Goal: Transaction & Acquisition: Purchase product/service

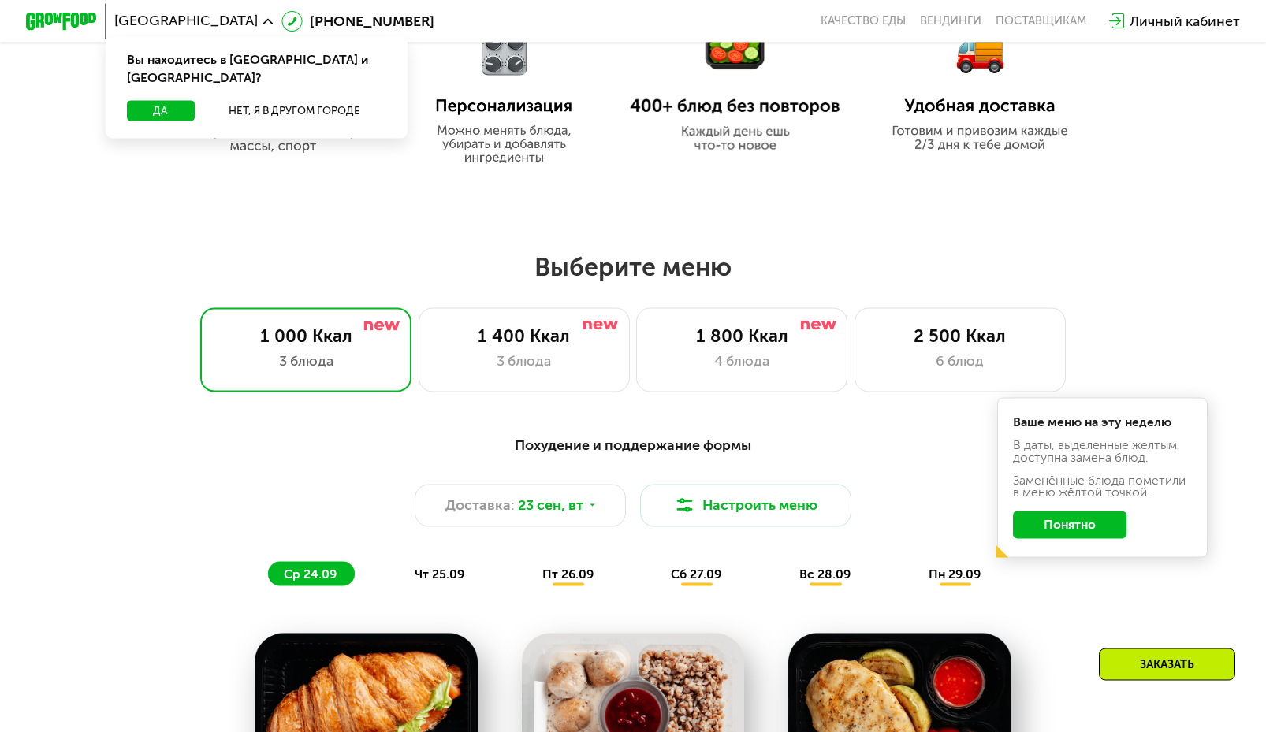
scroll to position [965, 0]
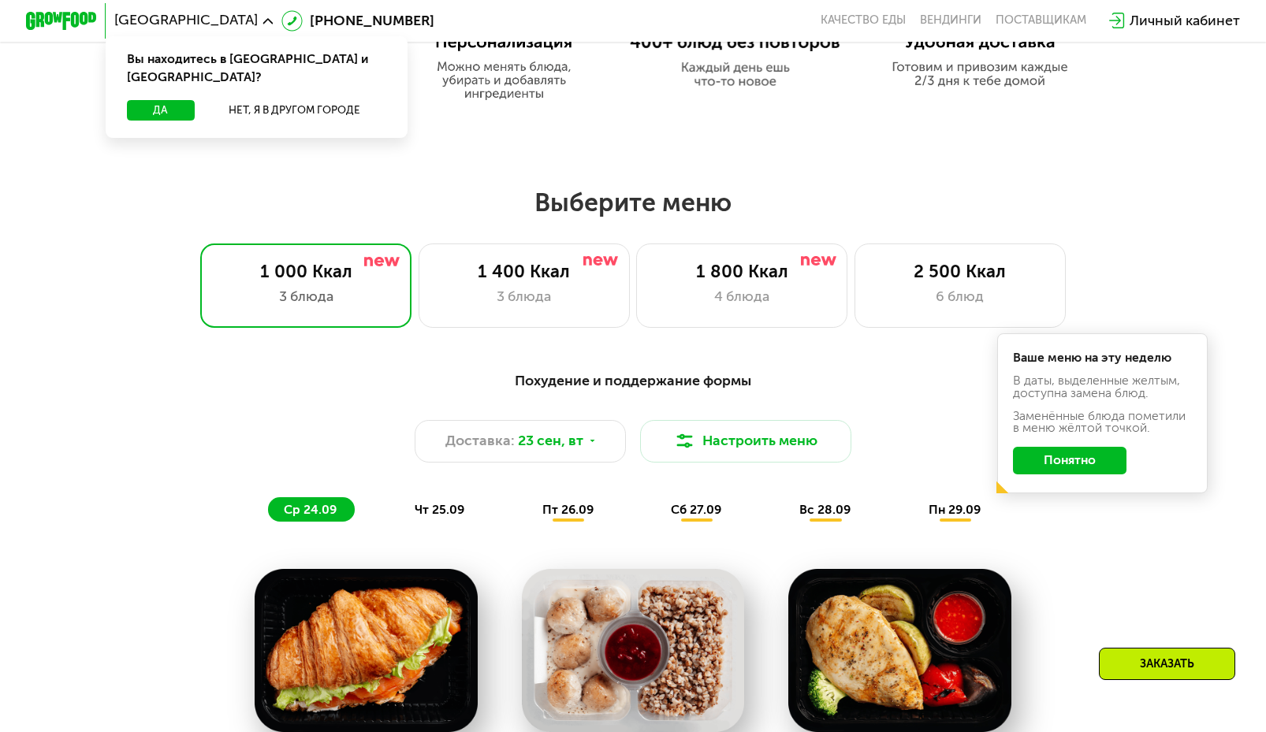
click at [1058, 468] on button "Понятно" at bounding box center [1070, 461] width 114 height 28
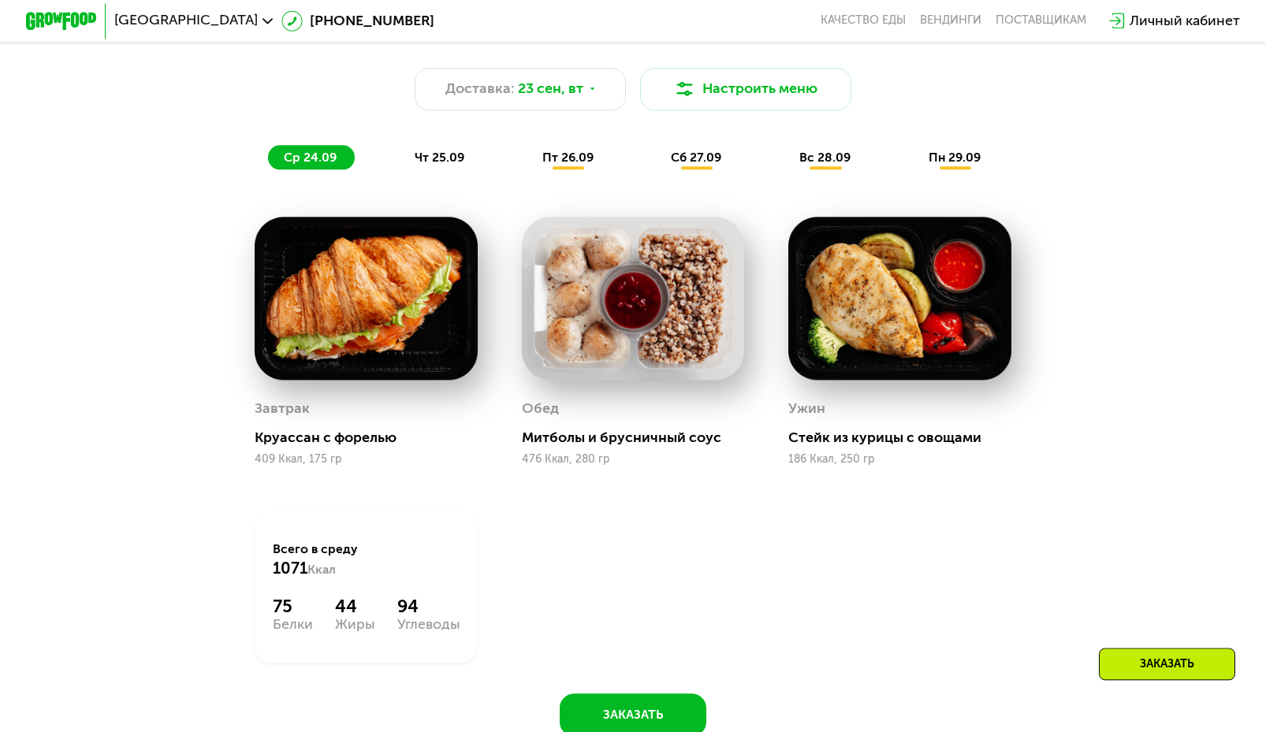
scroll to position [1287, 0]
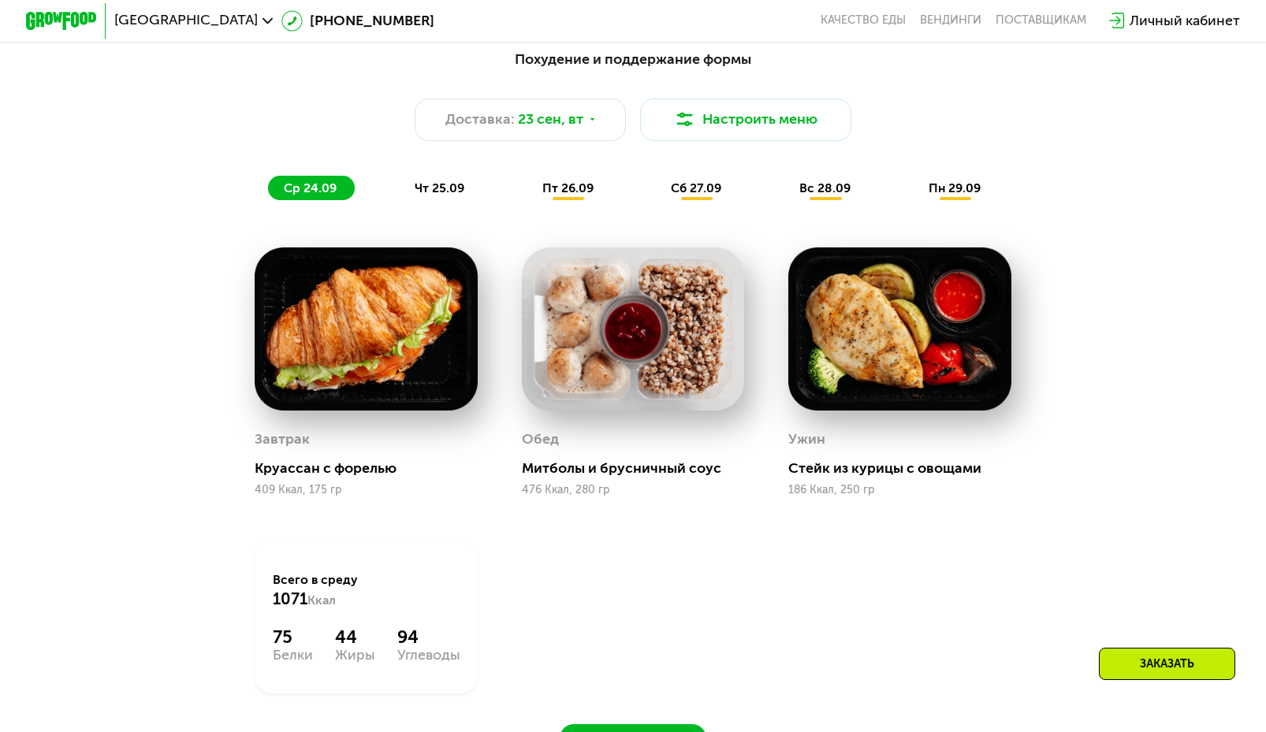
click at [399, 211] on div "Похудение и поддержание формы Доставка: [DATE] Настроить меню ср 24.09 чт 25.09…" at bounding box center [633, 124] width 1062 height 173
click at [421, 211] on div "Похудение и поддержание формы Доставка: [DATE] Настроить меню ср 24.09 чт 25.09…" at bounding box center [633, 124] width 1062 height 173
click at [434, 196] on span "чт 25.09" at bounding box center [440, 188] width 50 height 15
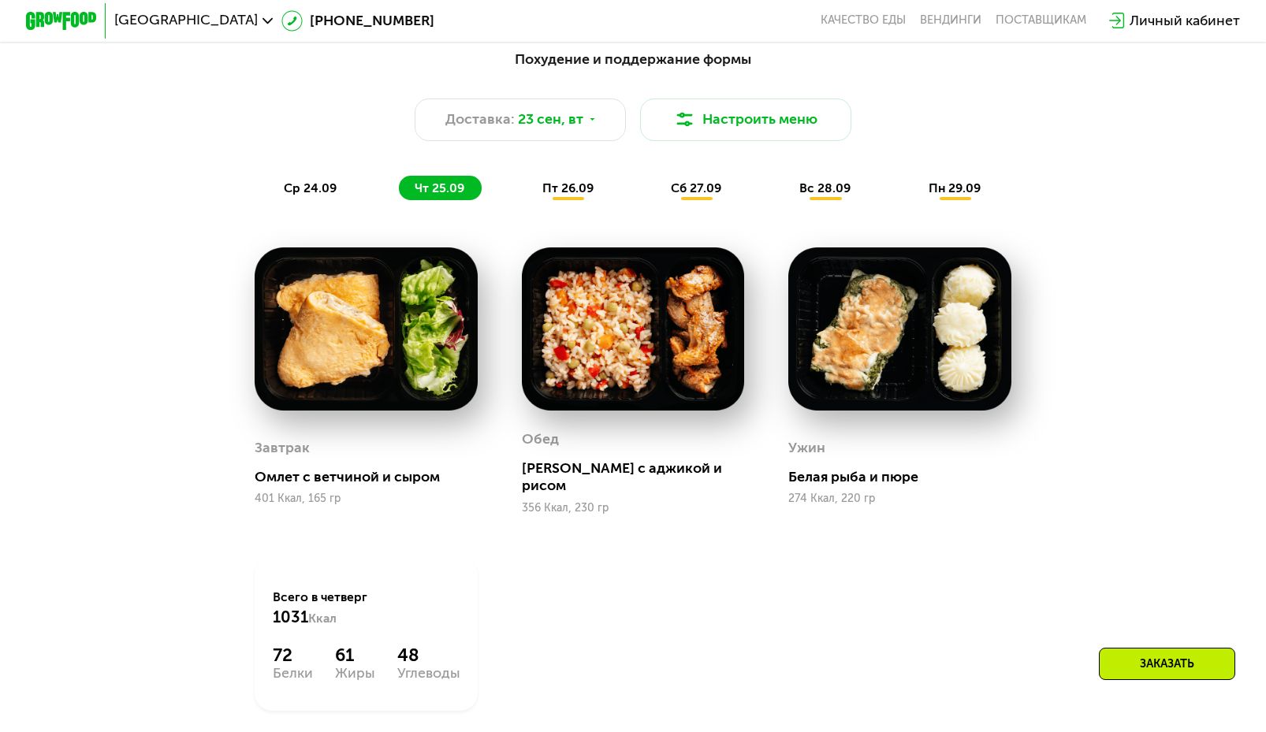
click at [568, 196] on span "пт 26.09" at bounding box center [567, 188] width 51 height 15
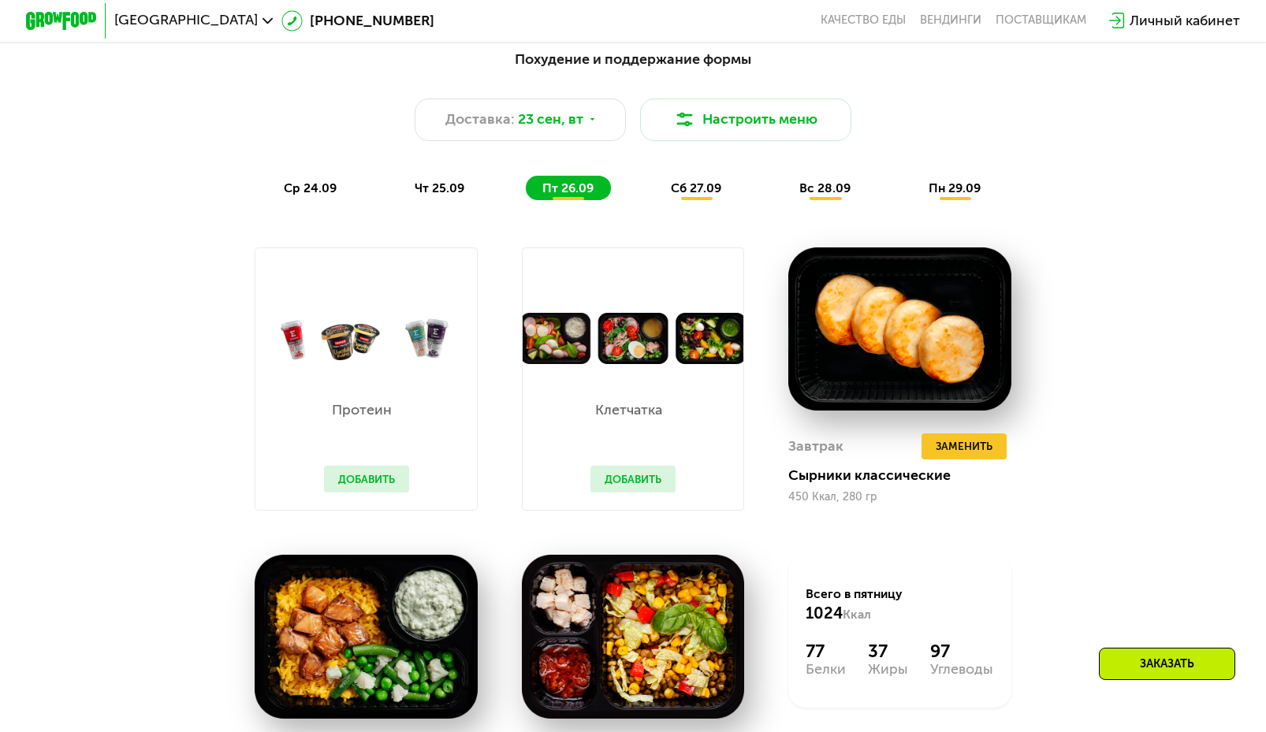
click at [730, 200] on div "сб 27.09" at bounding box center [697, 188] width 84 height 24
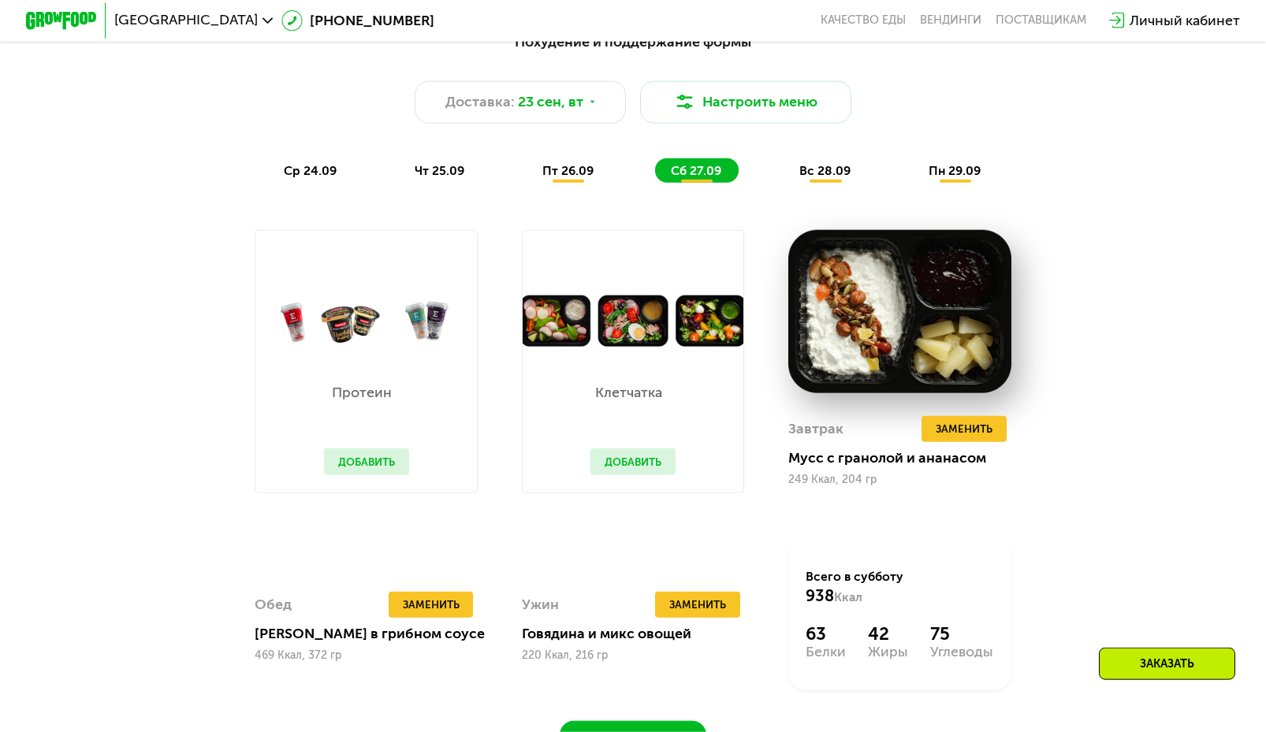
scroll to position [1206, 0]
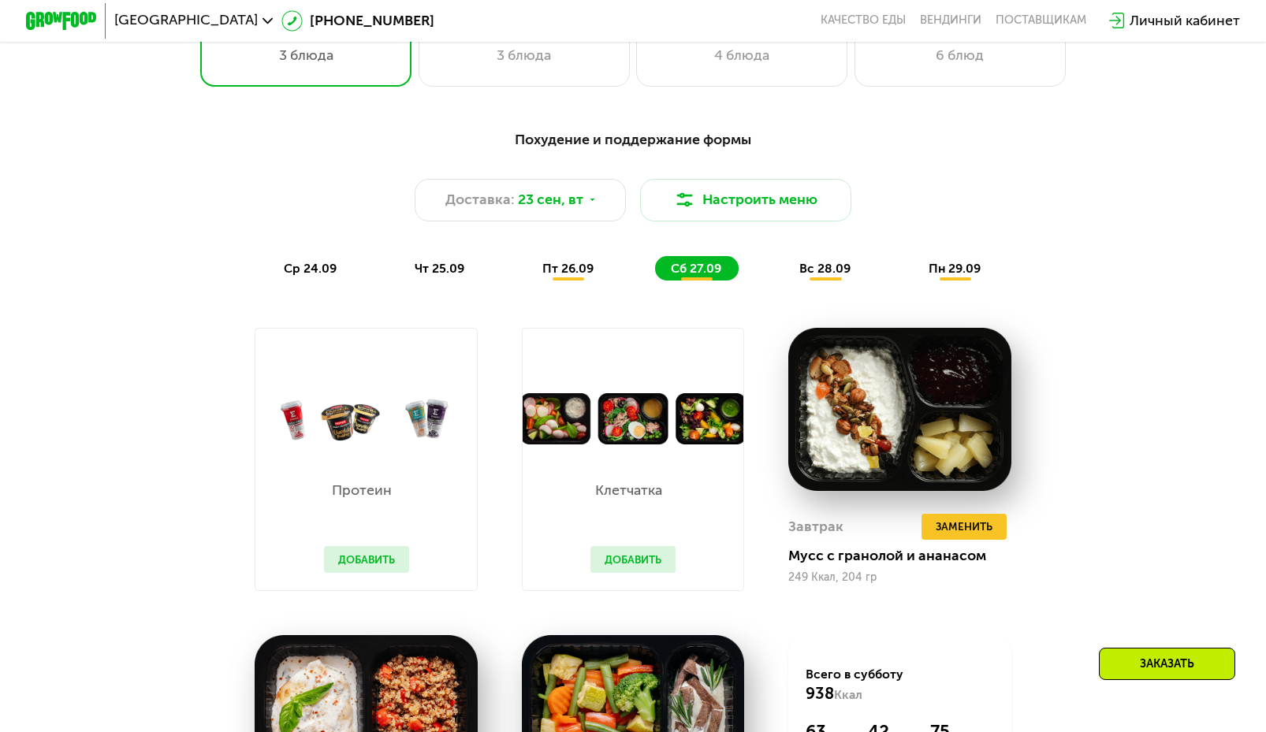
click at [837, 273] on span "вс 28.09" at bounding box center [824, 268] width 51 height 15
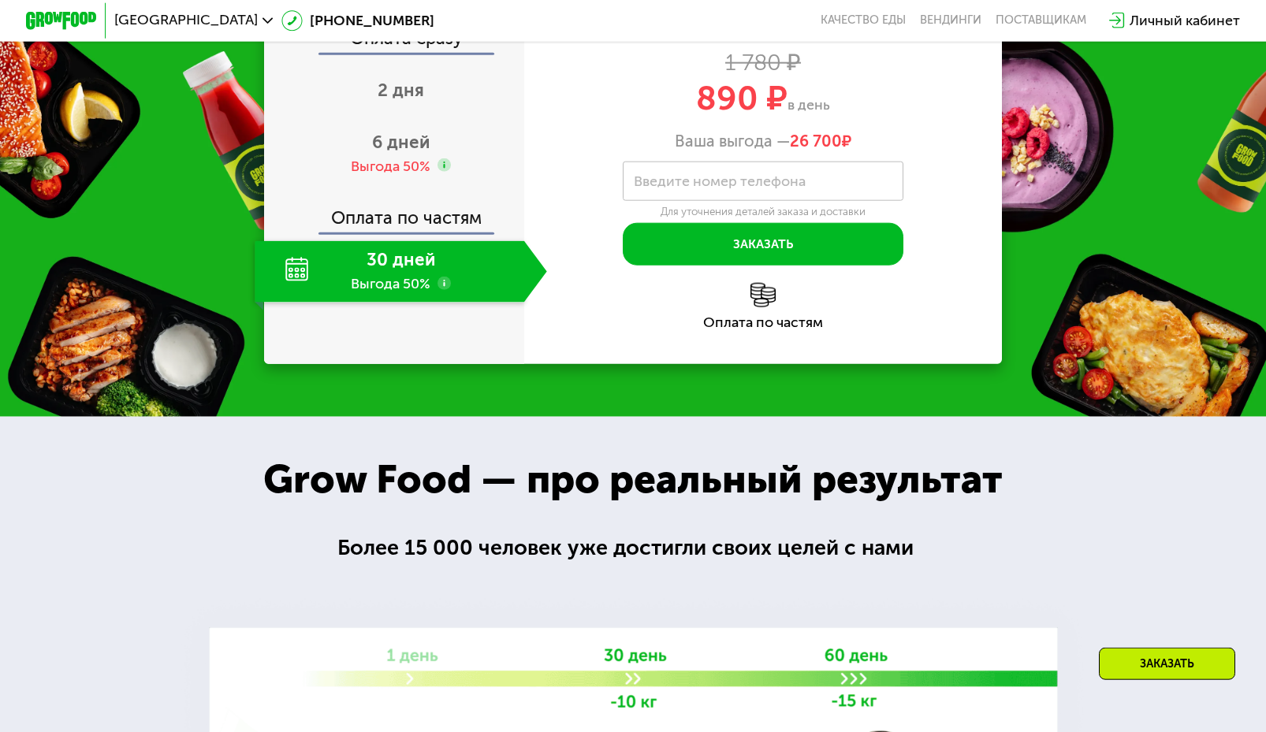
scroll to position [2252, 0]
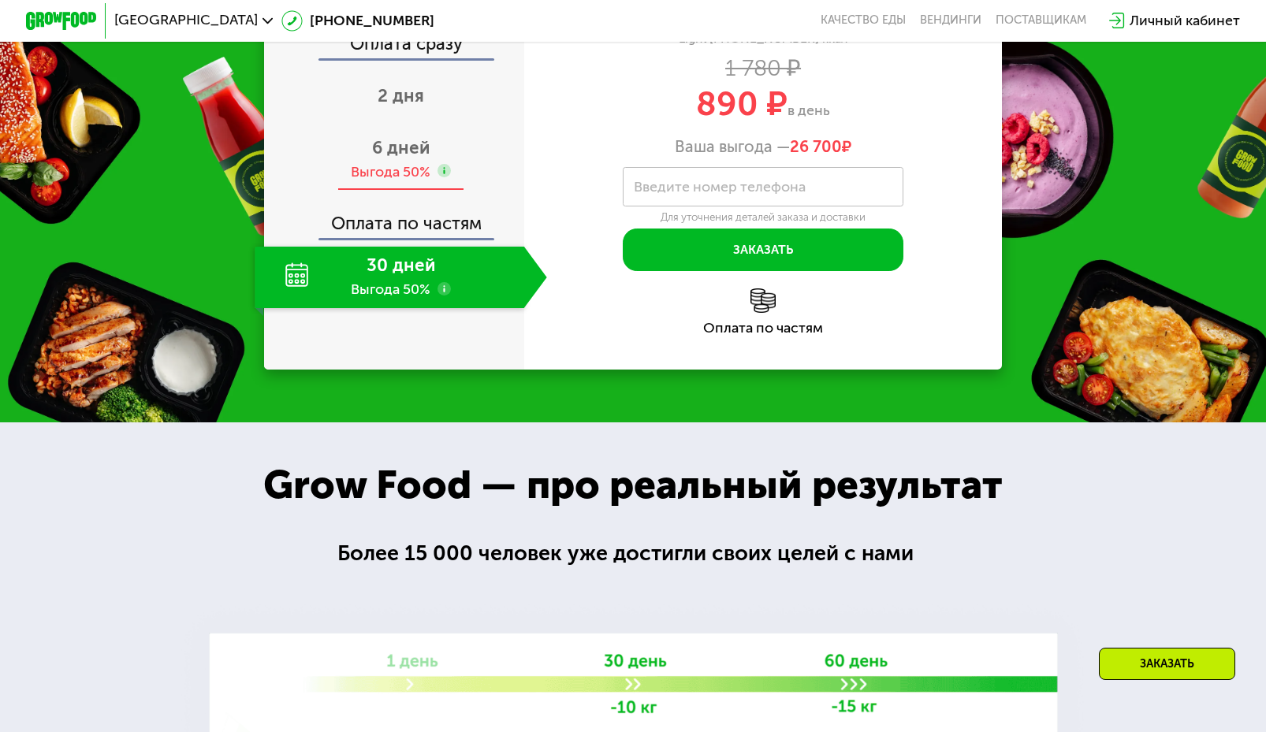
click at [409, 158] on span "6 дней" at bounding box center [401, 147] width 58 height 21
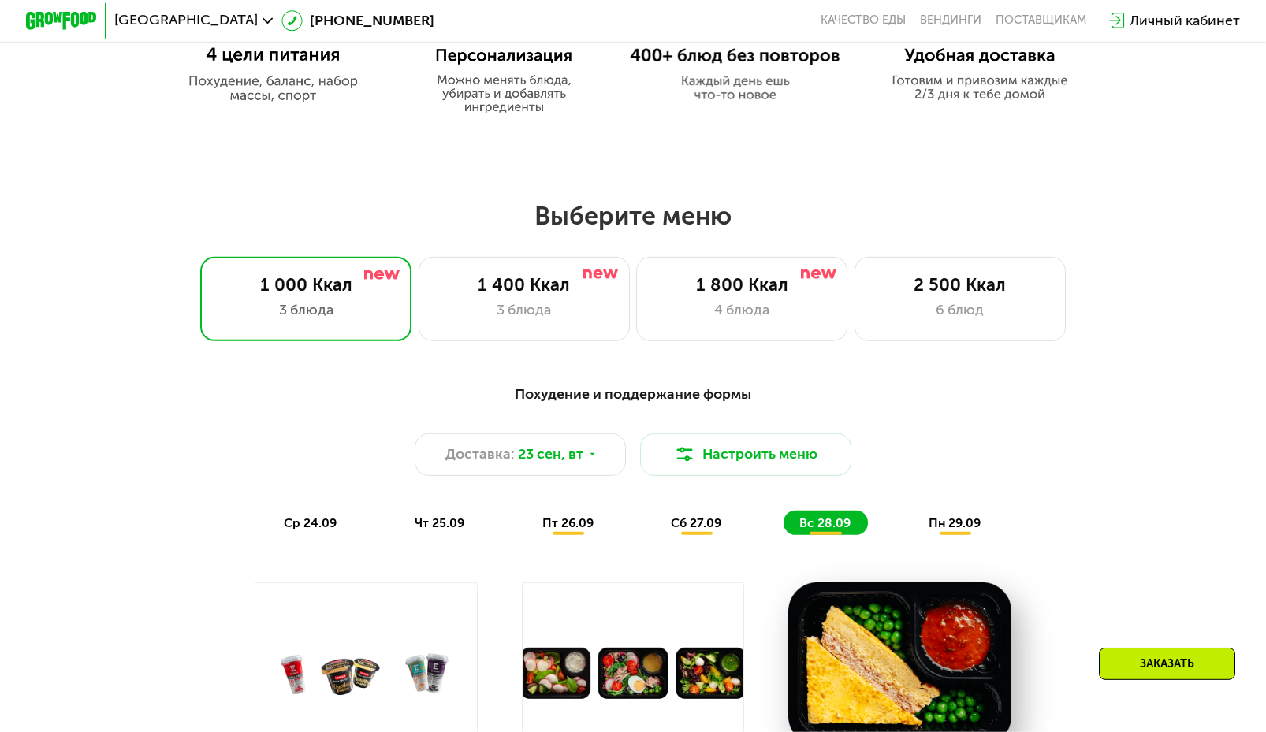
scroll to position [994, 0]
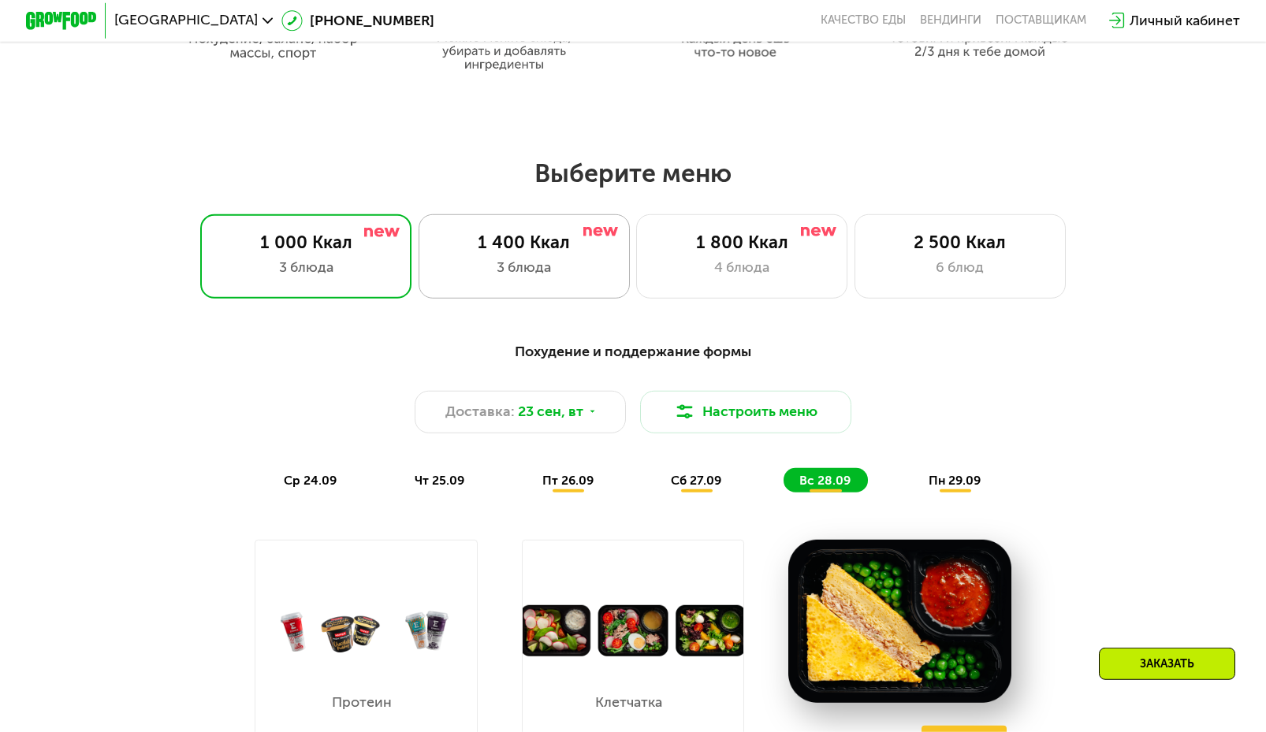
click at [554, 275] on div "3 блюда" at bounding box center [524, 267] width 174 height 21
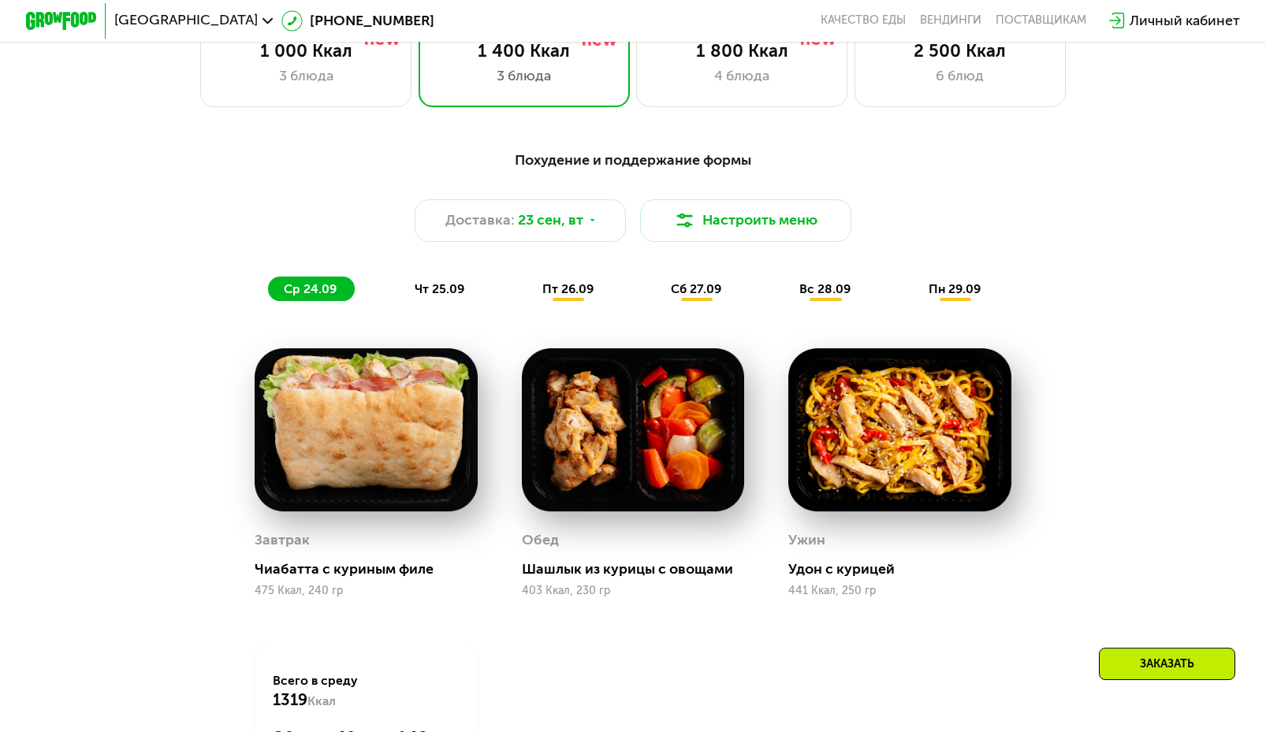
scroll to position [1155, 0]
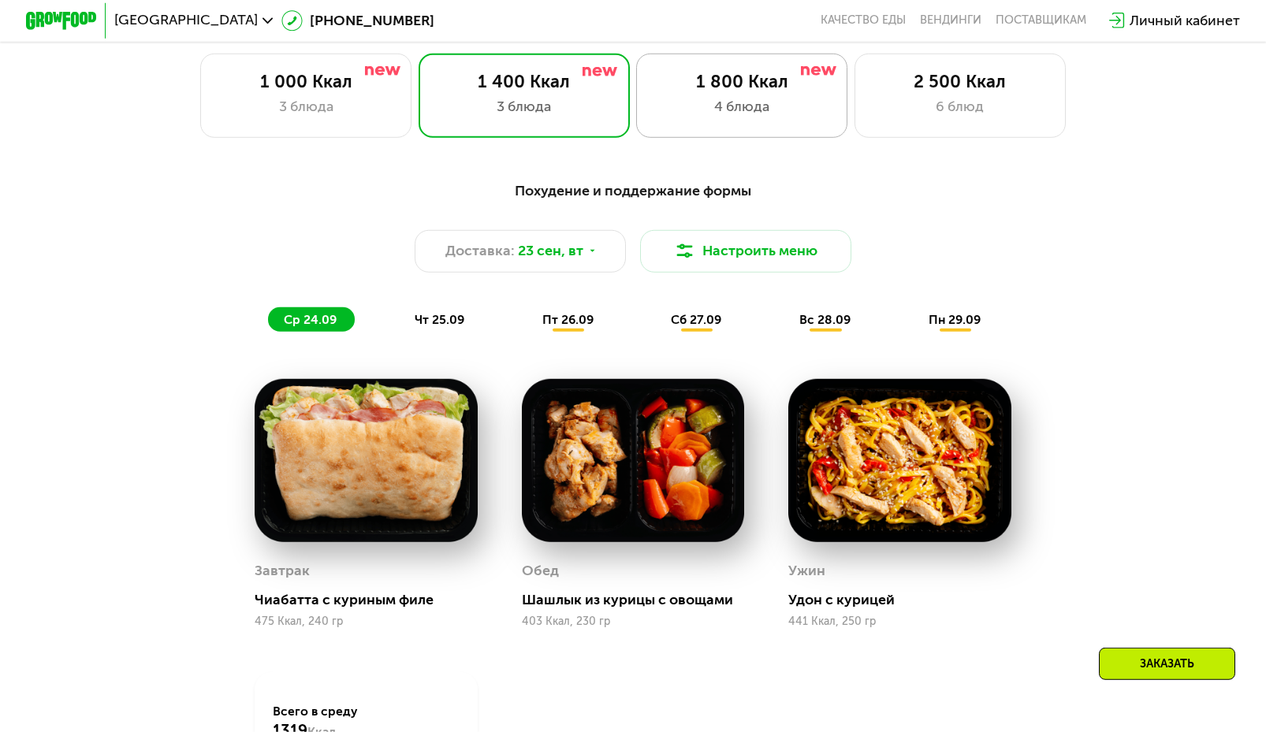
click at [765, 112] on div "4 блюда" at bounding box center [742, 106] width 174 height 21
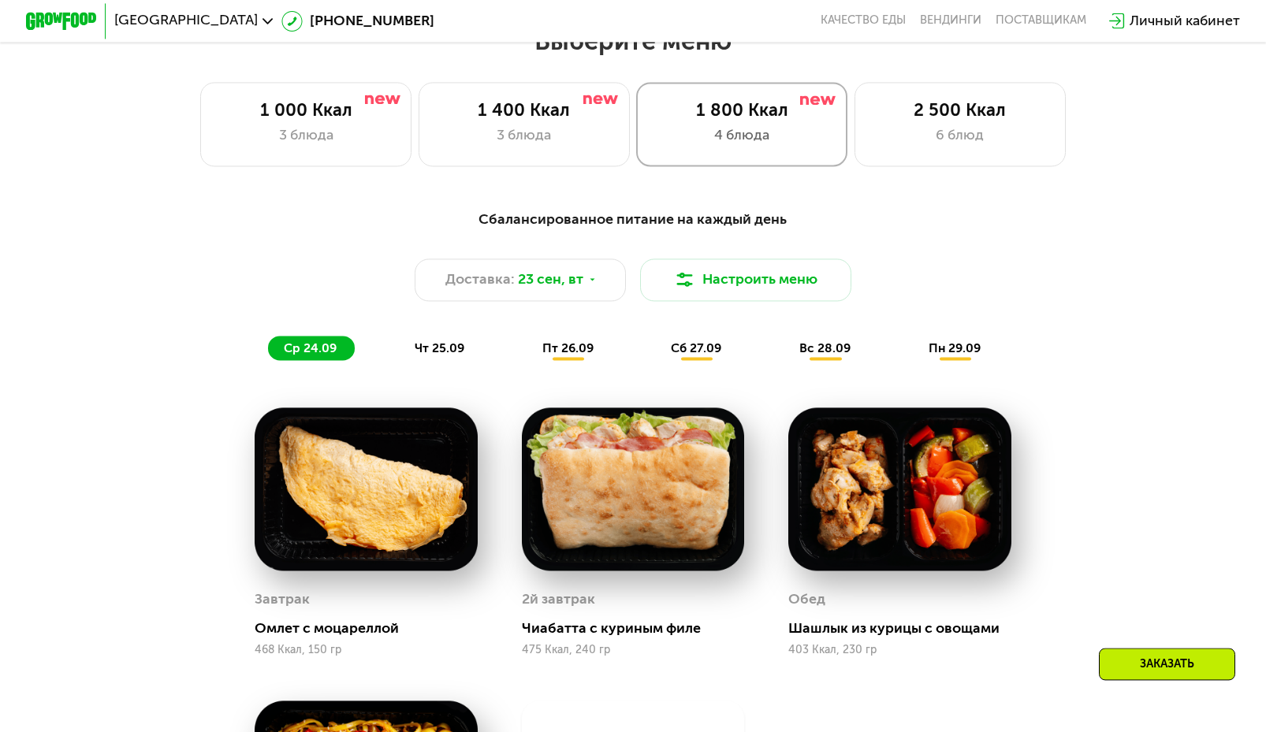
scroll to position [1075, 0]
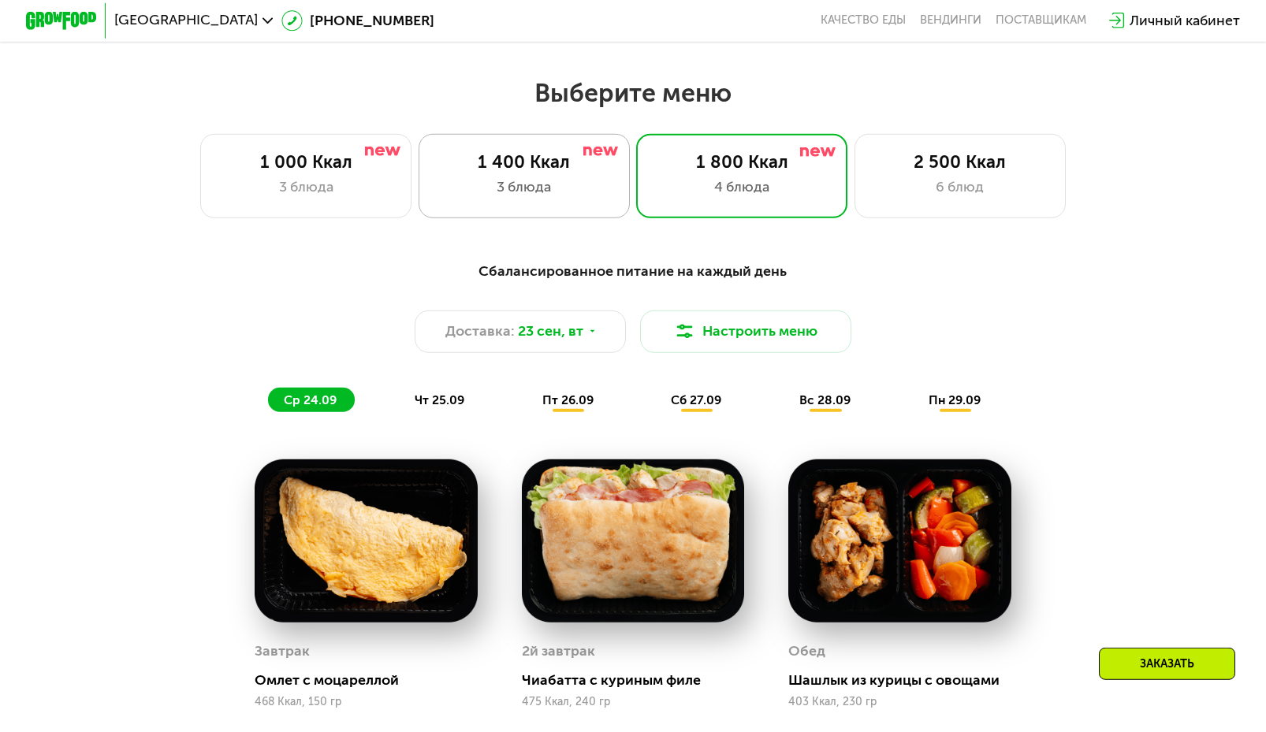
click at [589, 210] on div "1 400 Ккал 3 блюда" at bounding box center [524, 176] width 211 height 84
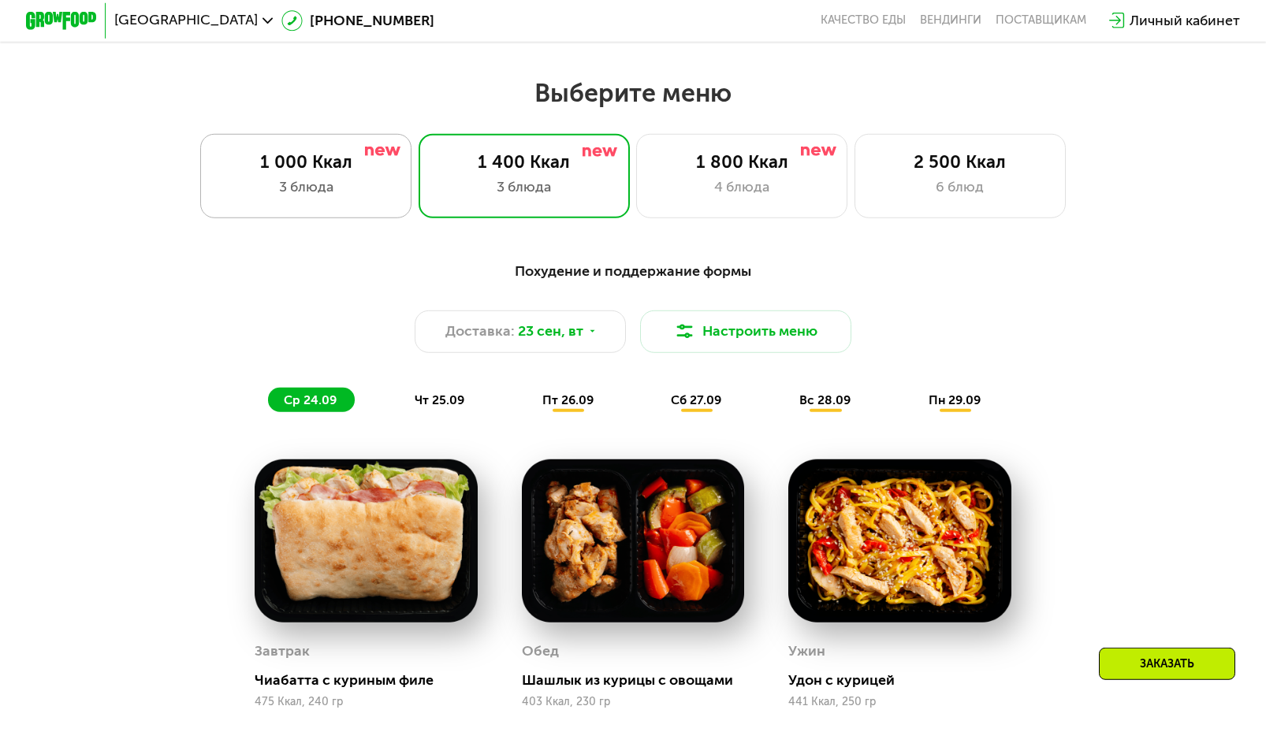
click at [281, 183] on div "1 000 Ккал 3 блюда" at bounding box center [305, 176] width 211 height 84
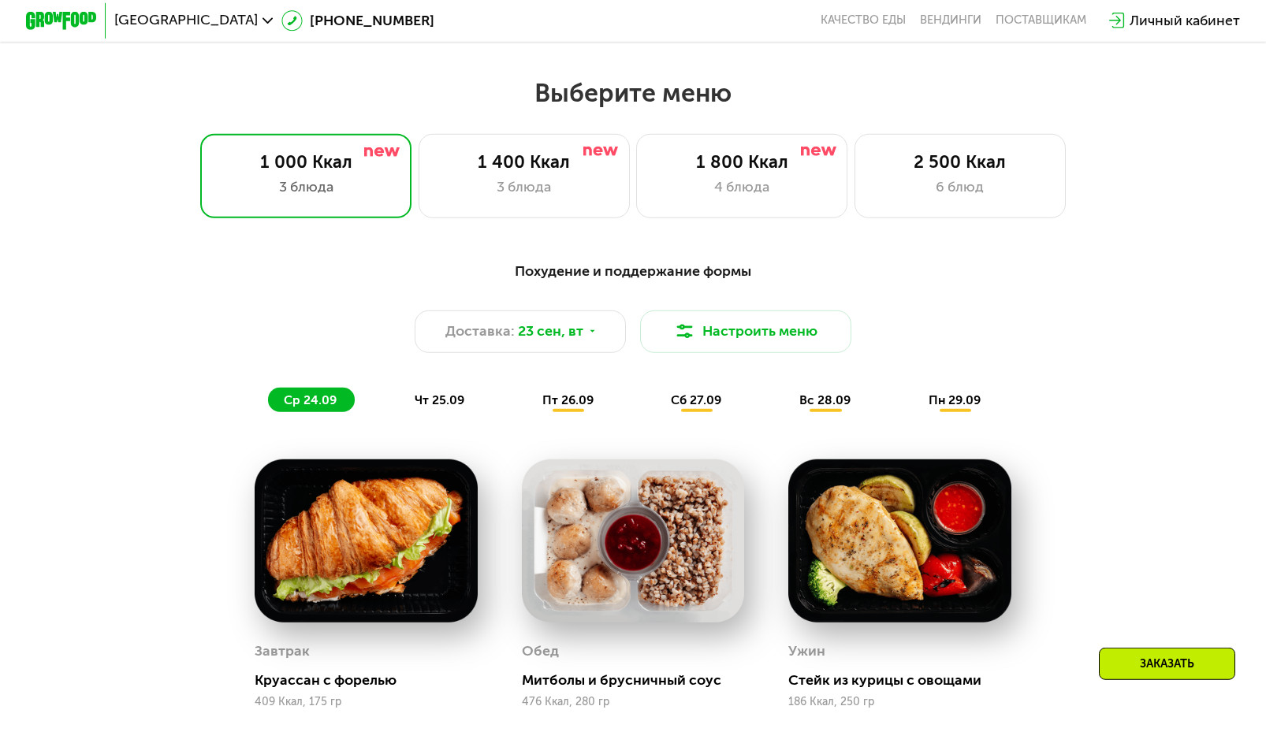
click at [713, 363] on div "Похудение и поддержание формы Доставка: [DATE] Настроить меню ср 24.09 чт 25.09…" at bounding box center [634, 337] width 1042 height 152
click at [714, 350] on button "Настроить меню" at bounding box center [745, 332] width 211 height 43
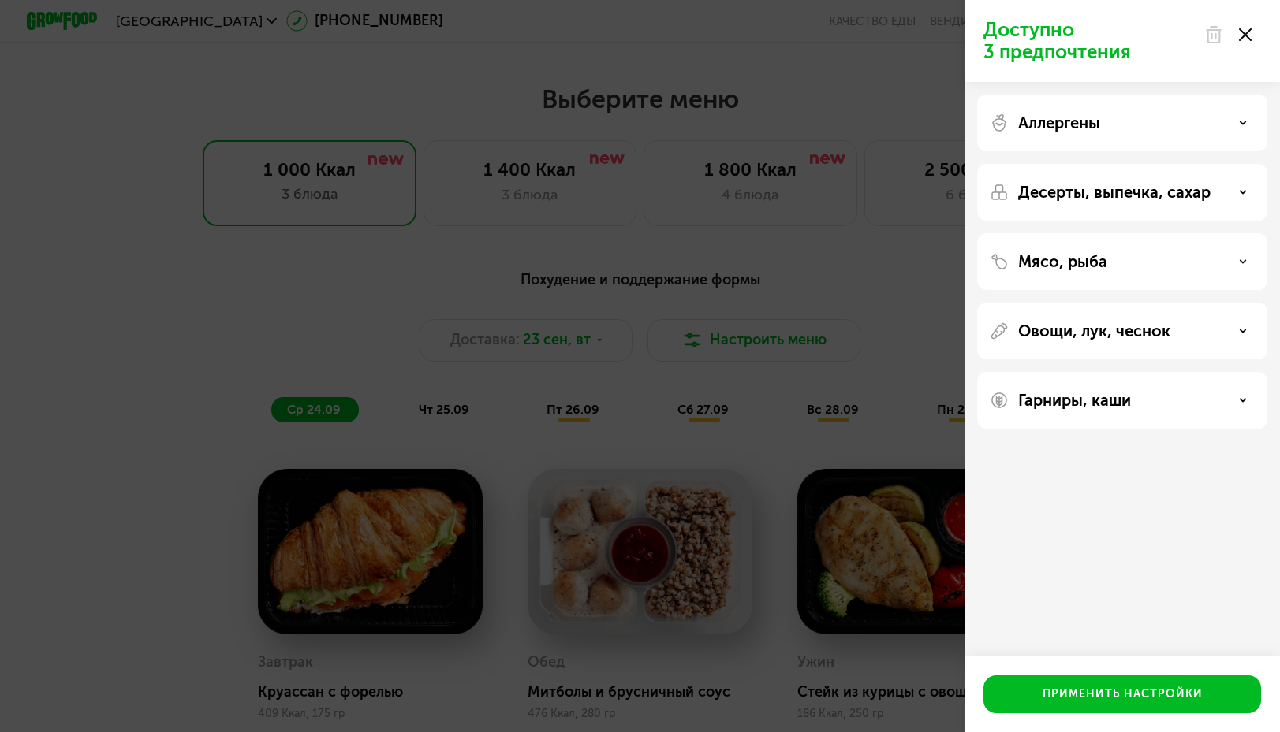
click at [1246, 39] on icon at bounding box center [1245, 34] width 13 height 13
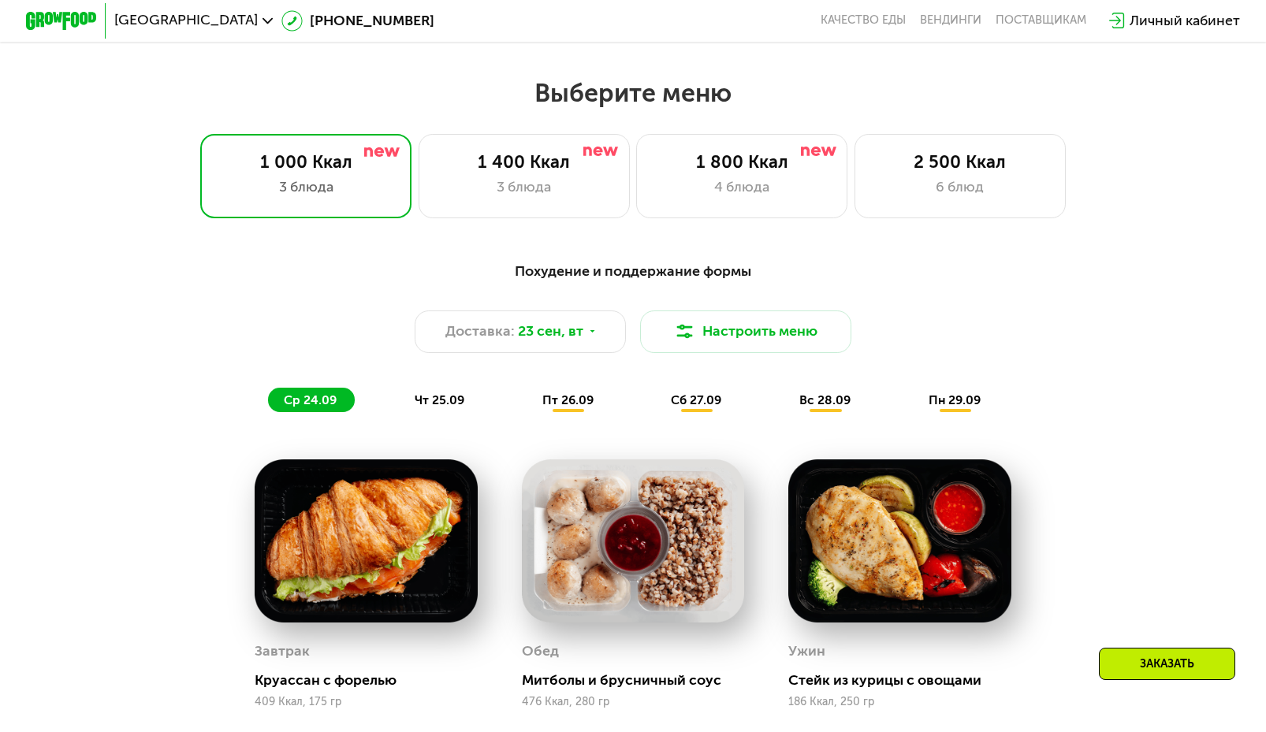
click at [454, 412] on div "чт 25.09" at bounding box center [440, 400] width 83 height 24
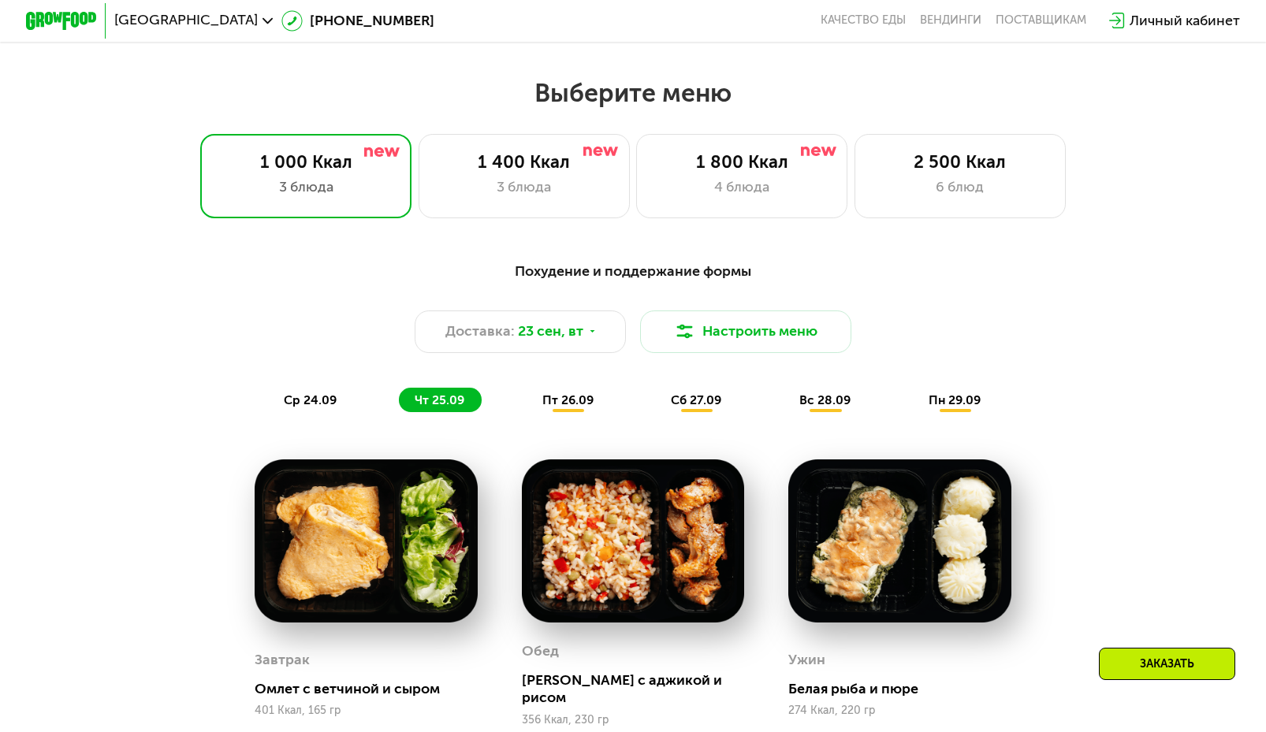
click at [594, 412] on div "пт 26.09" at bounding box center [568, 400] width 84 height 24
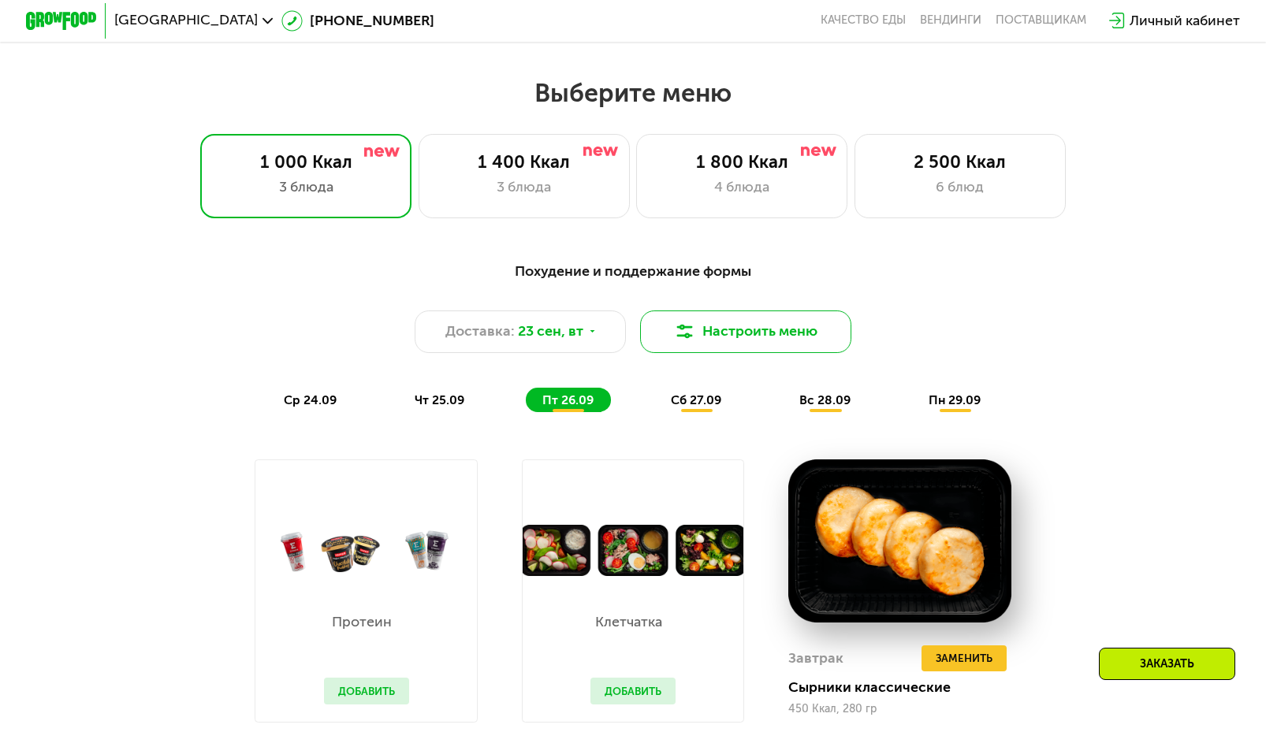
click at [732, 348] on button "Настроить меню" at bounding box center [745, 332] width 211 height 43
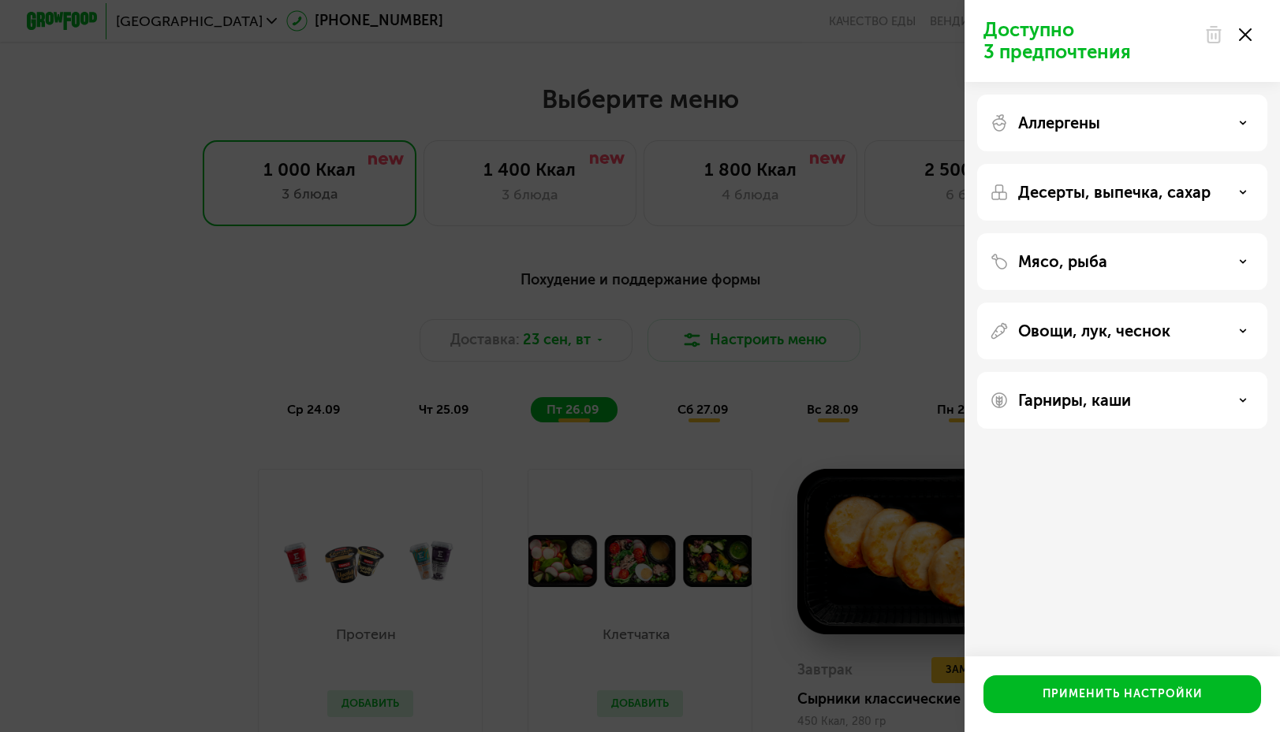
click at [1236, 39] on div at bounding box center [1227, 35] width 66 height 32
click at [1244, 36] on use at bounding box center [1245, 34] width 13 height 13
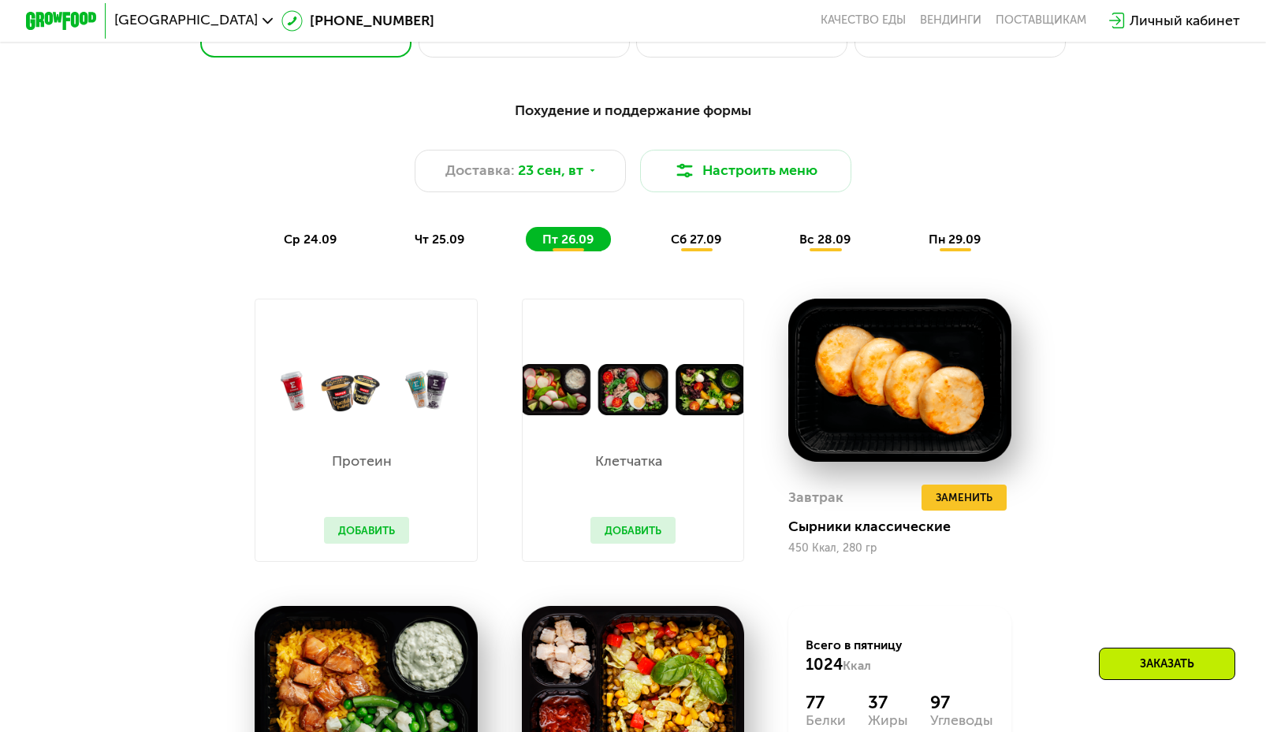
scroll to position [1477, 0]
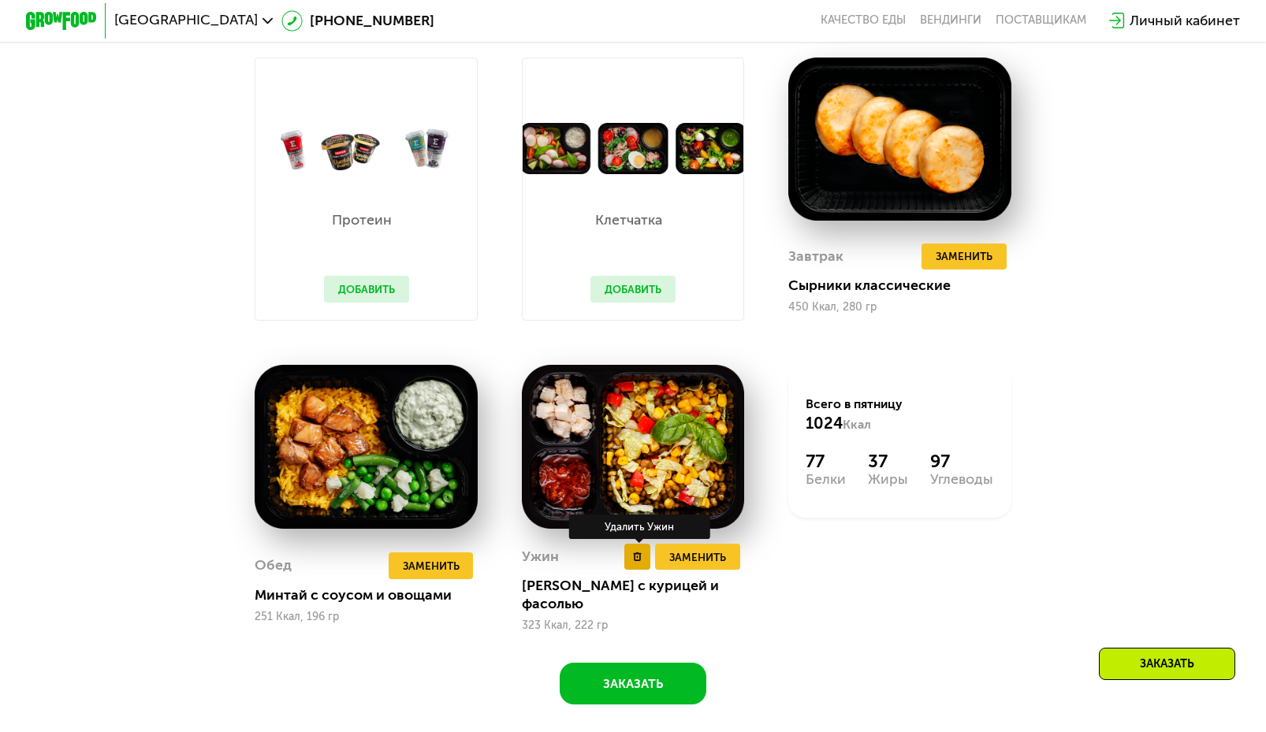
click at [632, 568] on button at bounding box center [637, 557] width 26 height 26
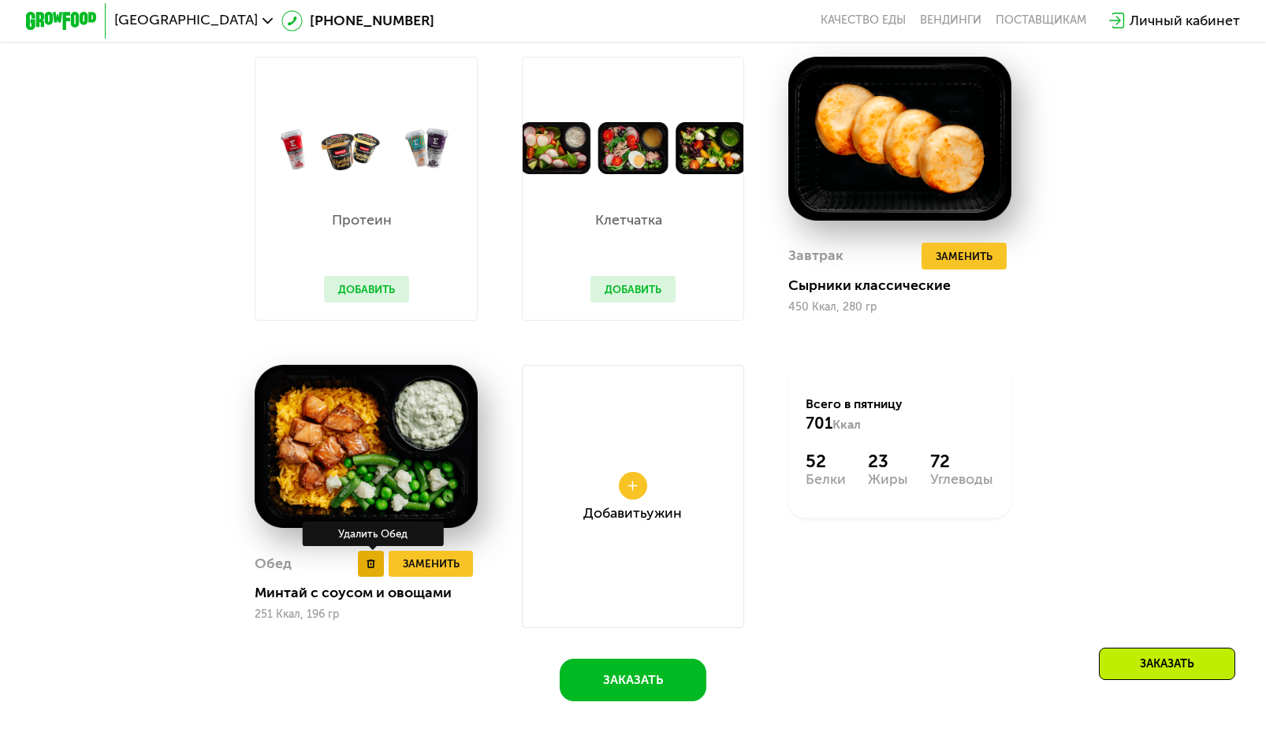
click at [368, 568] on use at bounding box center [371, 564] width 8 height 9
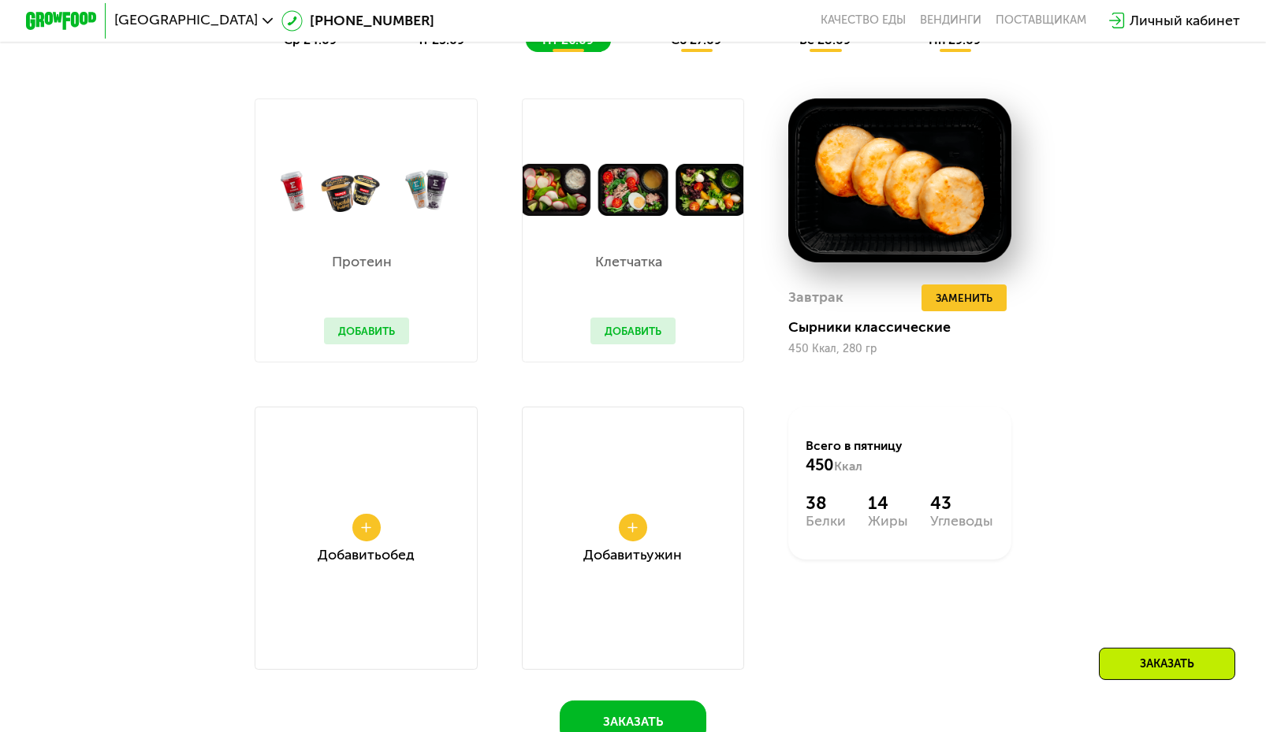
scroll to position [1360, 0]
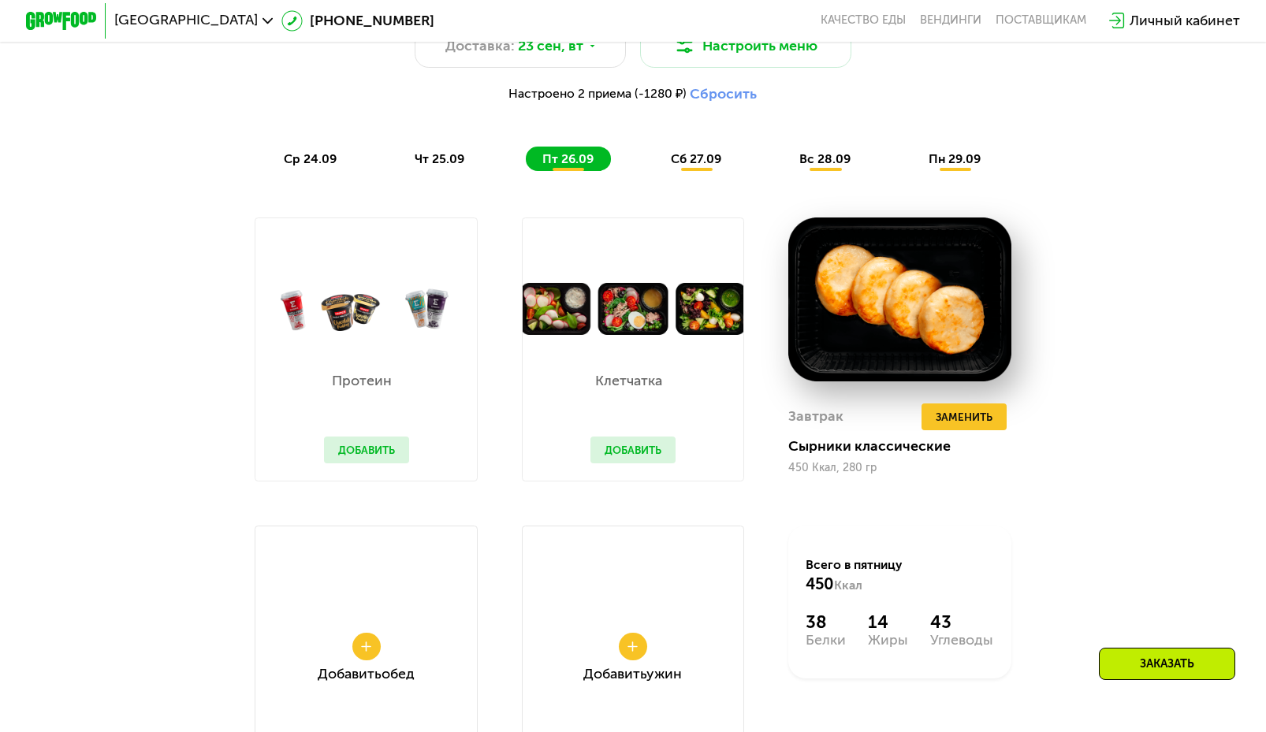
click at [705, 166] on span "сб 27.09" at bounding box center [696, 158] width 50 height 15
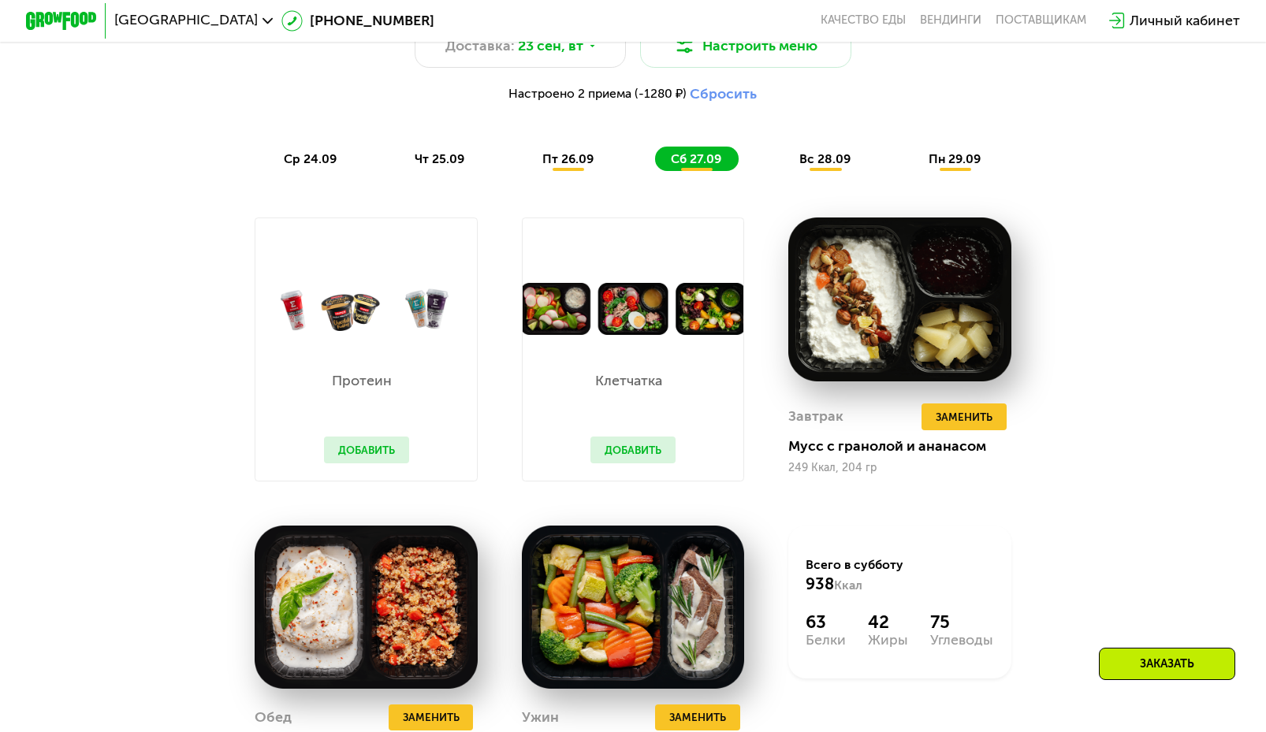
click at [612, 167] on div "ср 24.09 чт 25.09 пт 26.09 сб 27.09 вс 28.09 пн 29.09" at bounding box center [633, 159] width 730 height 24
click at [576, 166] on span "пт 26.09" at bounding box center [567, 158] width 51 height 15
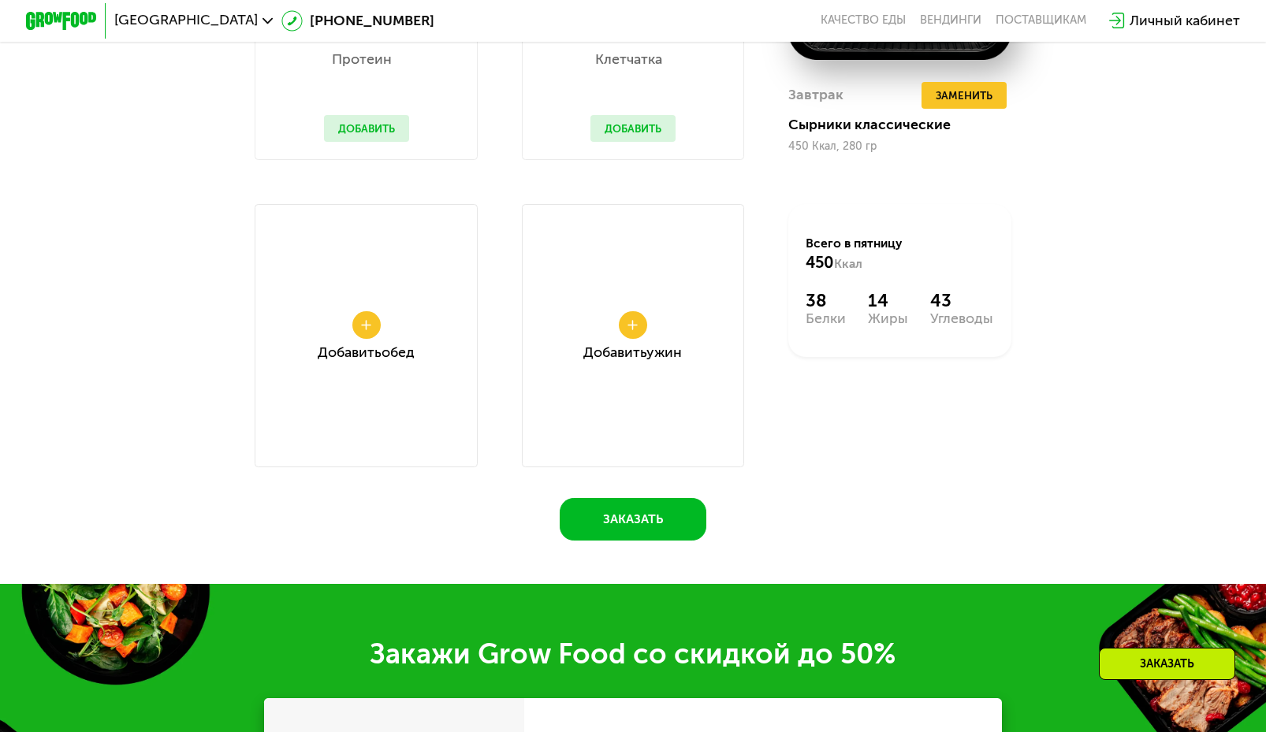
scroll to position [1280, 0]
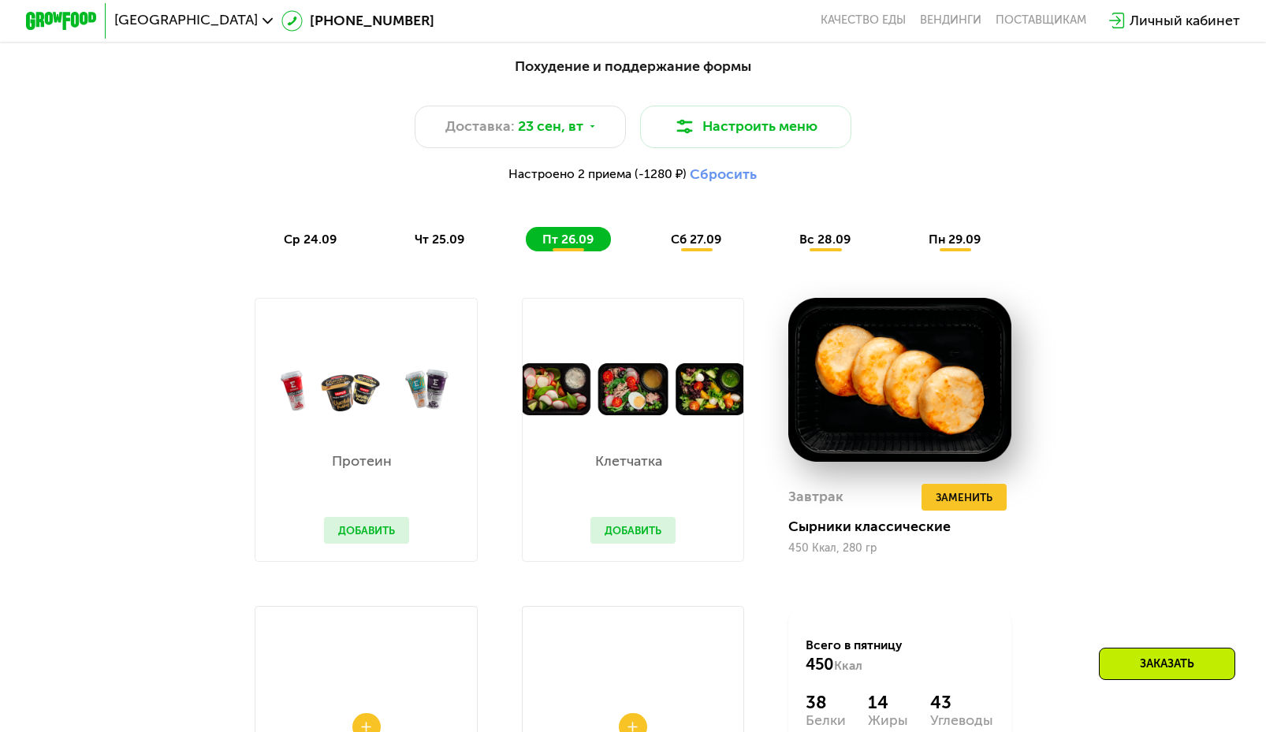
click at [712, 241] on div "сб 27.09" at bounding box center [697, 239] width 84 height 24
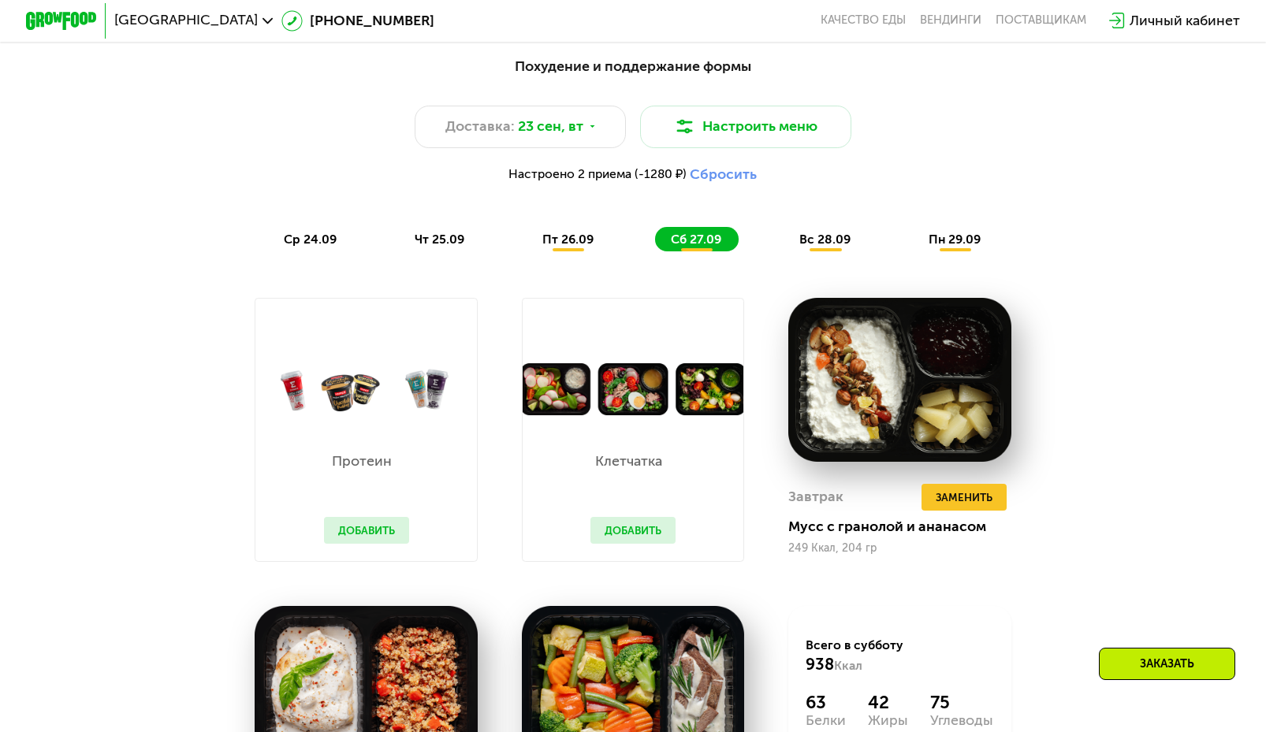
click at [592, 240] on div "пт 26.09" at bounding box center [568, 239] width 84 height 24
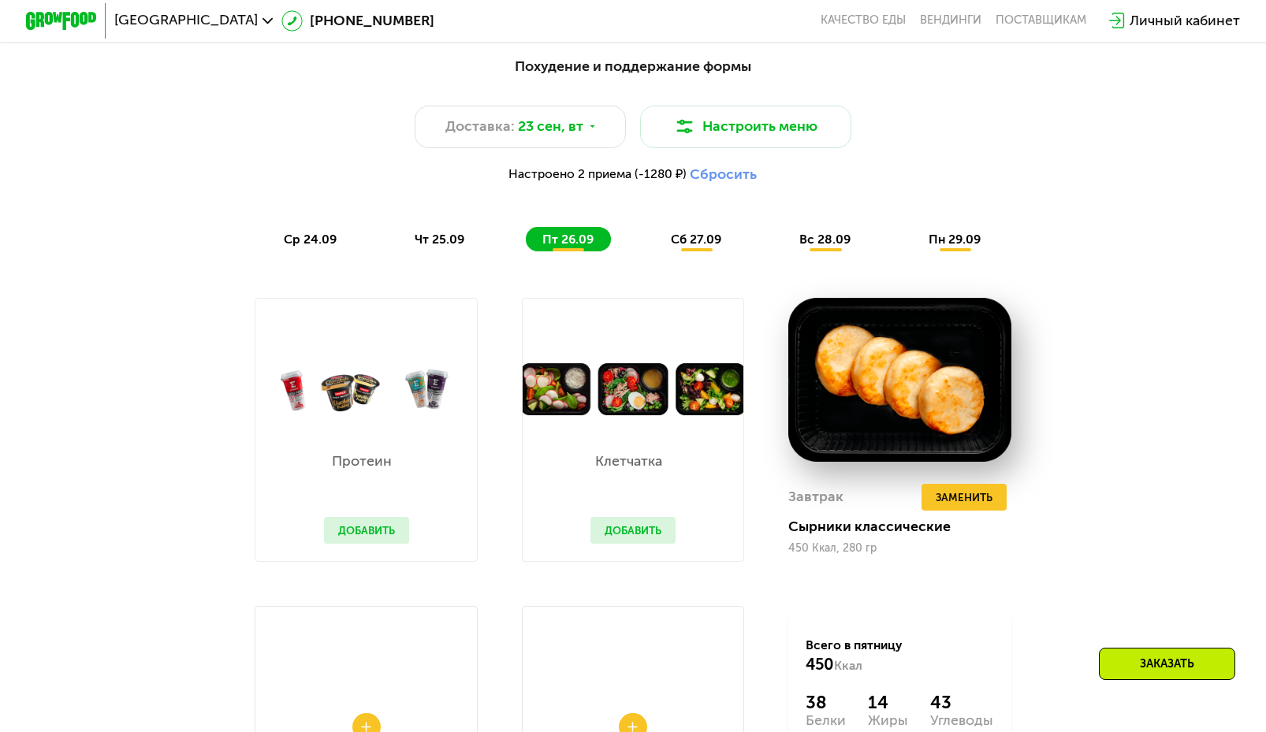
click at [683, 244] on span "сб 27.09" at bounding box center [696, 239] width 50 height 15
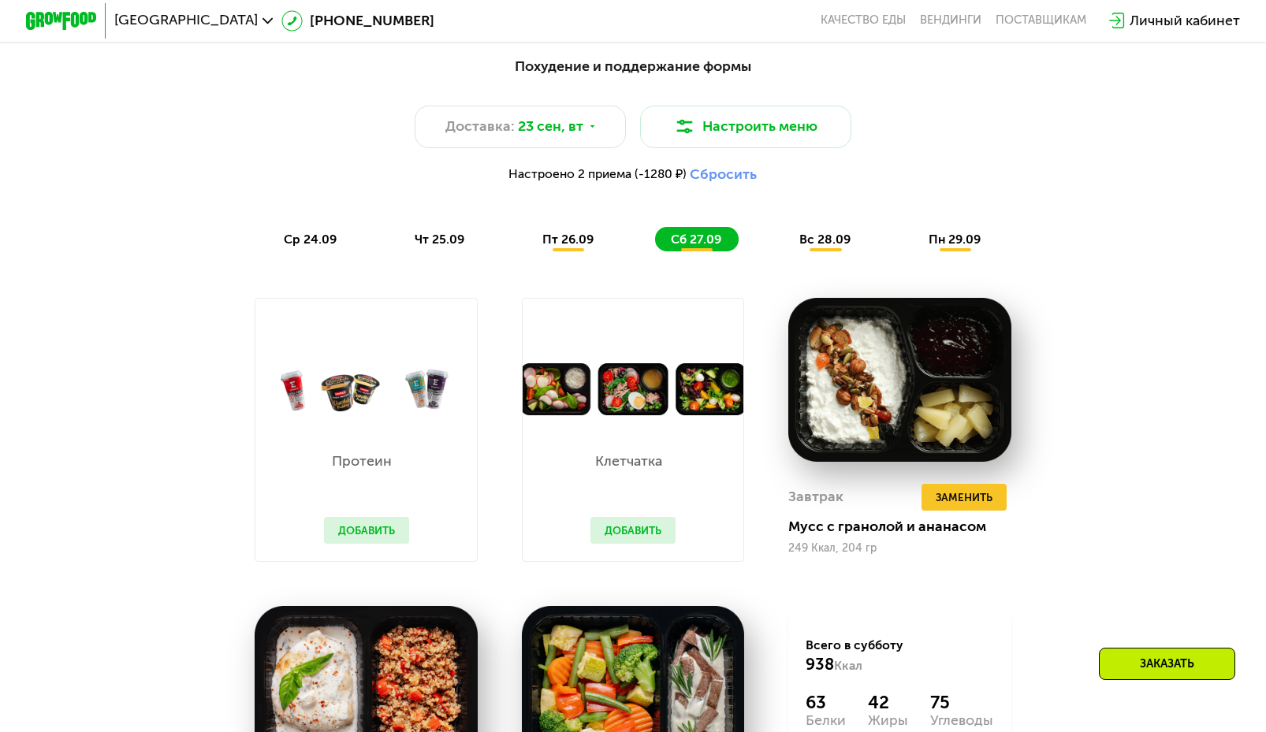
click at [592, 245] on span "пт 26.09" at bounding box center [567, 239] width 51 height 15
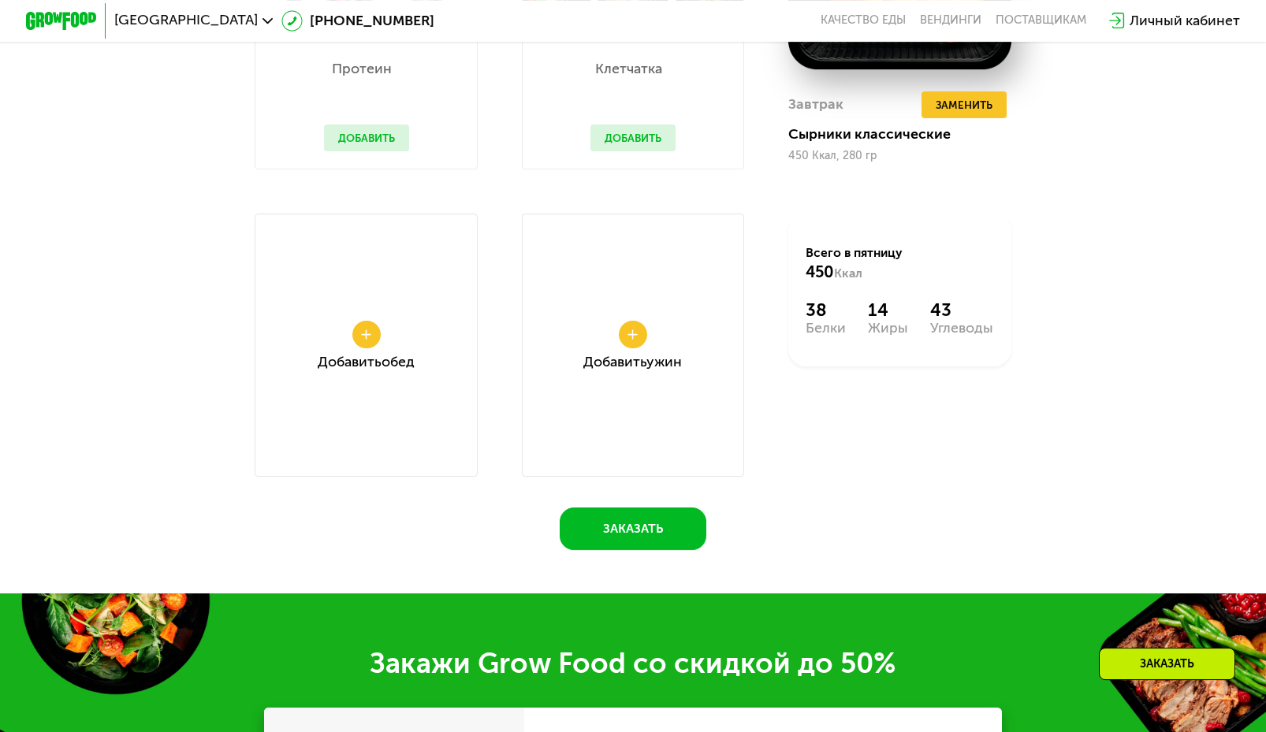
scroll to position [1440, 0]
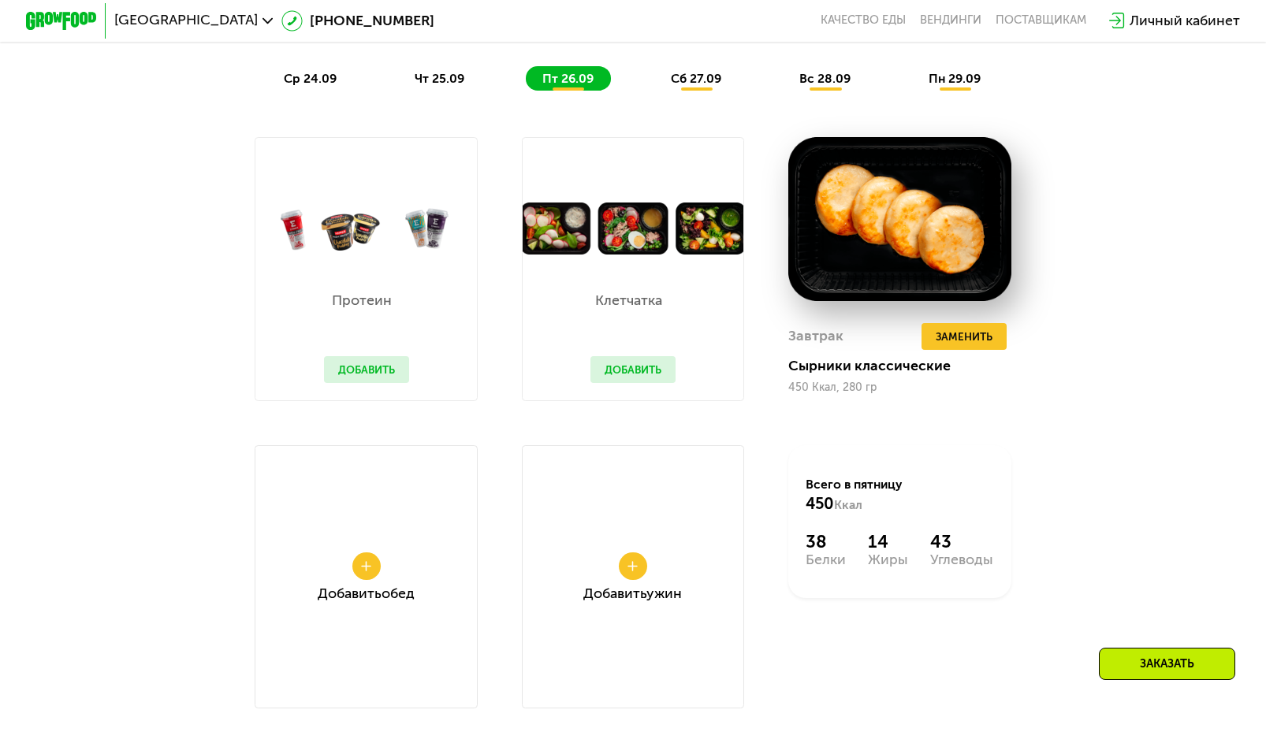
click at [697, 80] on div "сб 27.09" at bounding box center [697, 78] width 84 height 24
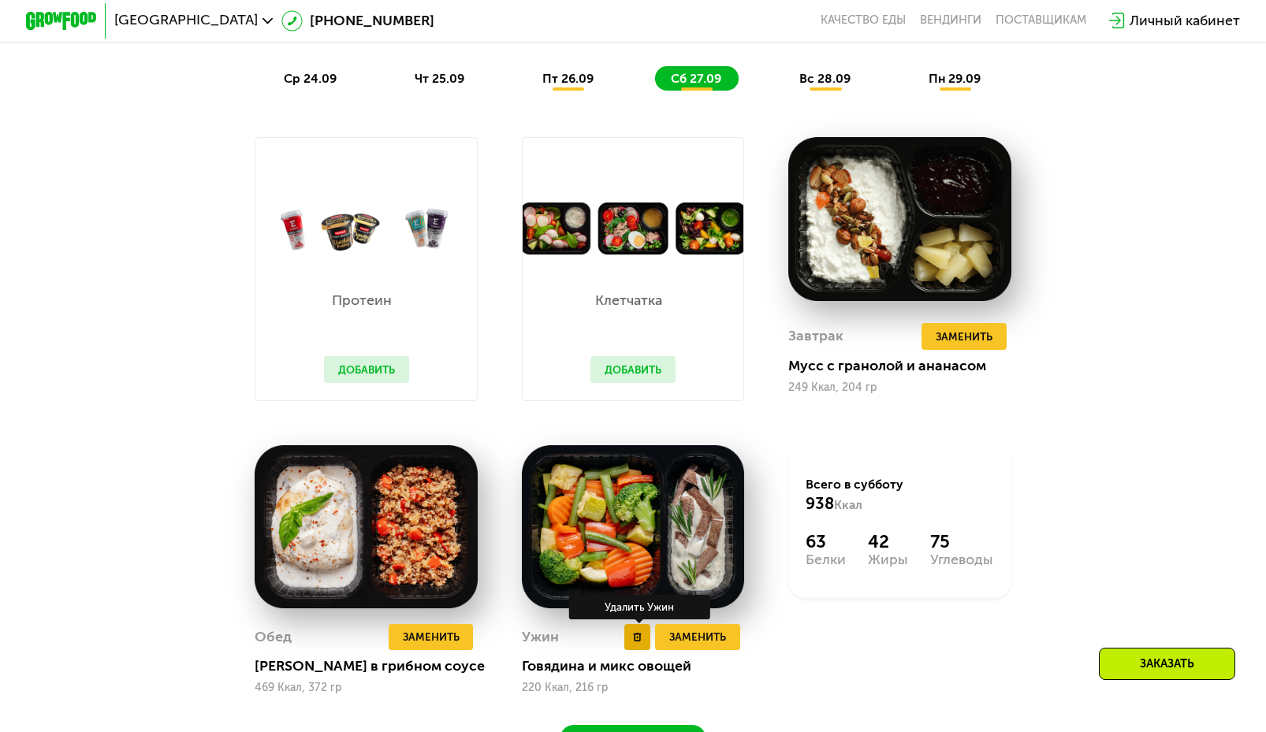
click at [637, 642] on icon at bounding box center [637, 637] width 9 height 9
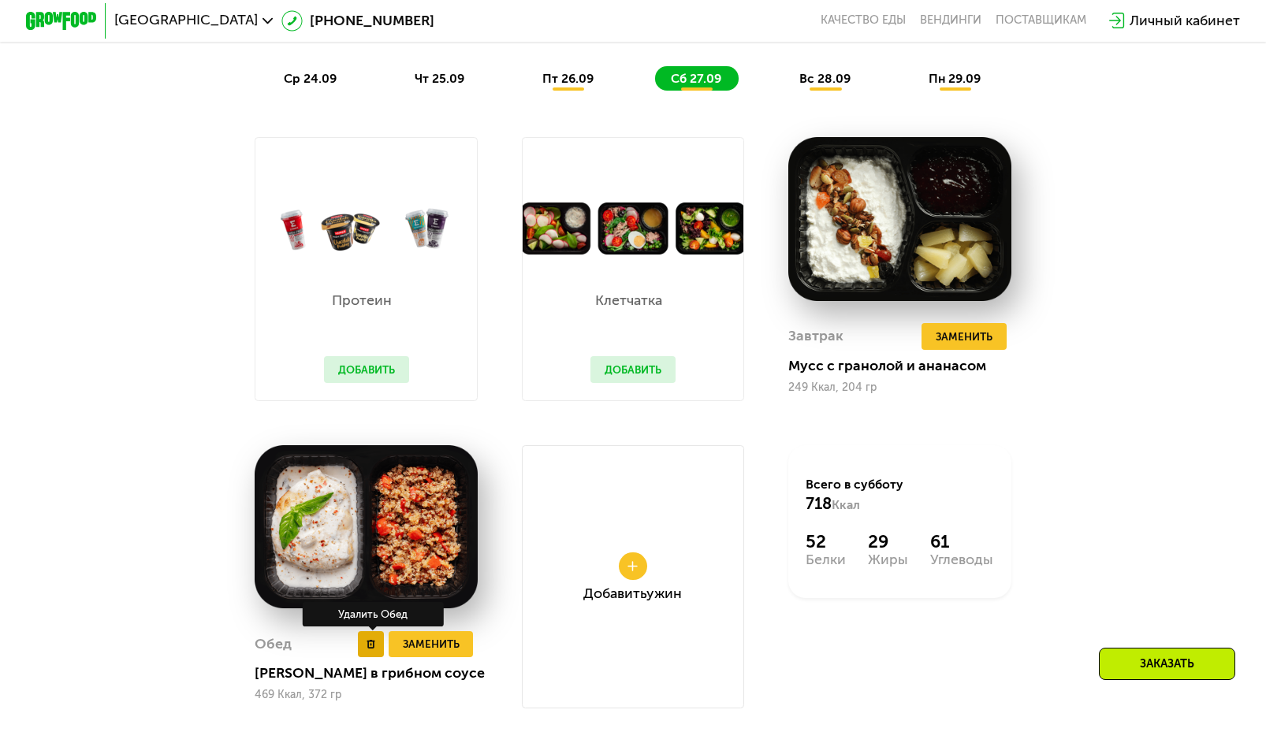
click at [378, 658] on button at bounding box center [371, 645] width 26 height 26
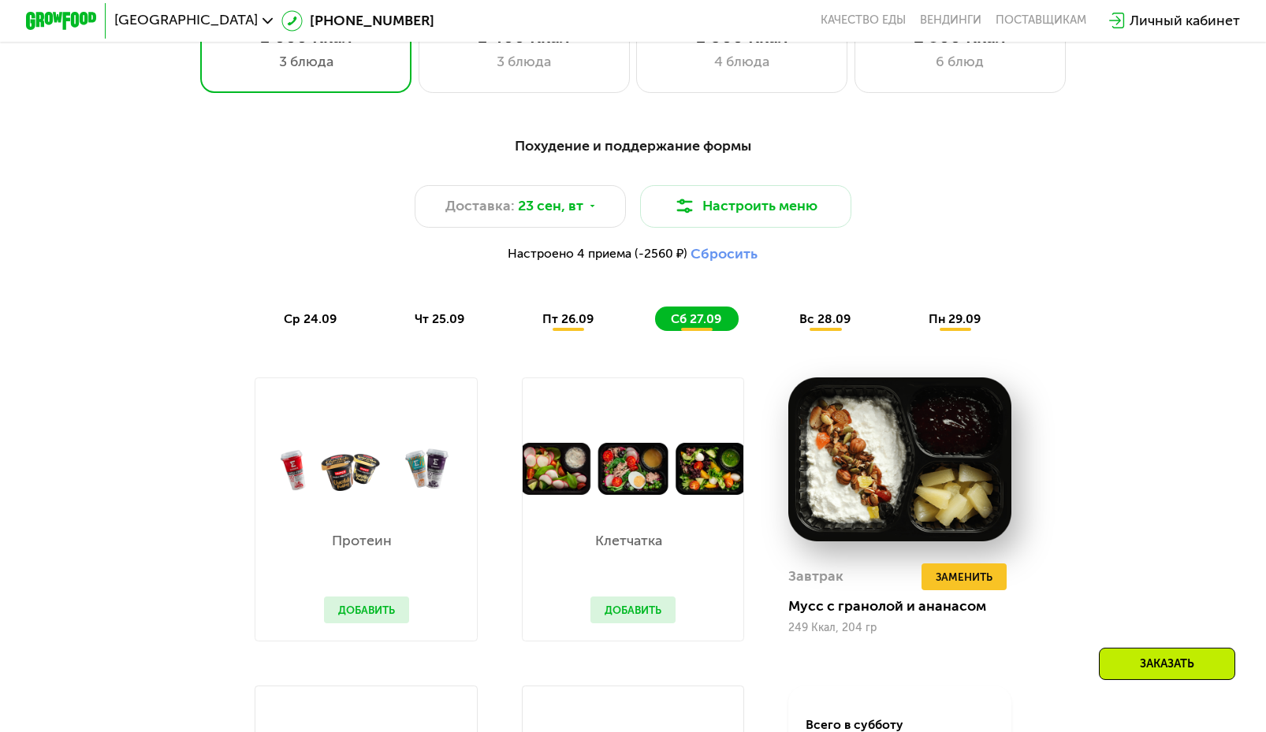
scroll to position [1199, 0]
click at [826, 327] on span "вс 28.09" at bounding box center [824, 319] width 51 height 15
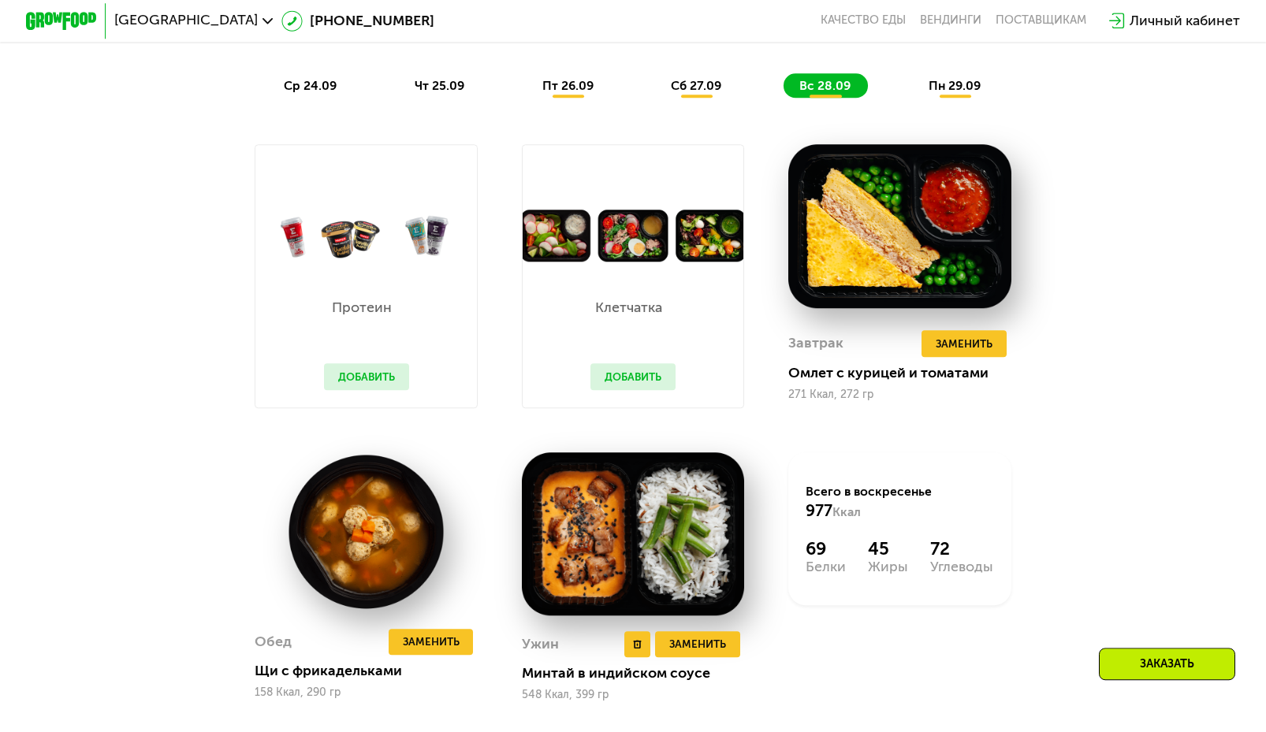
scroll to position [1440, 0]
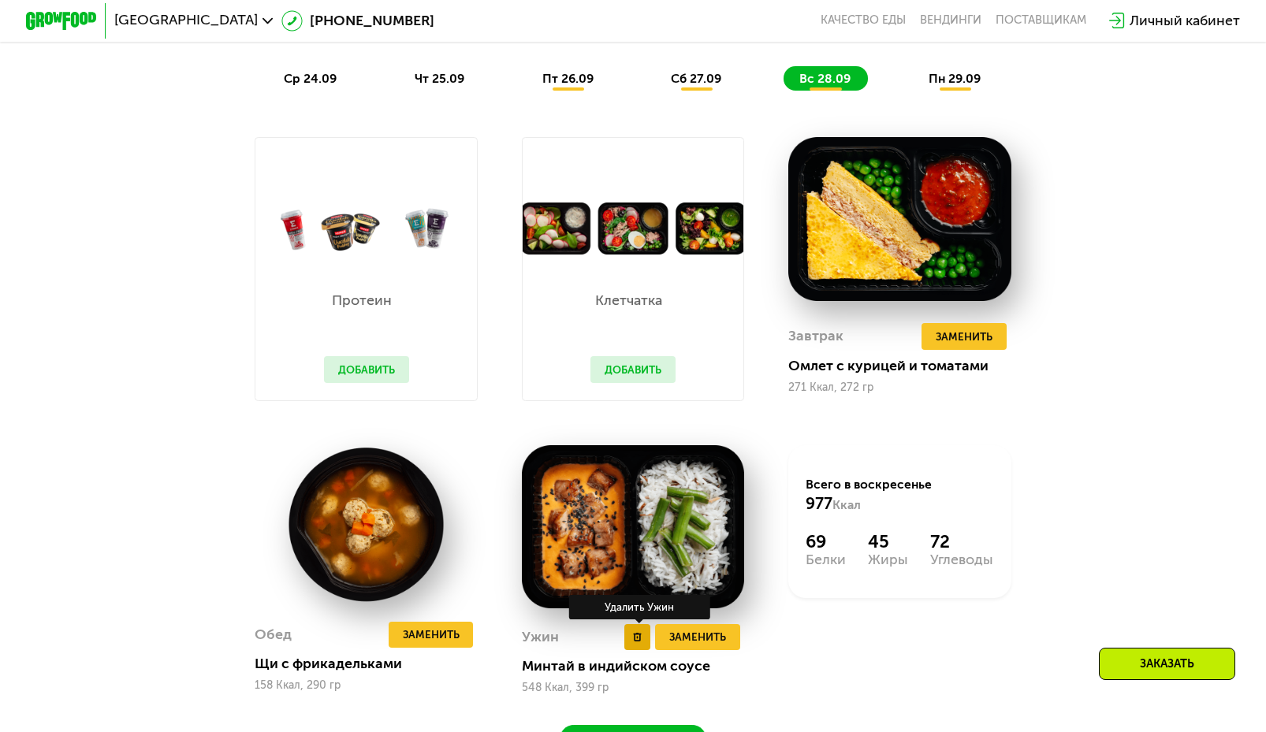
click at [628, 650] on button at bounding box center [637, 637] width 26 height 26
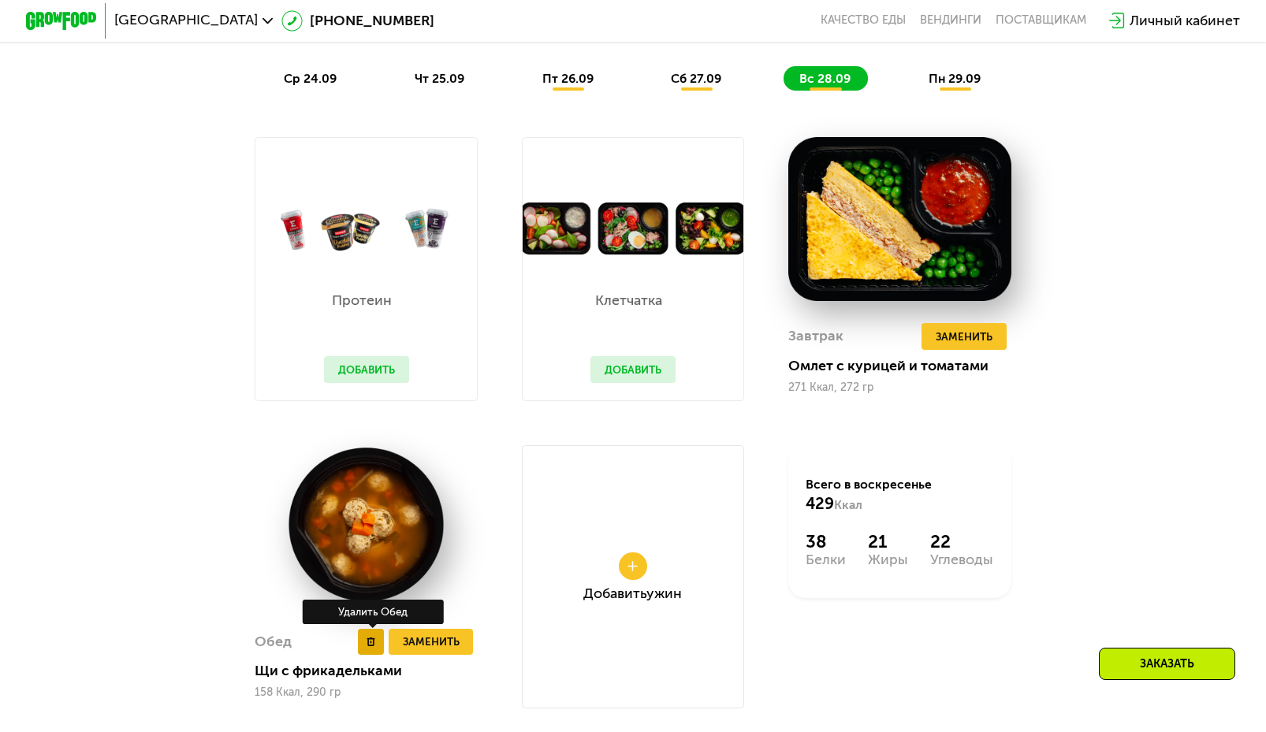
click at [379, 655] on button at bounding box center [371, 642] width 26 height 26
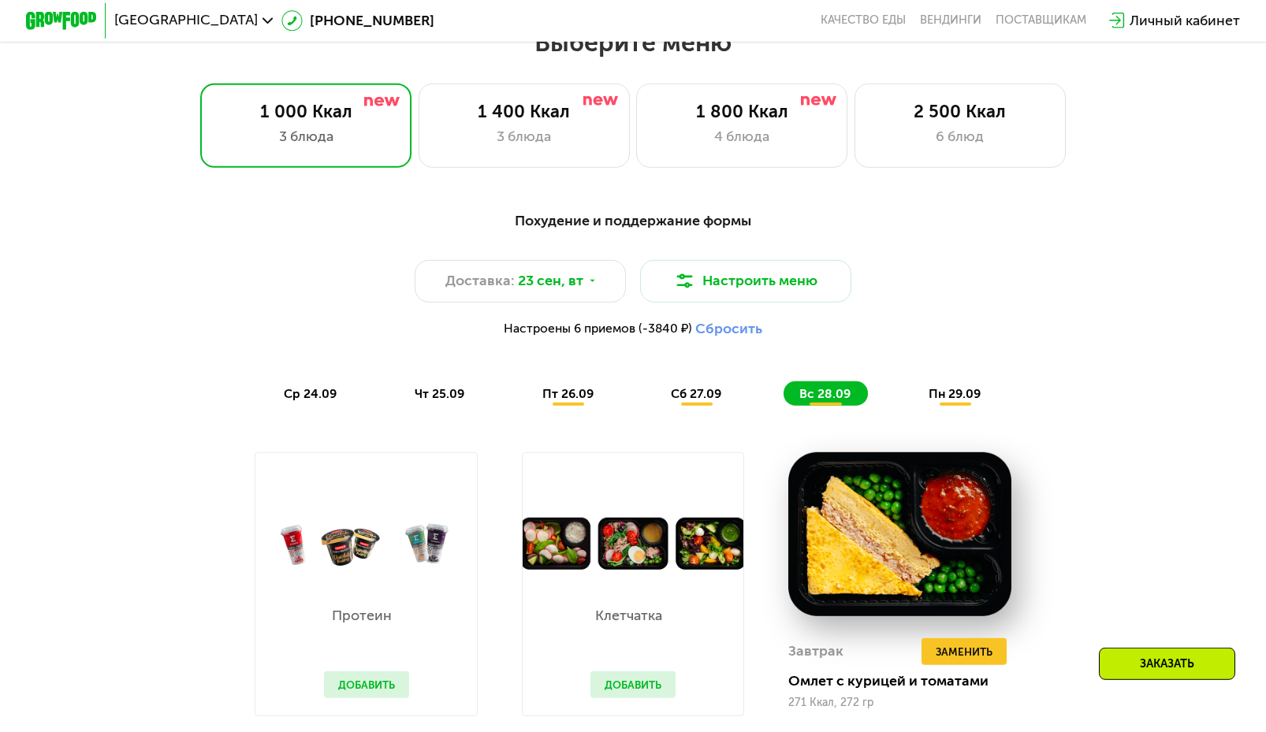
scroll to position [1119, 0]
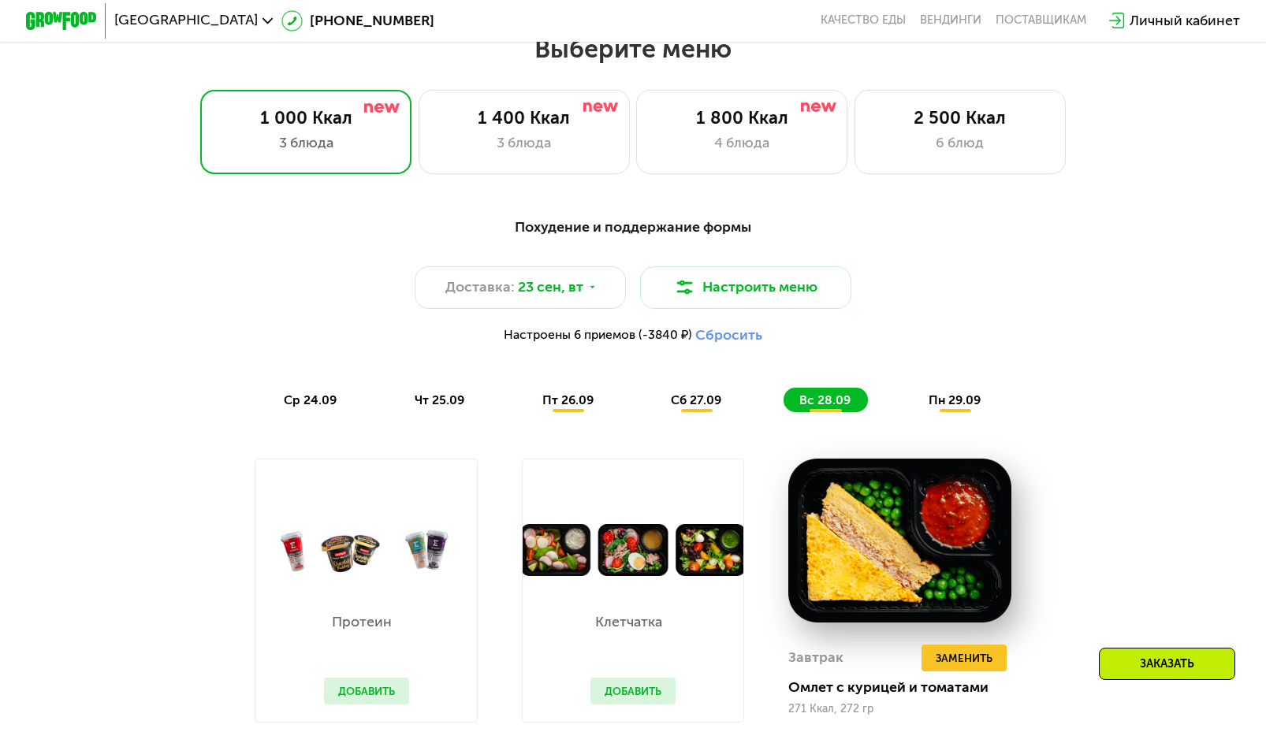
click at [979, 404] on span "пн 29.09" at bounding box center [955, 400] width 52 height 15
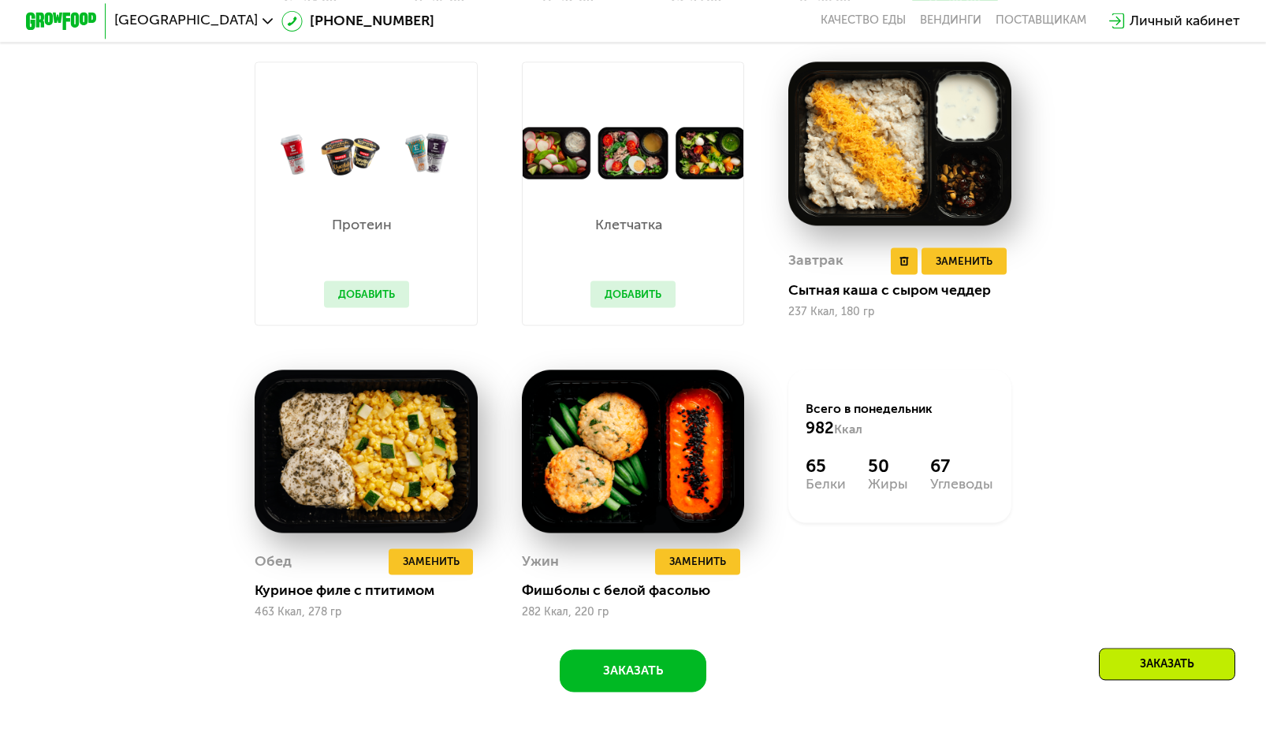
scroll to position [1601, 0]
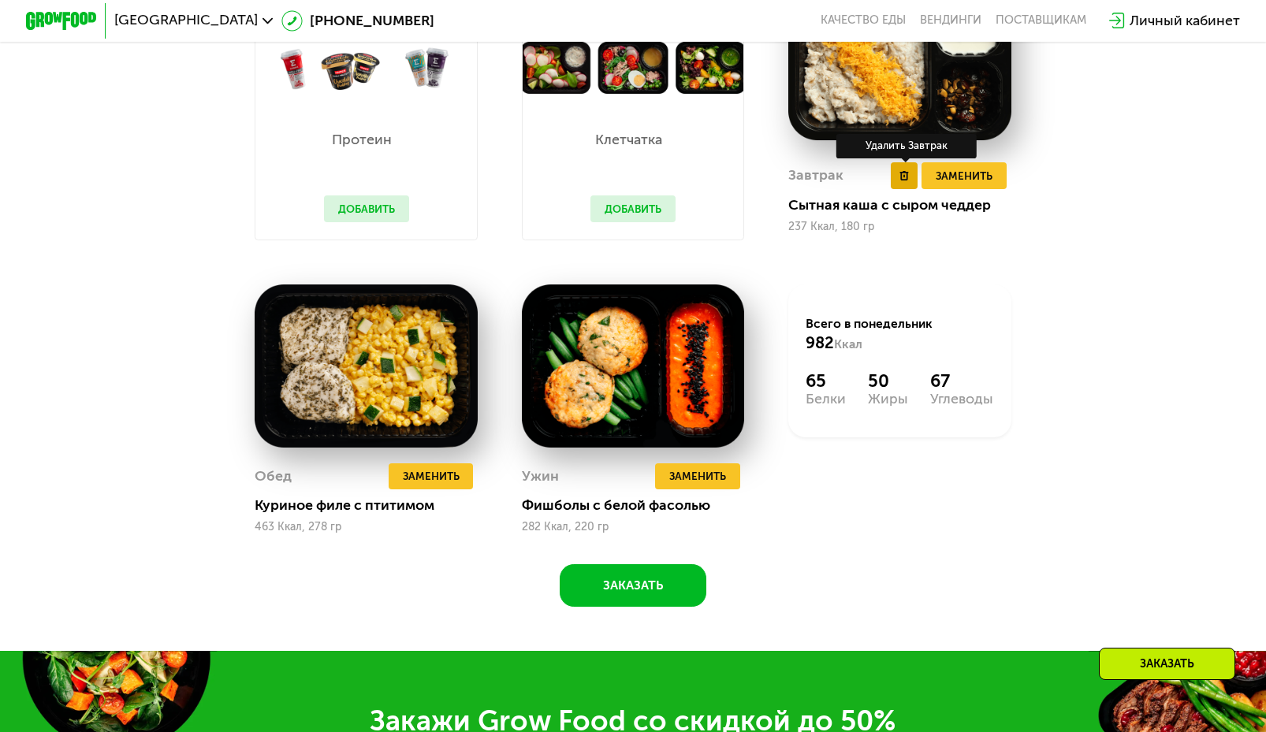
click at [917, 188] on button at bounding box center [904, 175] width 26 height 26
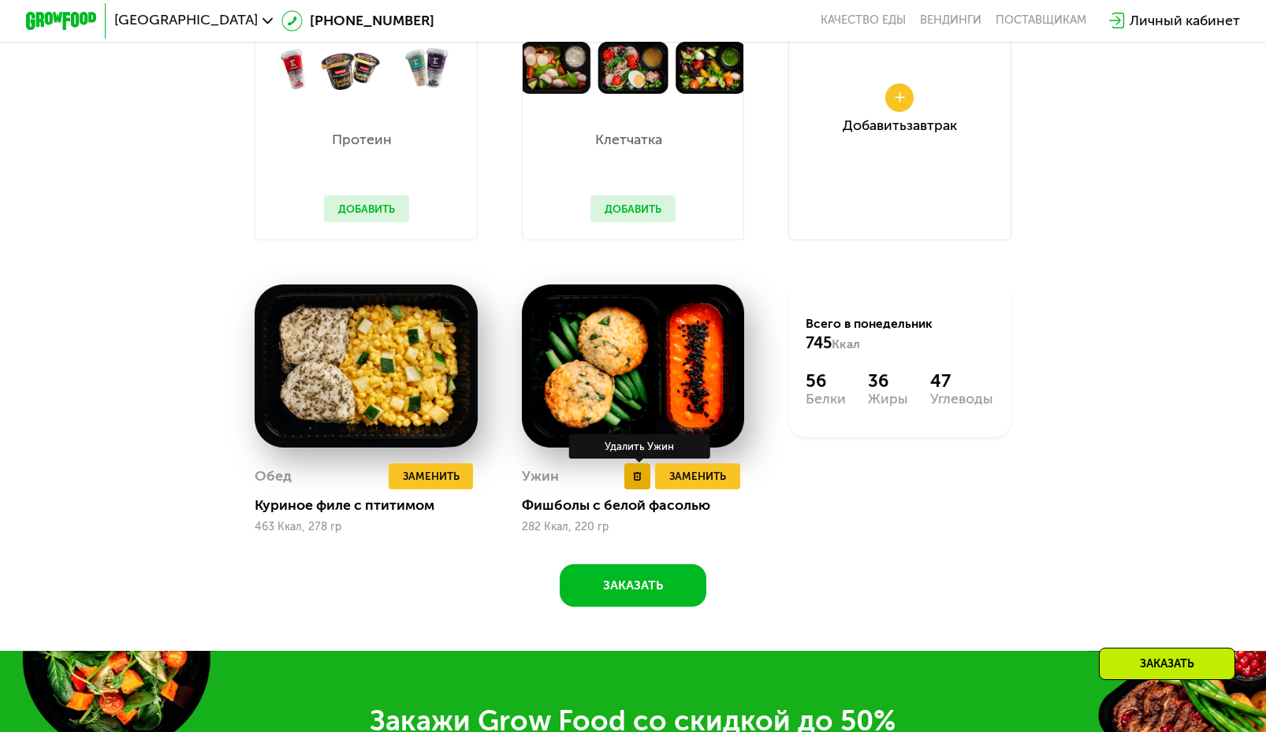
click at [640, 490] on button at bounding box center [637, 477] width 26 height 26
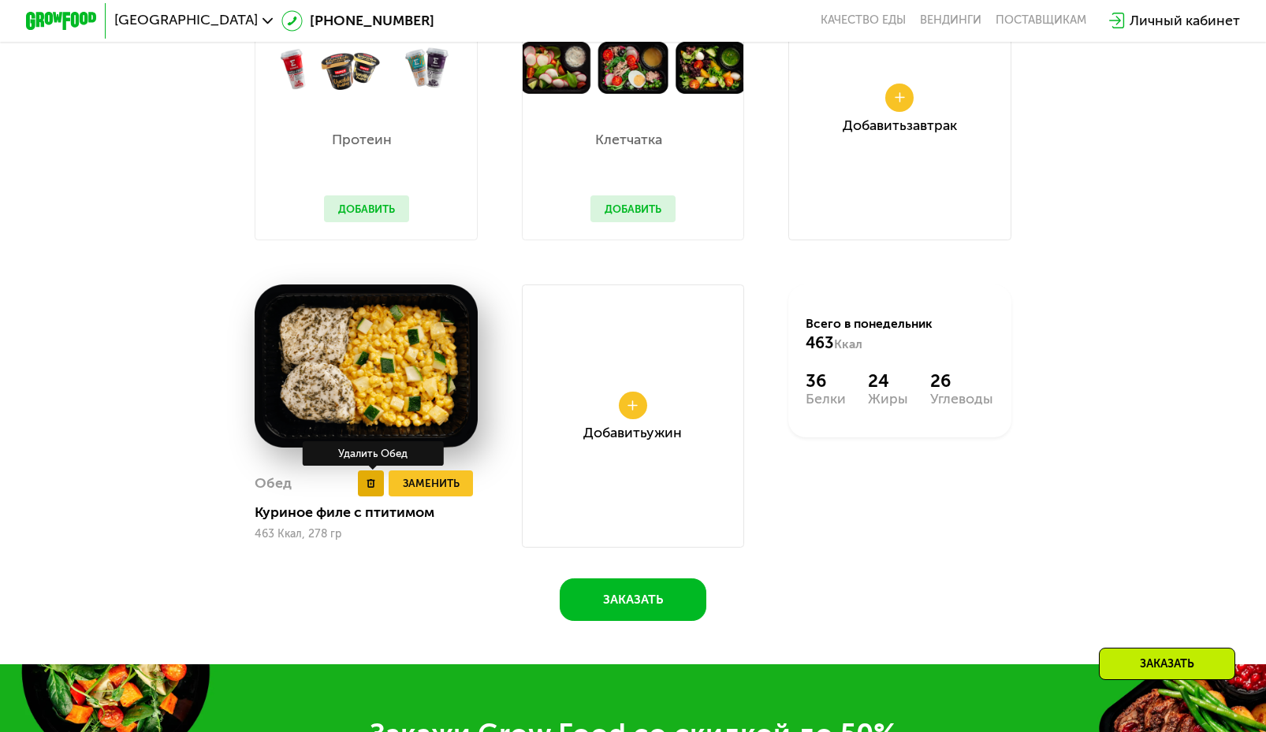
click at [367, 488] on use at bounding box center [371, 483] width 8 height 9
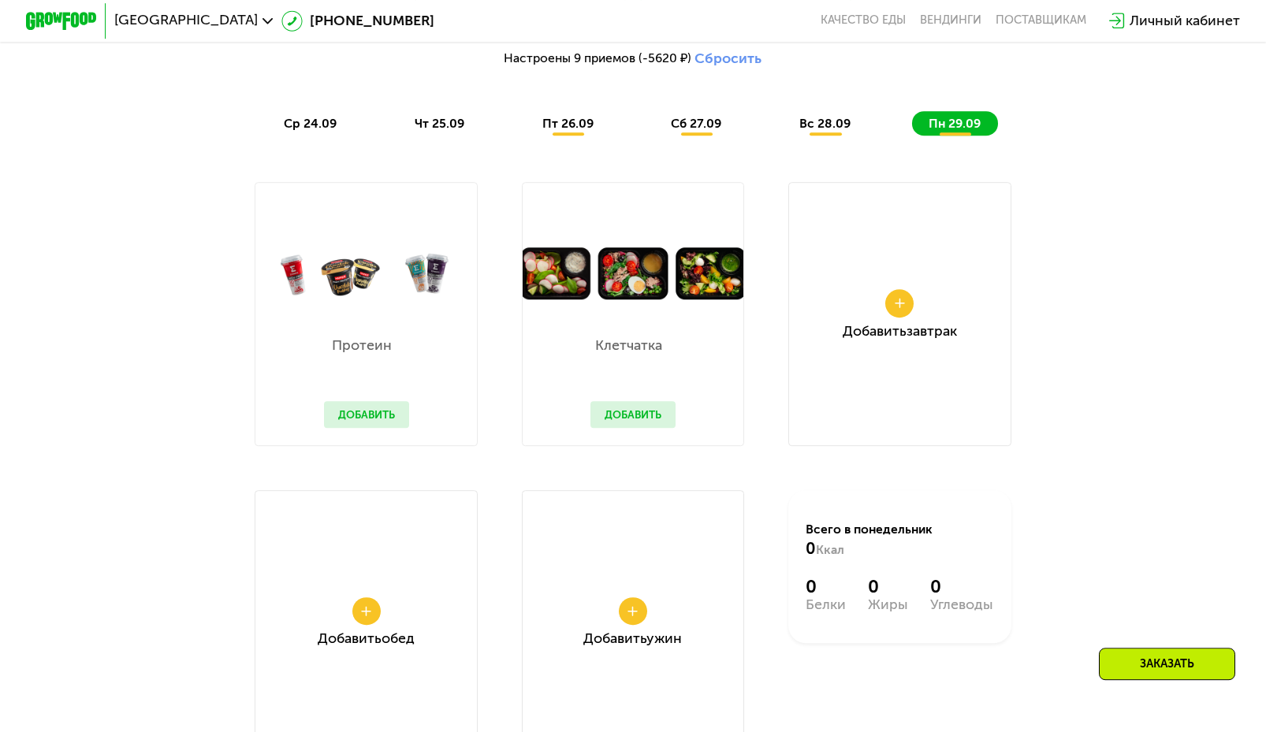
scroll to position [1360, 0]
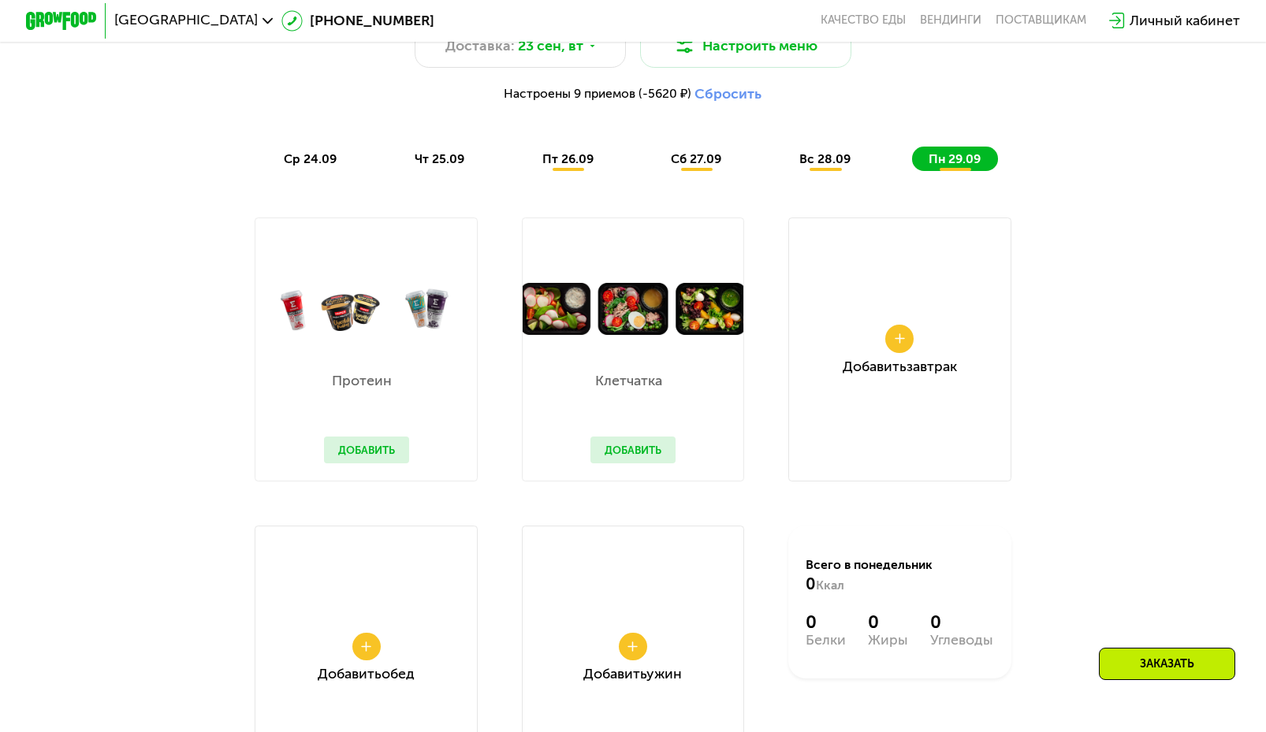
click at [901, 334] on div "Добавить Завтрак" at bounding box center [899, 350] width 223 height 264
click at [898, 342] on button at bounding box center [899, 339] width 28 height 28
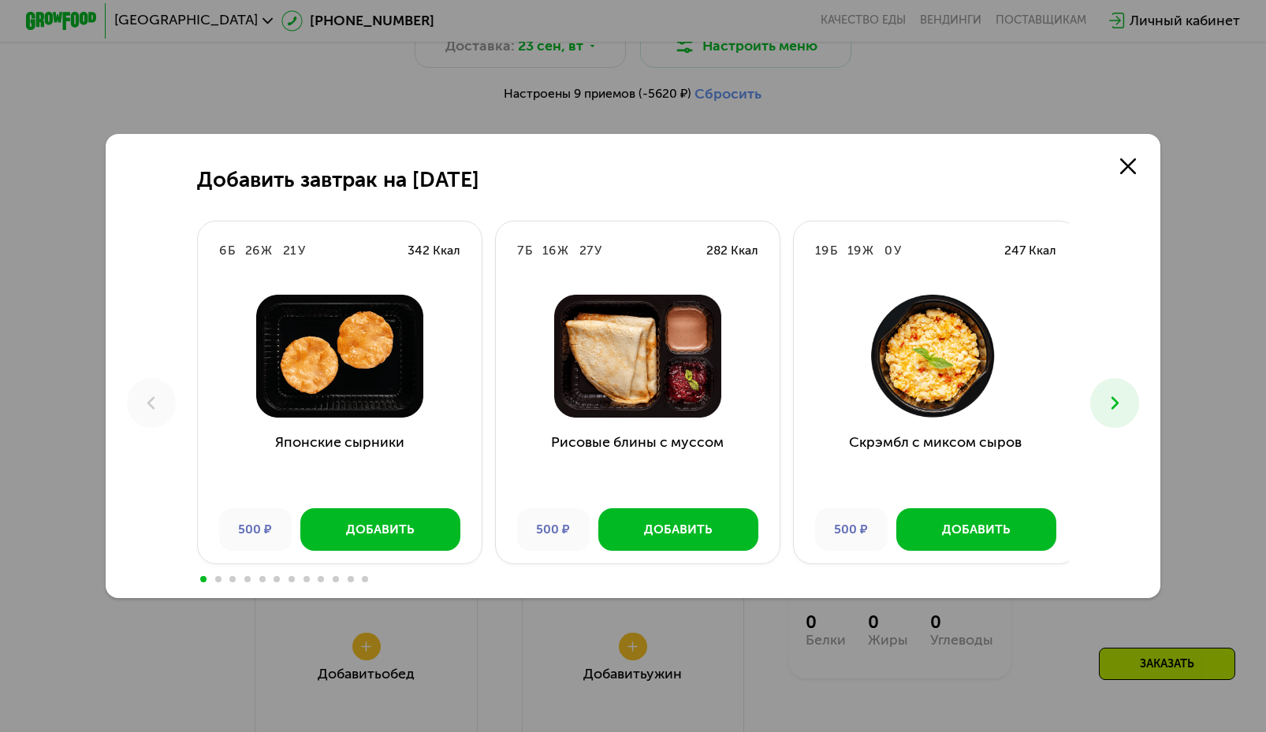
click at [378, 396] on img at bounding box center [339, 356] width 255 height 123
click at [690, 531] on div "Добавить" at bounding box center [678, 529] width 68 height 17
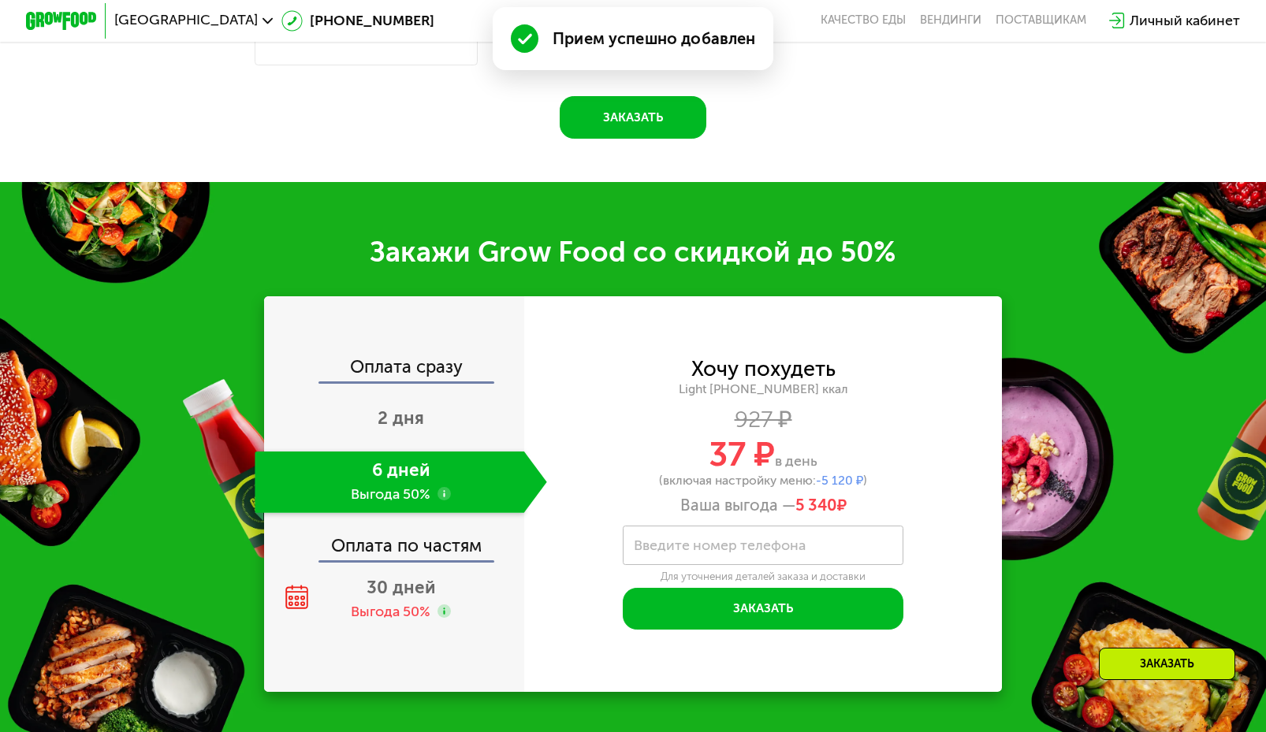
scroll to position [2245, 0]
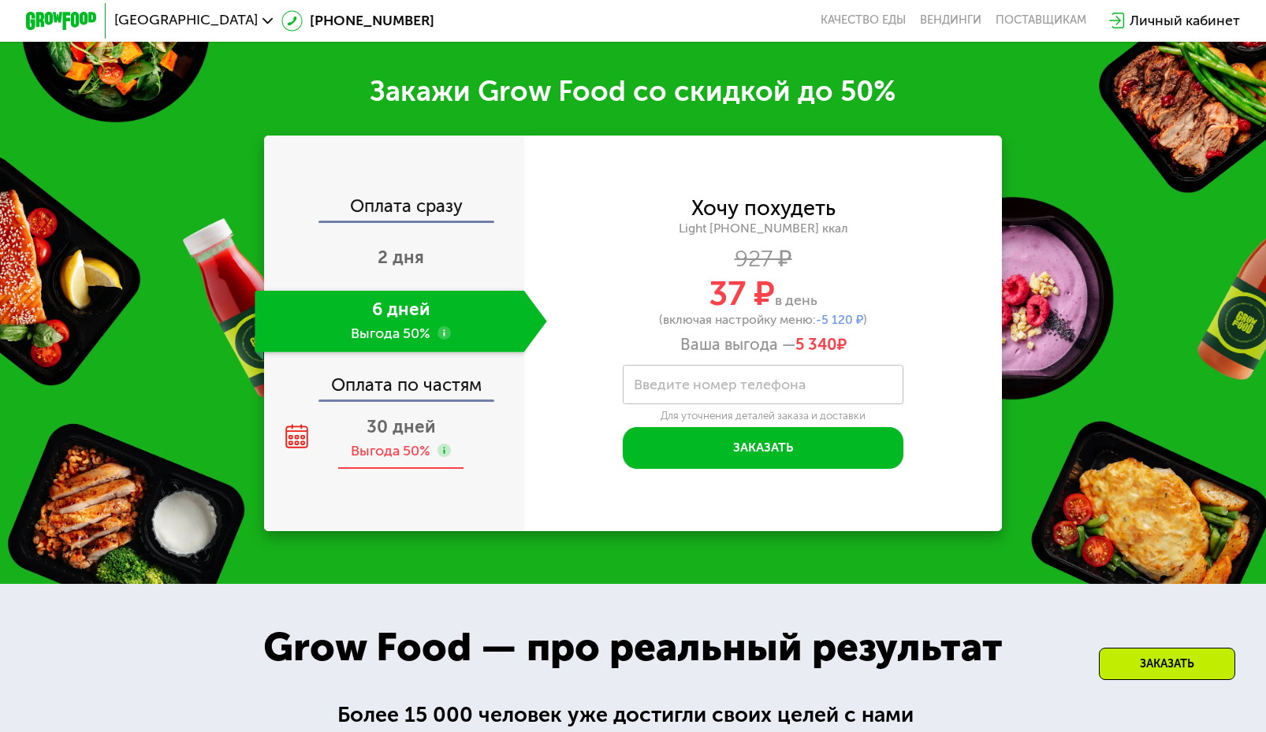
click at [419, 463] on div "30 дней Выгода 50%" at bounding box center [401, 438] width 292 height 61
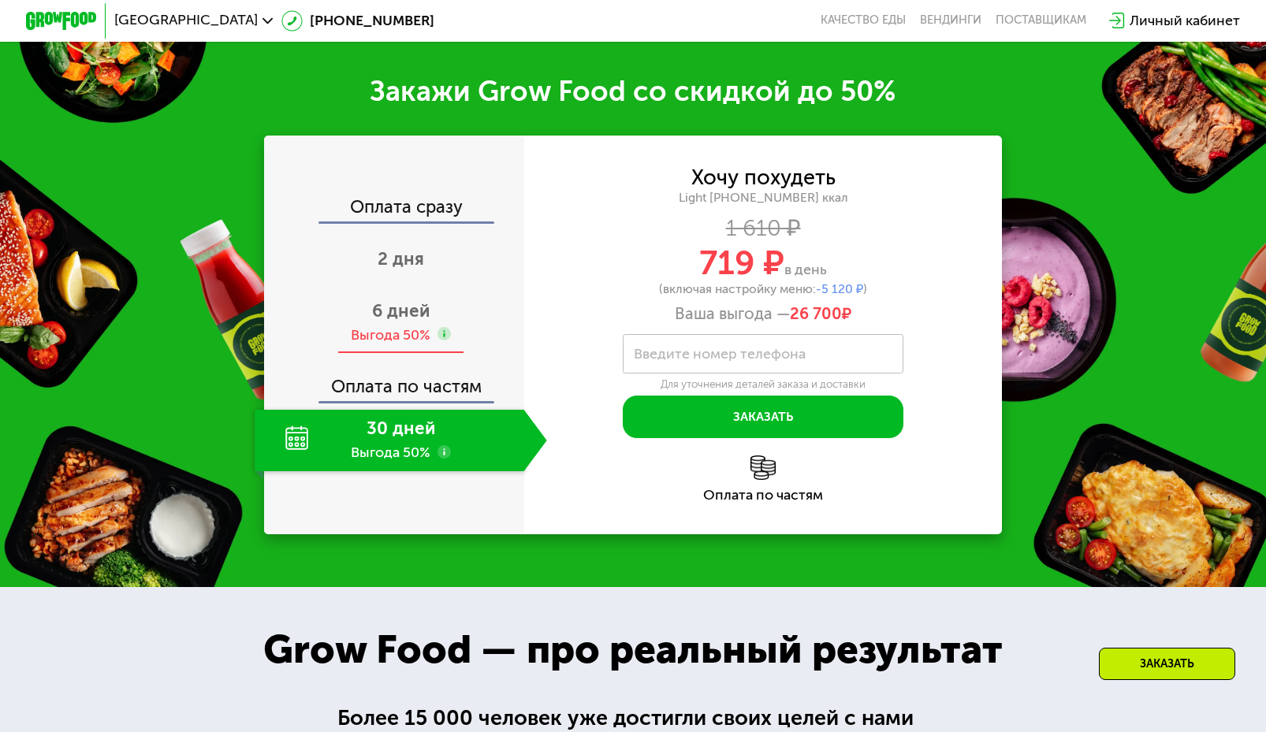
click at [403, 354] on div "6 дней Выгода 50%" at bounding box center [401, 323] width 292 height 61
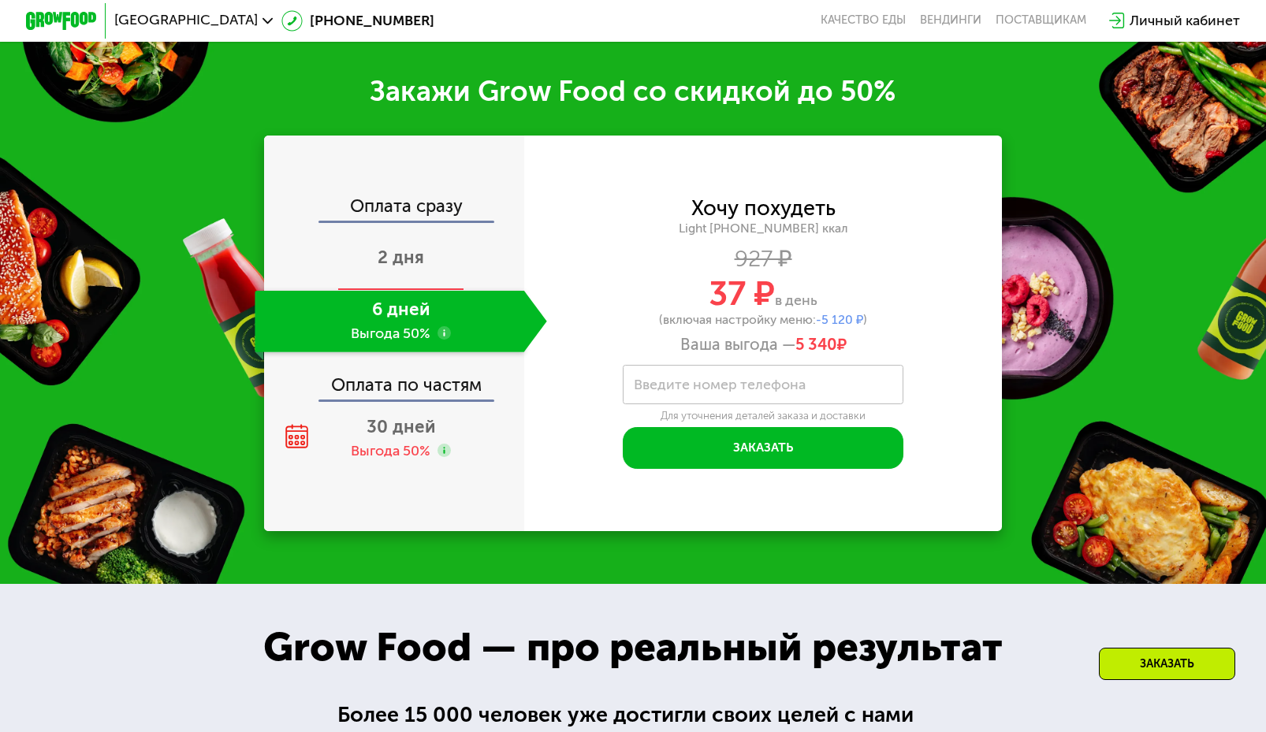
click at [419, 268] on span "2 дня" at bounding box center [401, 257] width 47 height 21
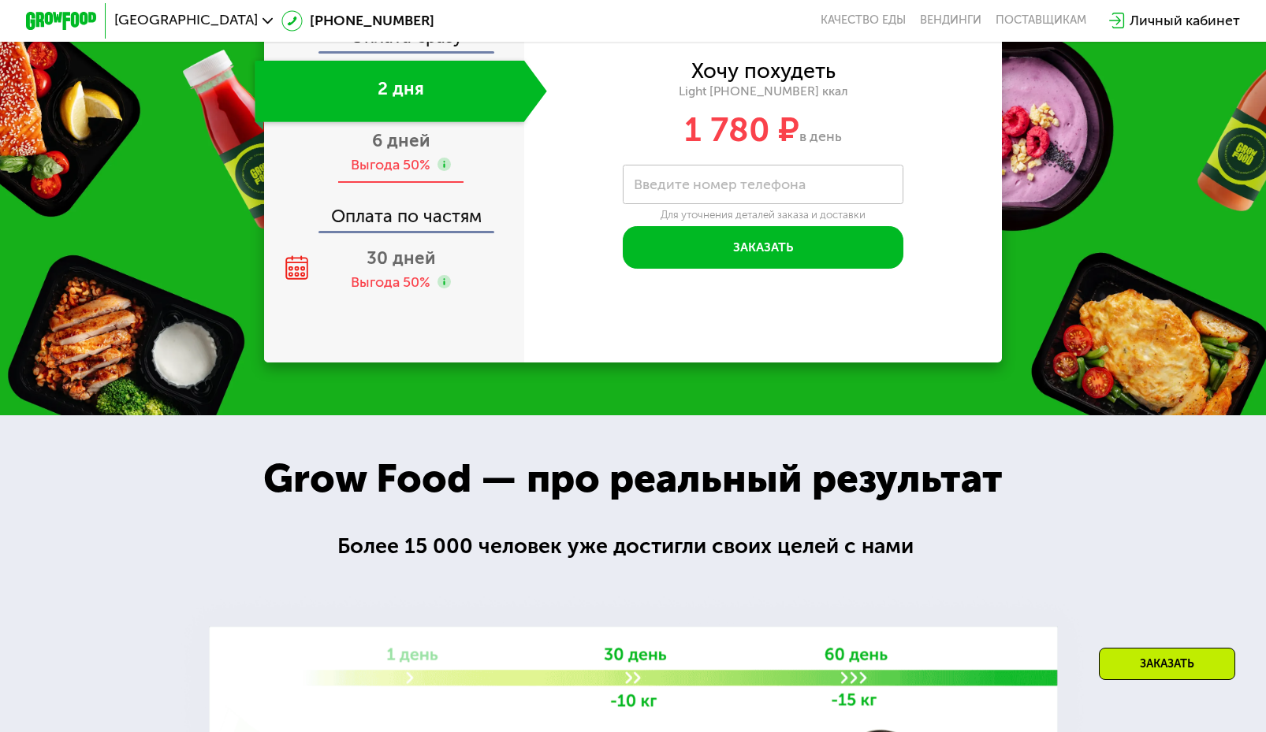
click at [397, 256] on div "Оплата сразу 2 дня 6 дней Выгода 50% Оплата по частям 30 дней Выгода 50%" at bounding box center [394, 164] width 260 height 273
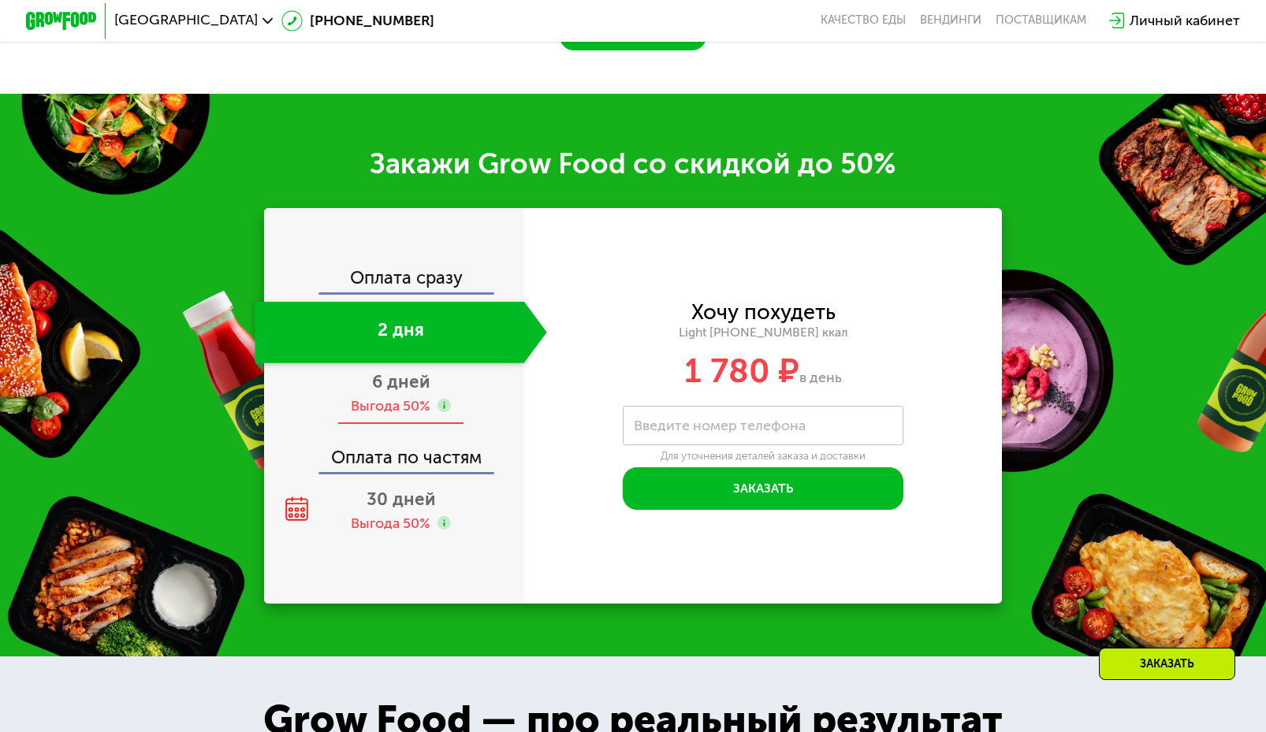
click at [409, 393] on span "6 дней" at bounding box center [401, 381] width 58 height 21
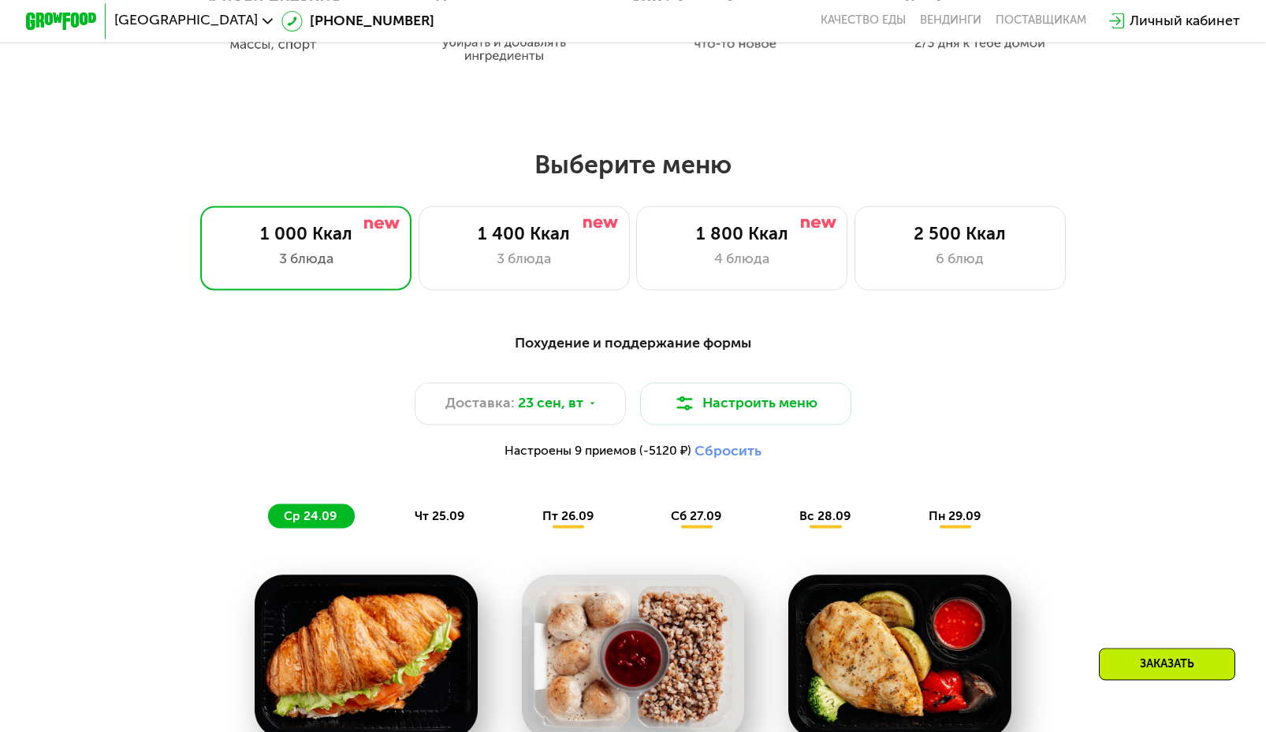
scroll to position [1083, 0]
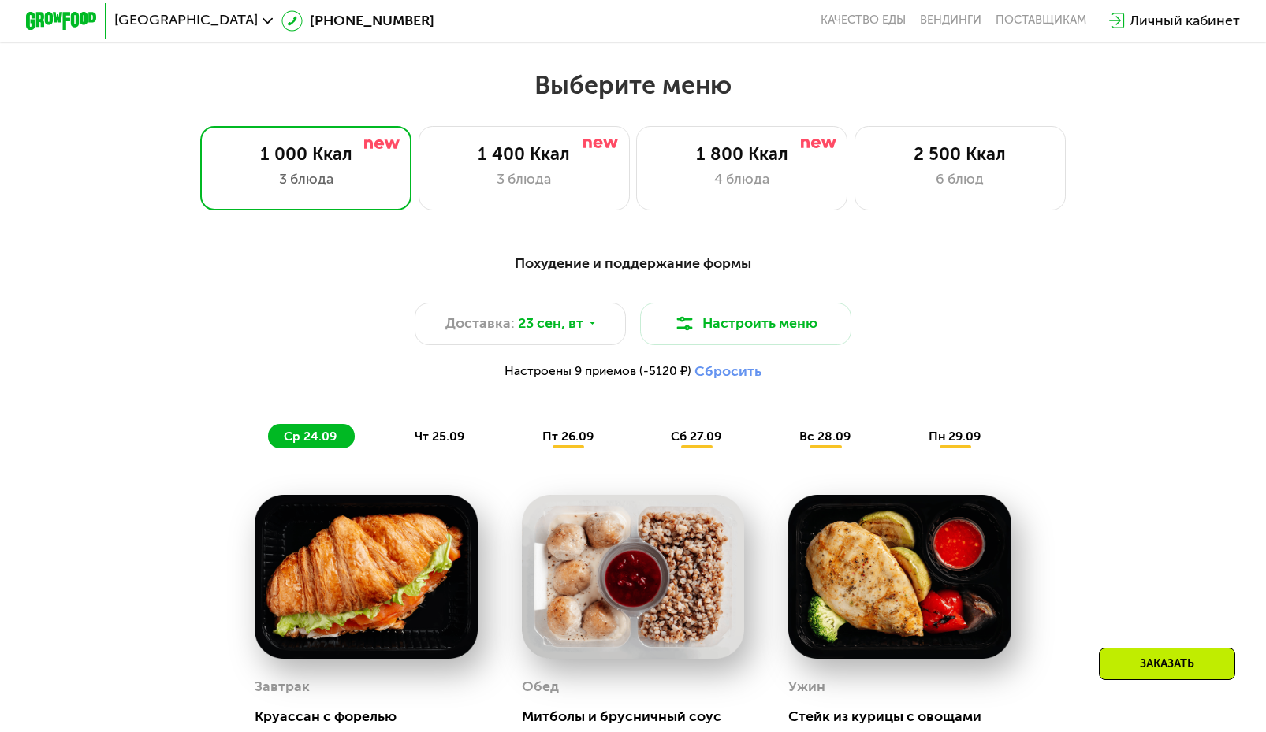
click at [971, 444] on span "пн 29.09" at bounding box center [955, 436] width 52 height 15
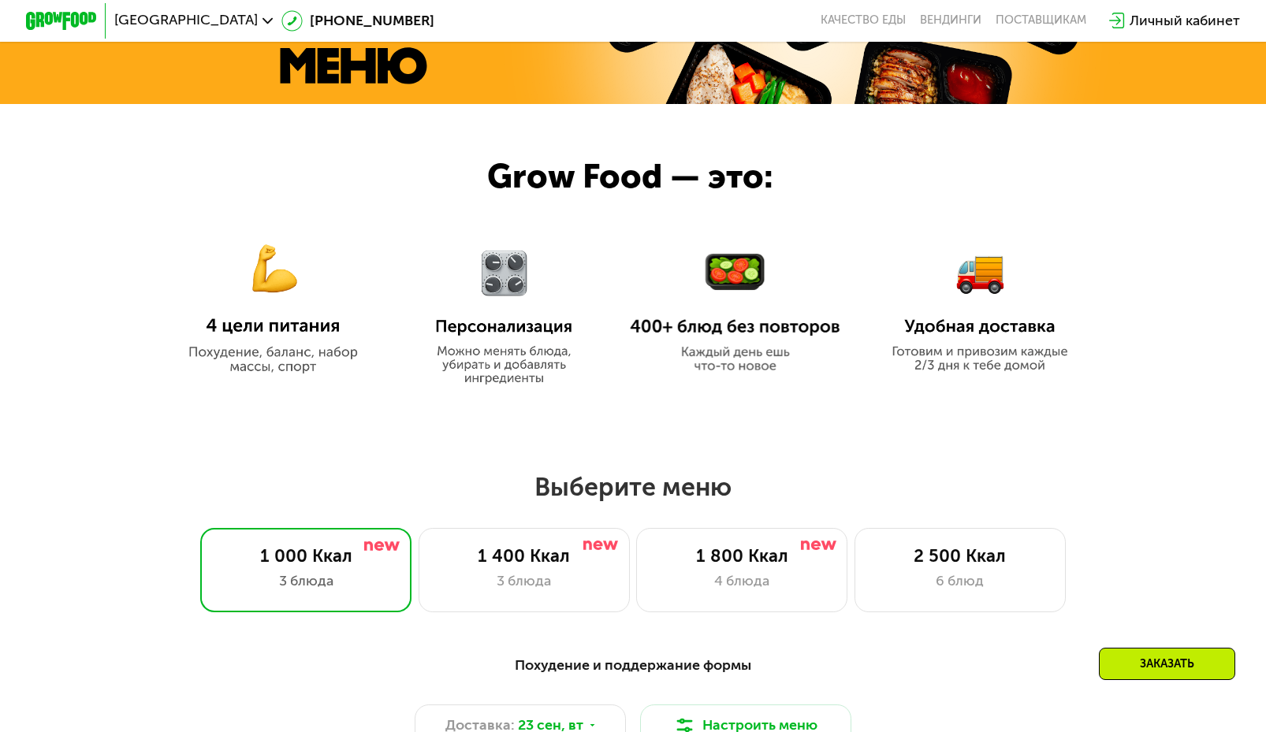
scroll to position [278, 0]
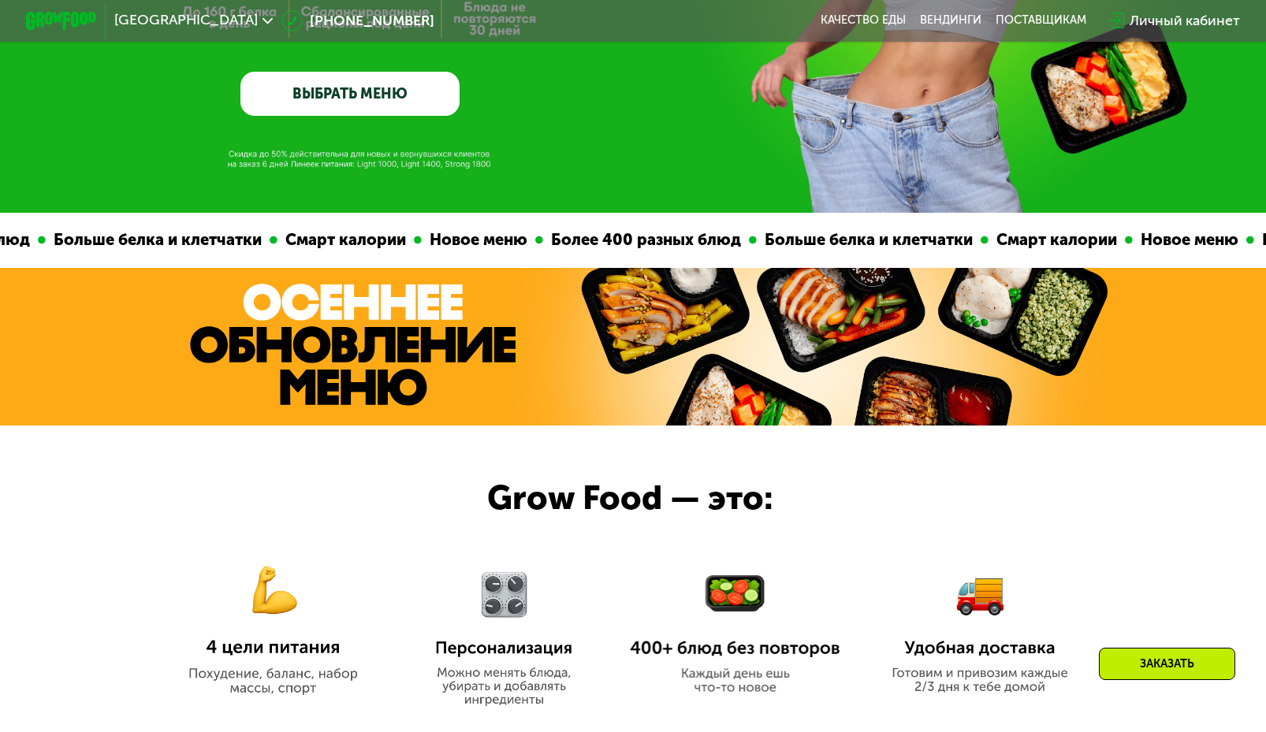
click at [360, 84] on link "ВЫБРАТЬ МЕНЮ" at bounding box center [349, 94] width 219 height 44
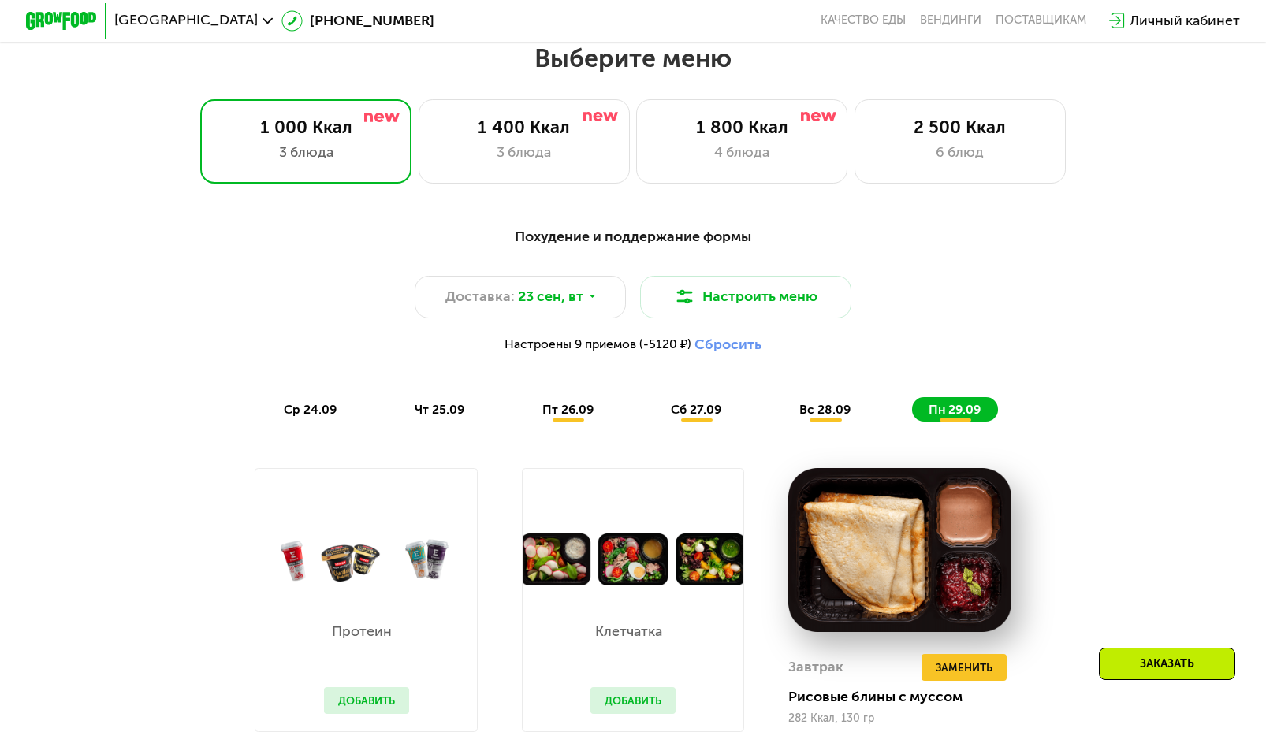
scroll to position [1116, 0]
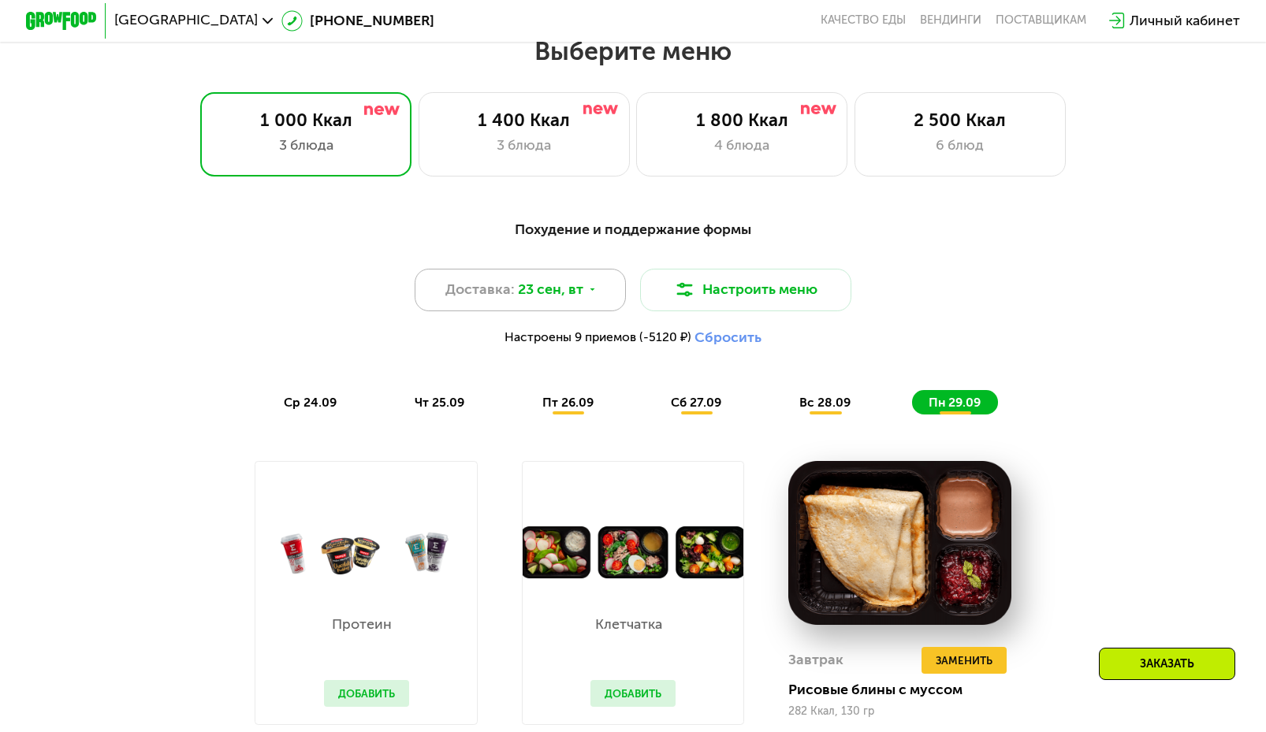
click at [539, 296] on span "23 сен, вт" at bounding box center [550, 289] width 65 height 21
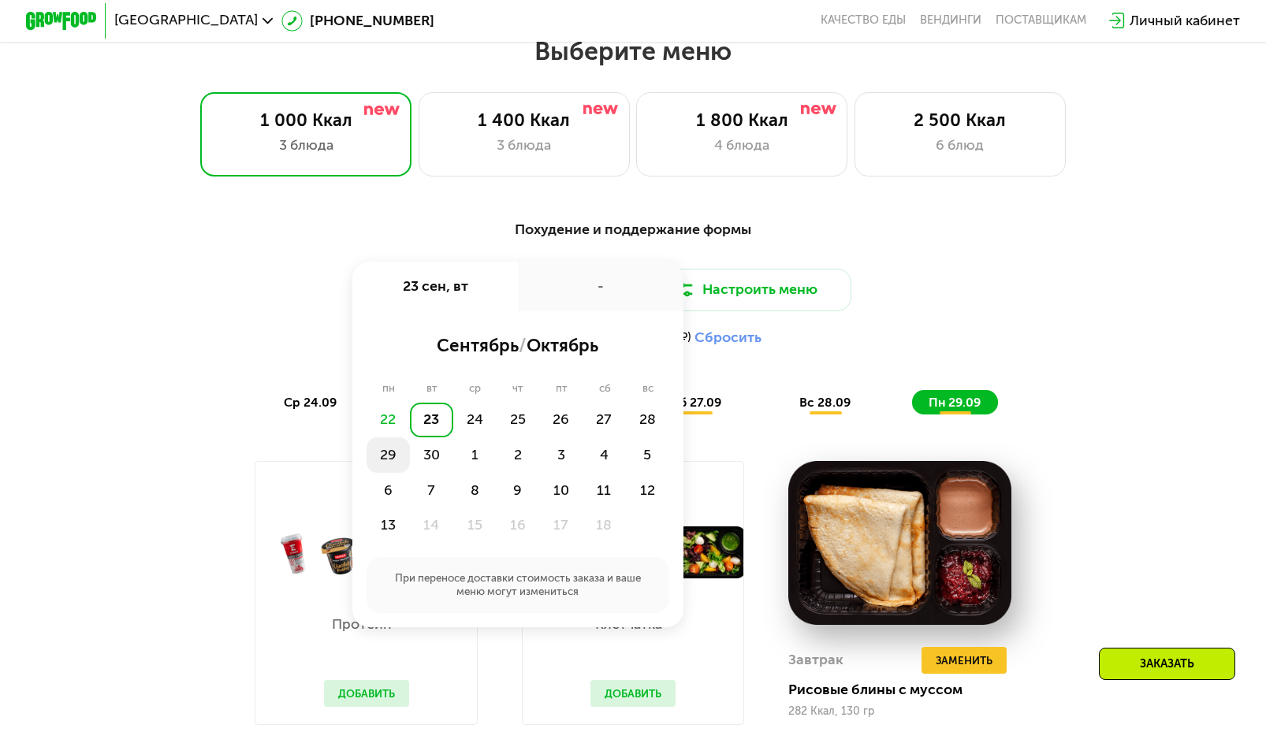
click at [393, 467] on div "29" at bounding box center [388, 455] width 43 height 35
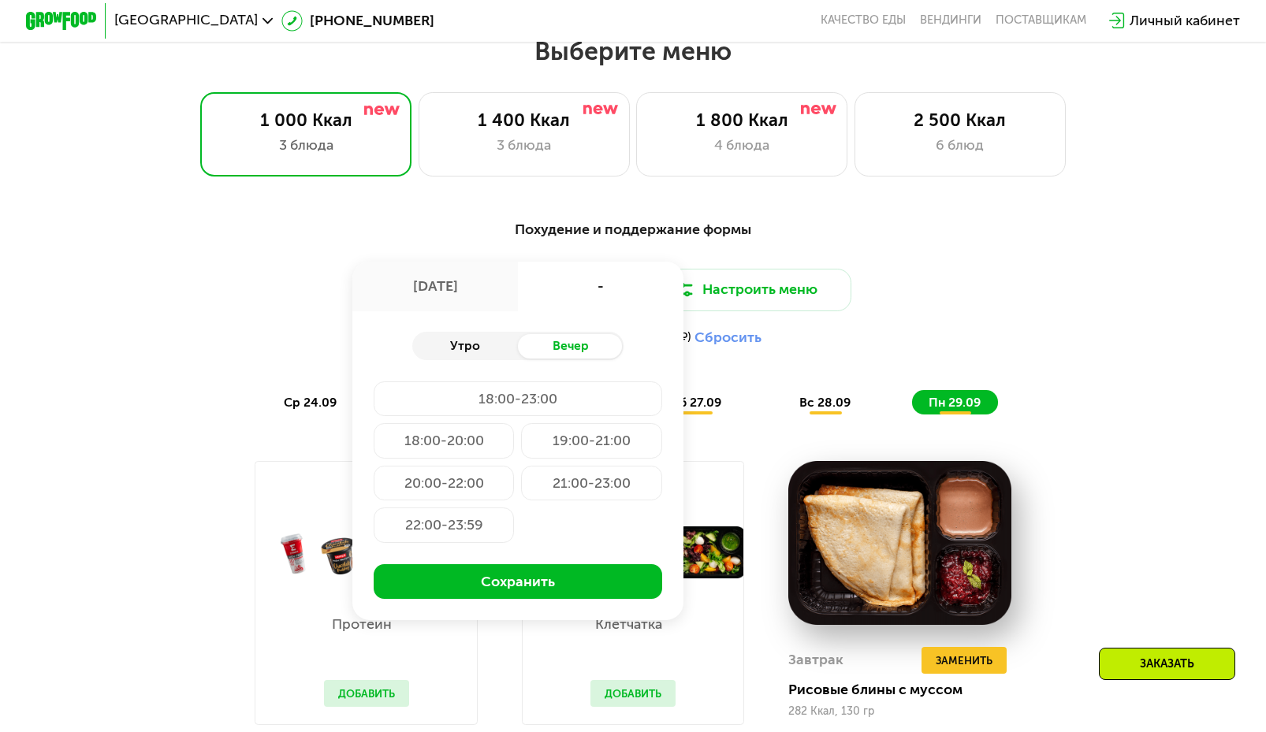
click at [479, 359] on div "Утро" at bounding box center [465, 346] width 106 height 24
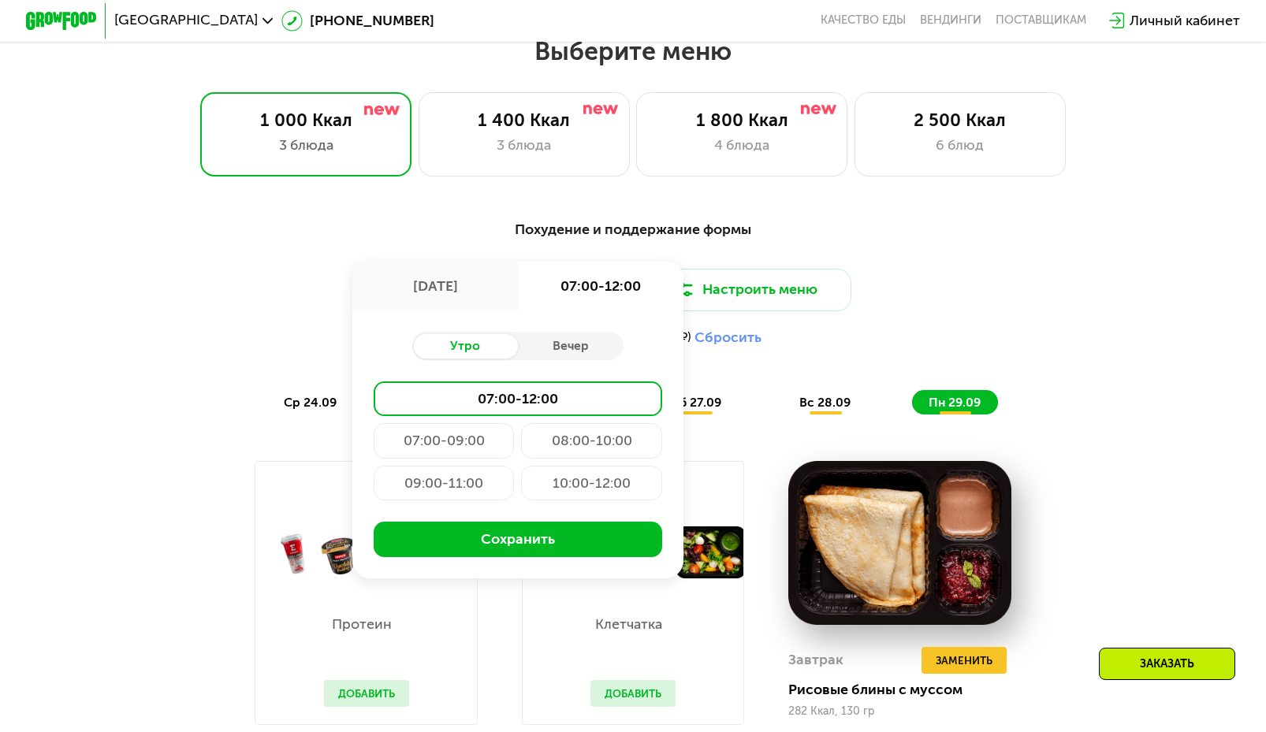
click at [572, 486] on div "10:00-12:00" at bounding box center [591, 483] width 140 height 35
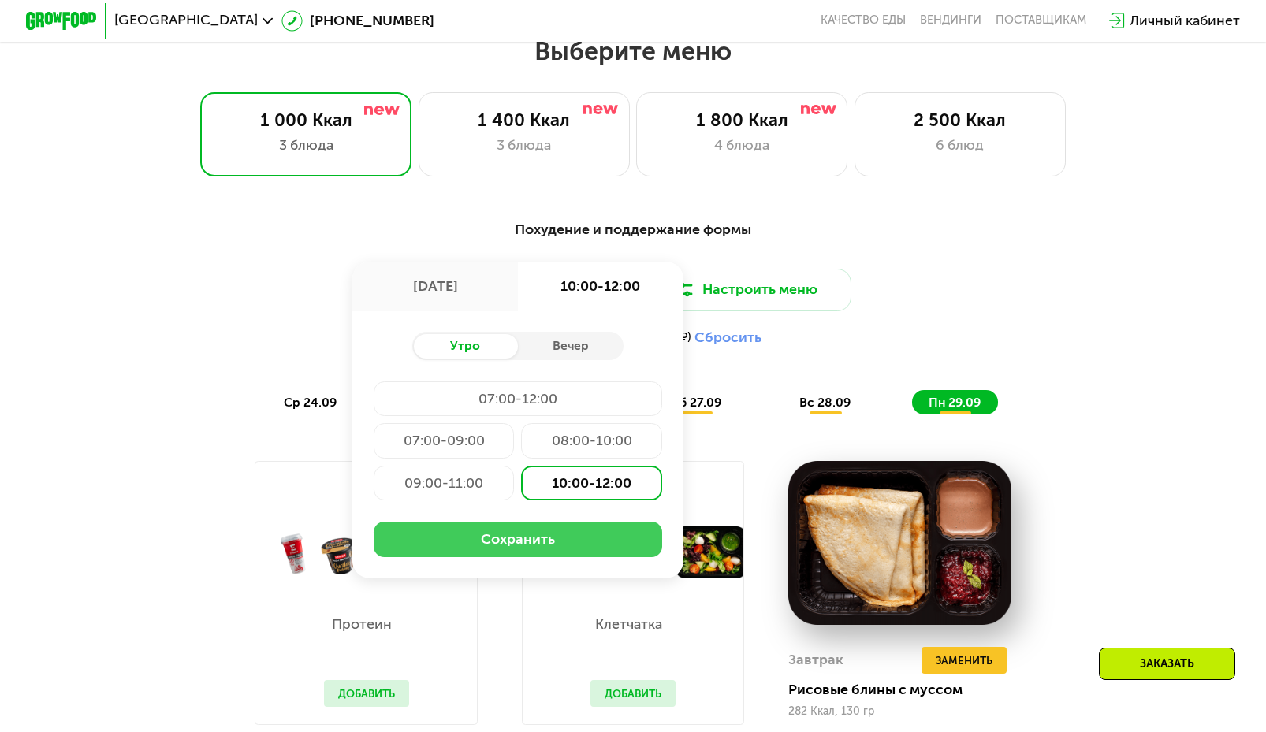
click at [576, 550] on button "Сохранить" at bounding box center [518, 539] width 289 height 35
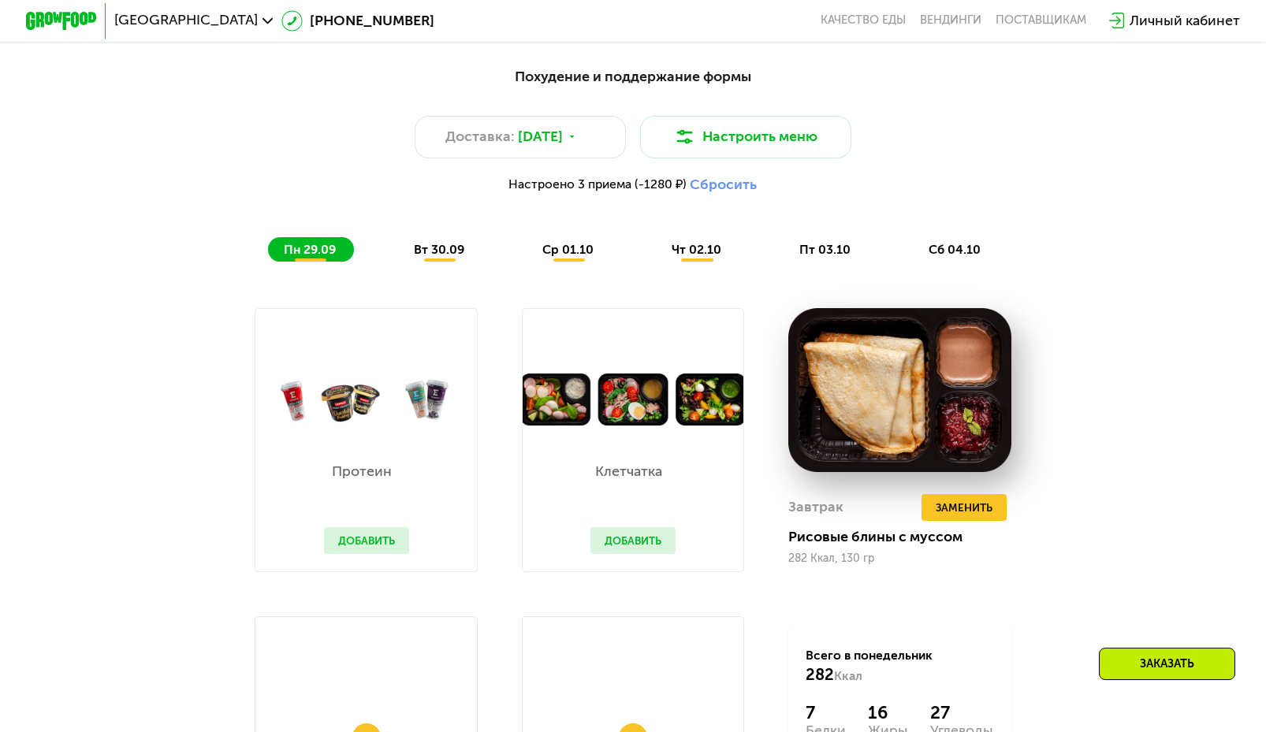
scroll to position [1277, 0]
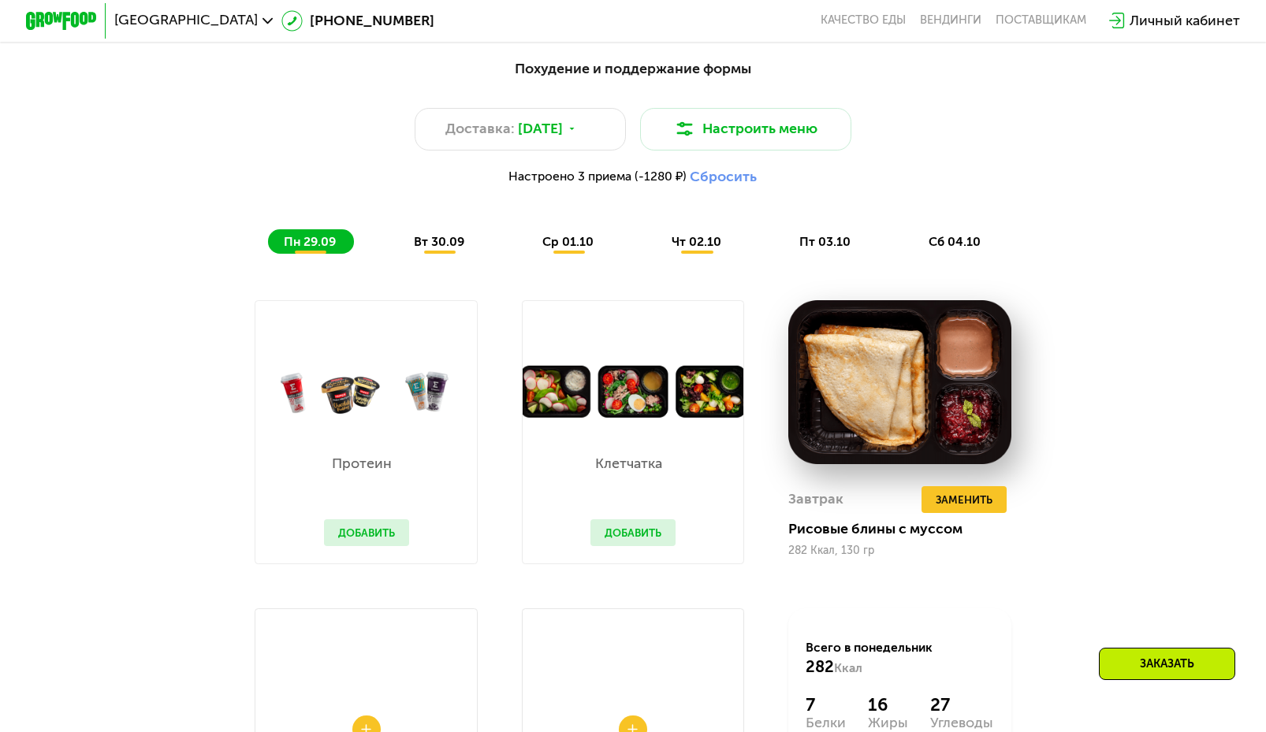
click at [817, 254] on div "пт 03.10" at bounding box center [826, 241] width 84 height 24
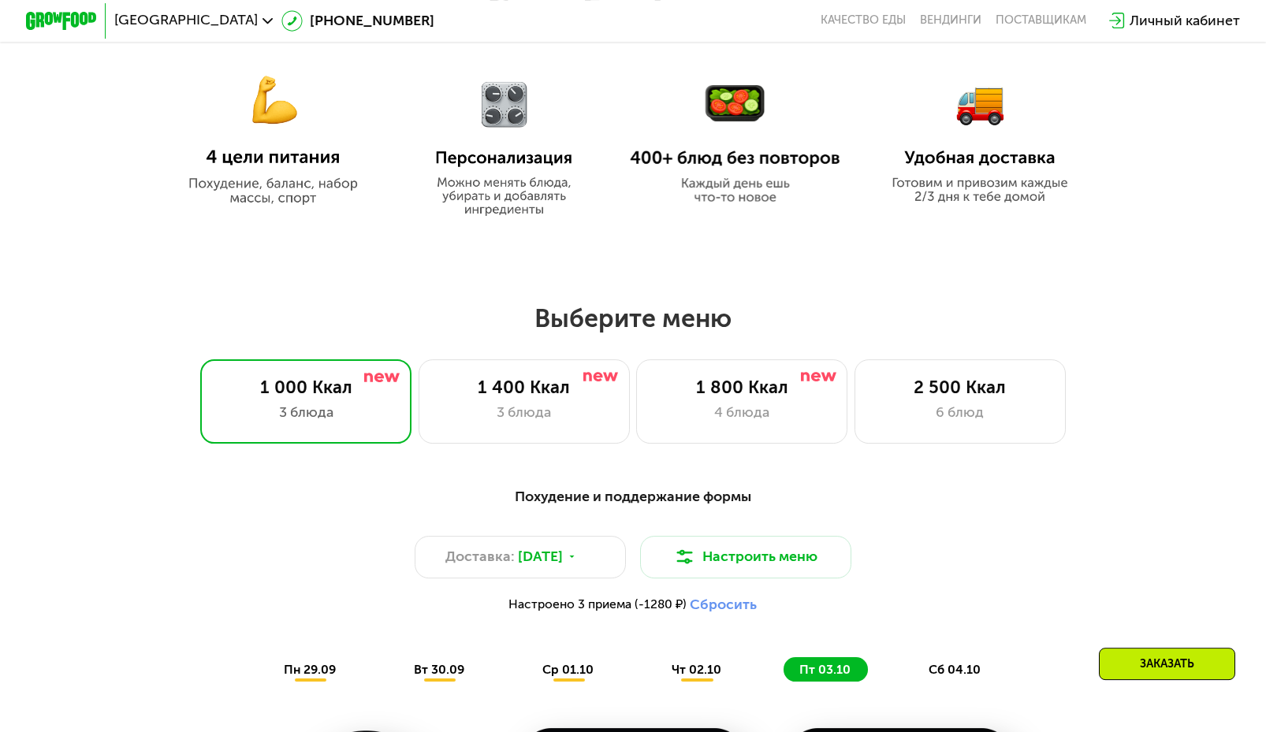
scroll to position [1010, 0]
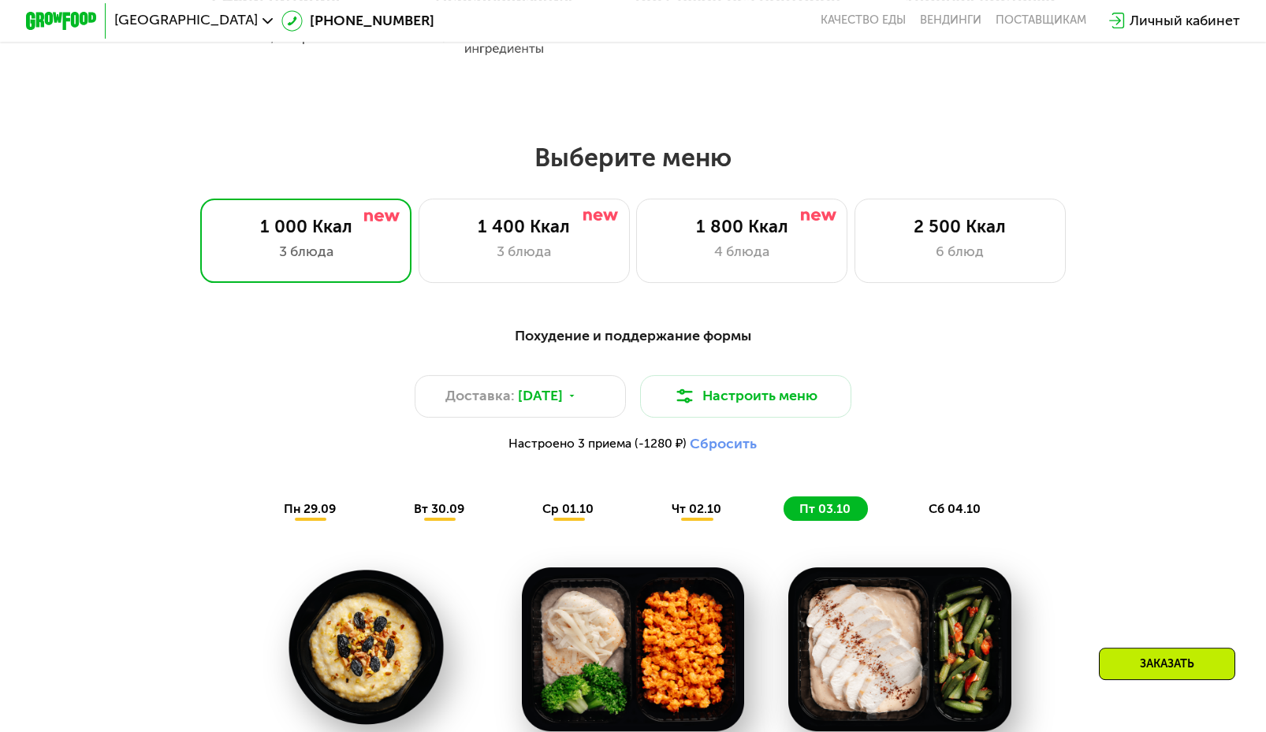
click at [741, 452] on button "Сбросить" at bounding box center [723, 443] width 67 height 17
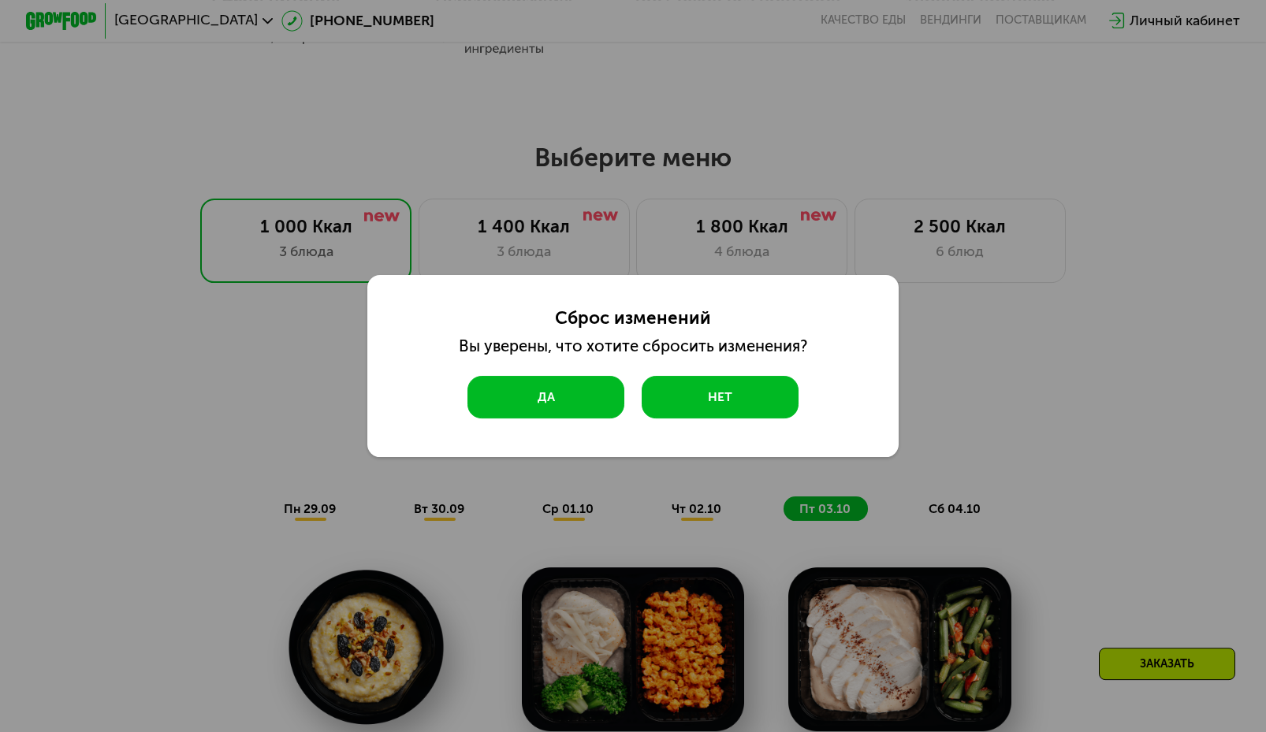
click at [561, 393] on button "Да" at bounding box center [546, 397] width 157 height 43
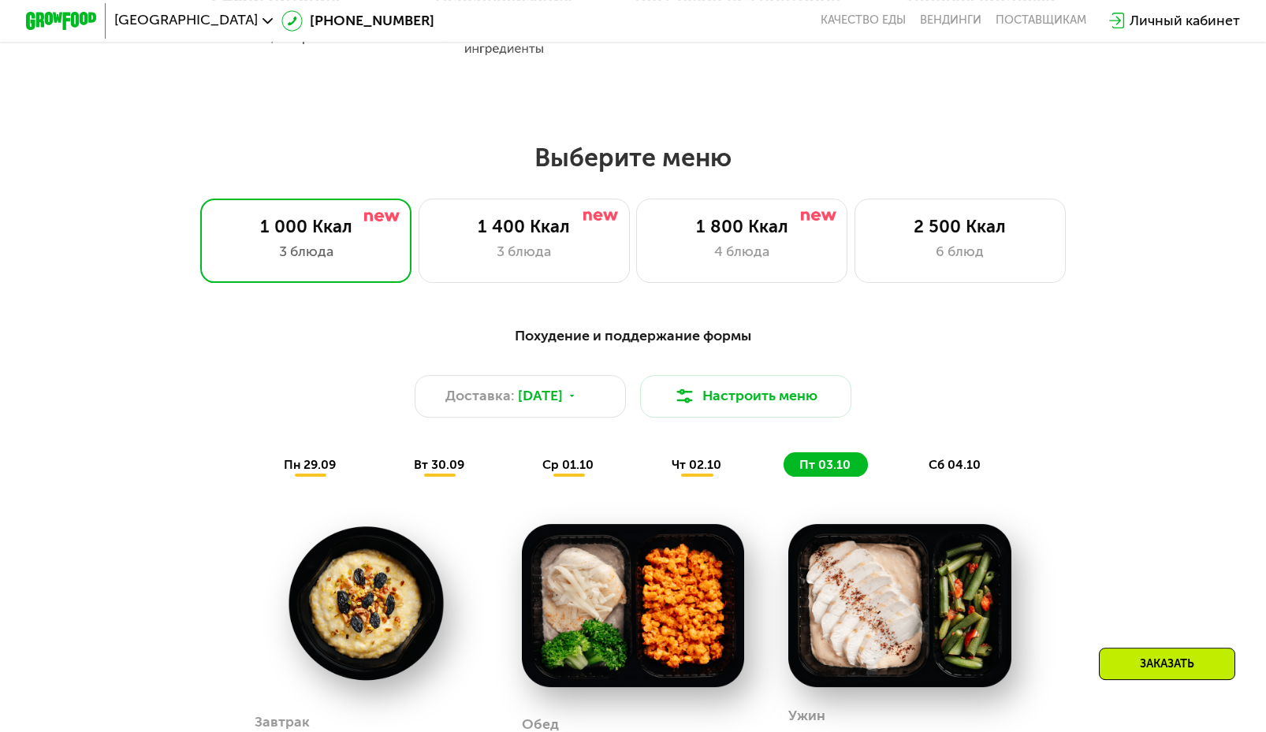
click at [372, 473] on div "пн 29.09 вт 30.09 ср 01.10 чт 02.10 пт 03.10 сб 04.10" at bounding box center [633, 465] width 730 height 24
click at [331, 477] on div "пн 29.09" at bounding box center [310, 465] width 85 height 24
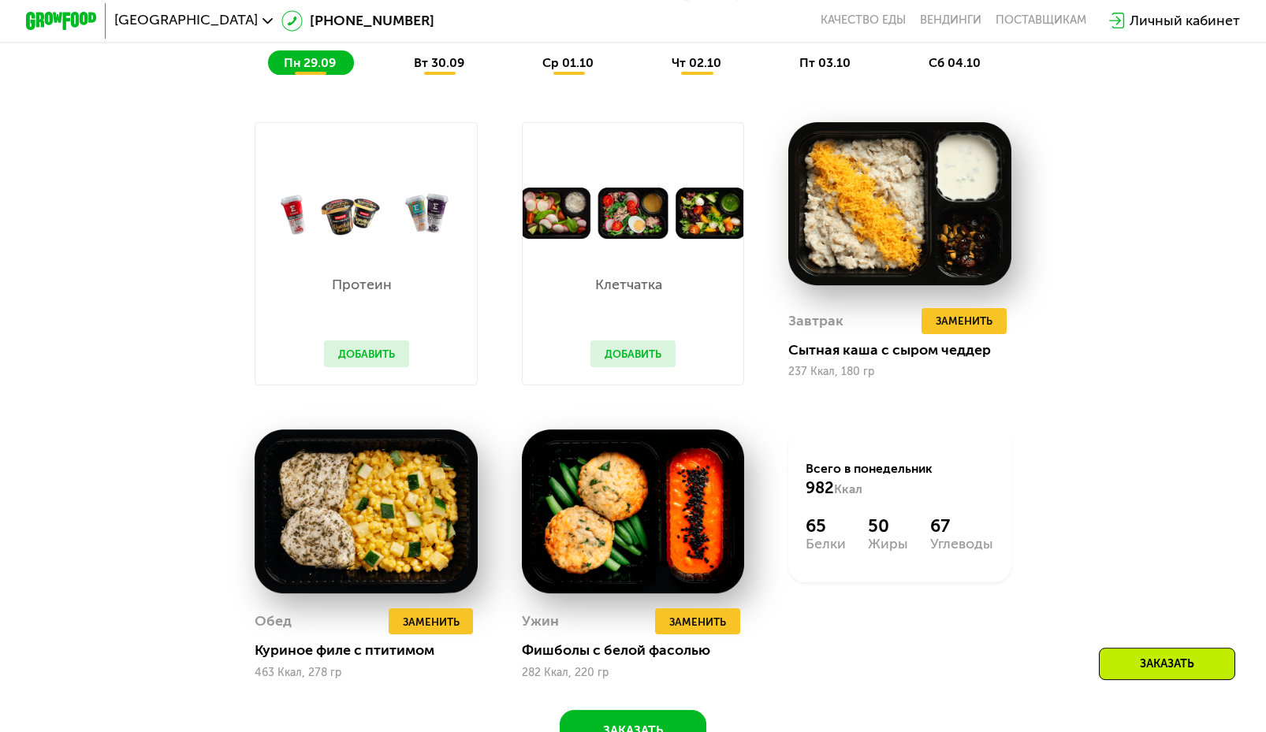
scroll to position [1493, 0]
